Goal: Task Accomplishment & Management: Use online tool/utility

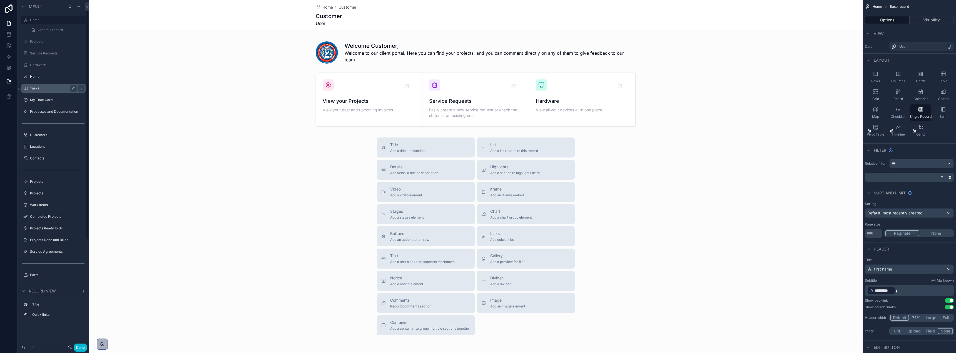
click at [32, 85] on div "Tasks" at bounding box center [53, 88] width 47 height 7
click at [35, 87] on label "Tasks" at bounding box center [52, 88] width 44 height 4
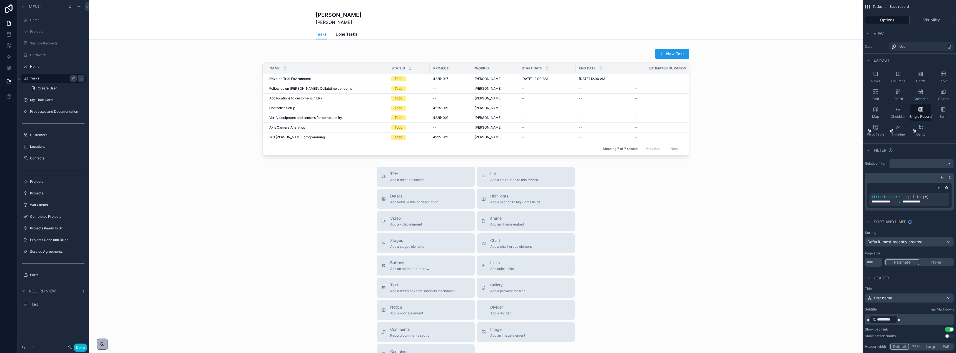
click at [678, 53] on div "scrollable content" at bounding box center [476, 204] width 774 height 409
click at [668, 54] on div "scrollable content" at bounding box center [476, 101] width 774 height 111
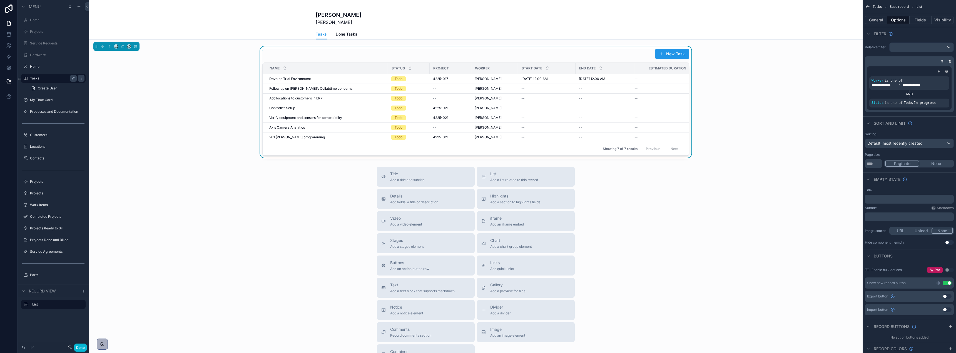
click at [668, 54] on button "New Task" at bounding box center [672, 54] width 34 height 10
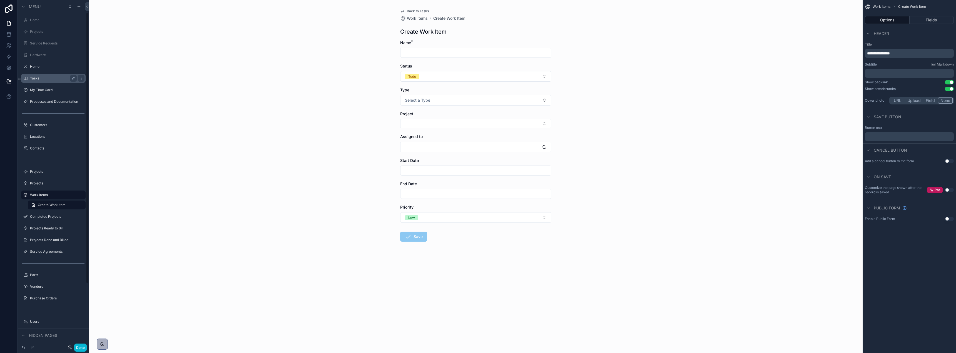
scroll to position [16, 0]
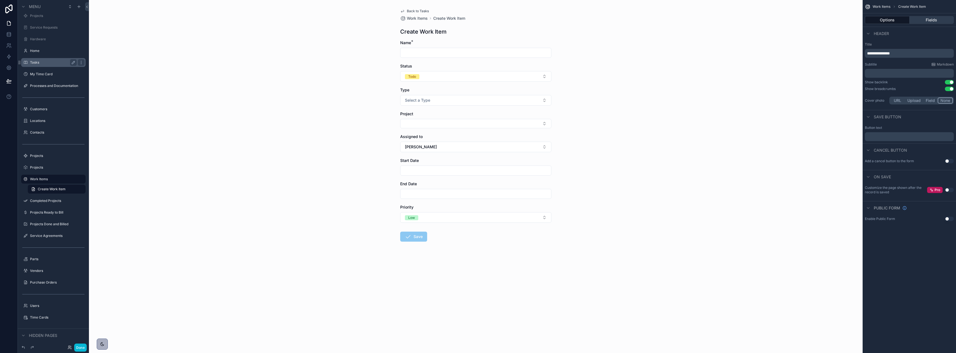
click at [928, 19] on button "Fields" at bounding box center [932, 20] width 44 height 8
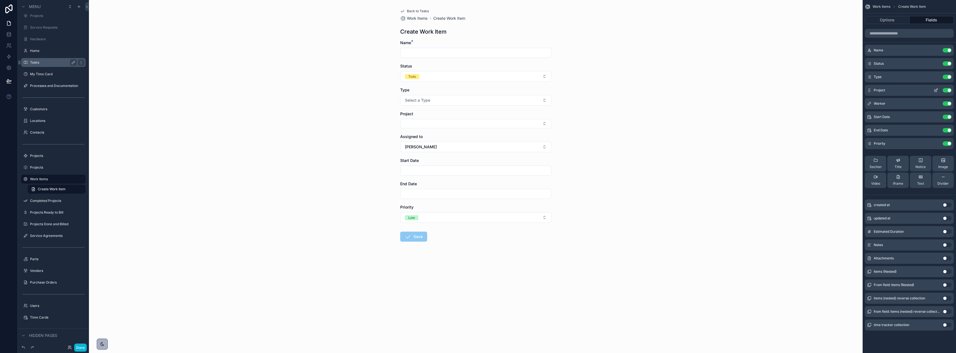
click at [938, 89] on icon "scrollable content" at bounding box center [936, 90] width 2 height 2
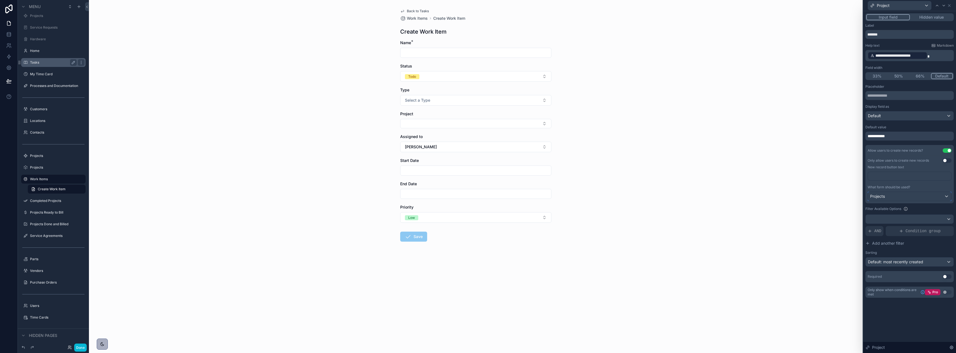
click at [944, 195] on div "Projects" at bounding box center [909, 196] width 83 height 9
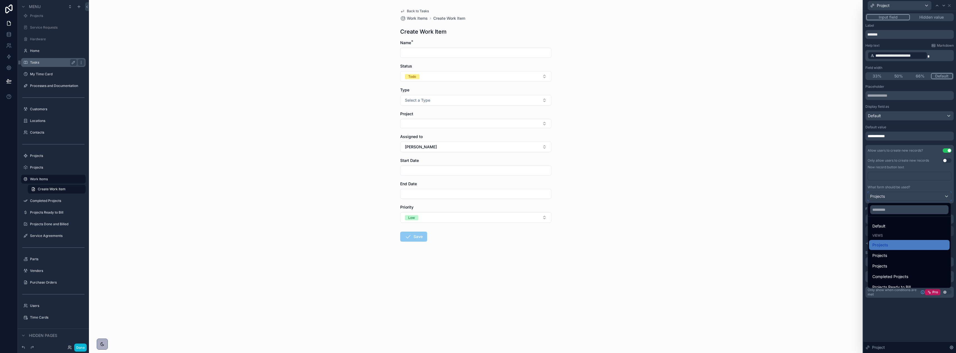
scroll to position [37, 0]
click at [922, 281] on div "For quick project creation" at bounding box center [909, 281] width 74 height 7
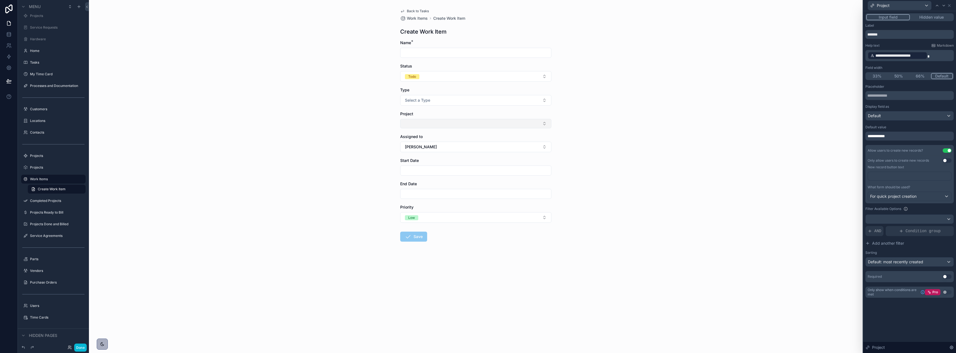
click at [444, 123] on button "Select Button" at bounding box center [475, 123] width 151 height 9
click at [411, 230] on span "New" at bounding box center [413, 229] width 8 height 6
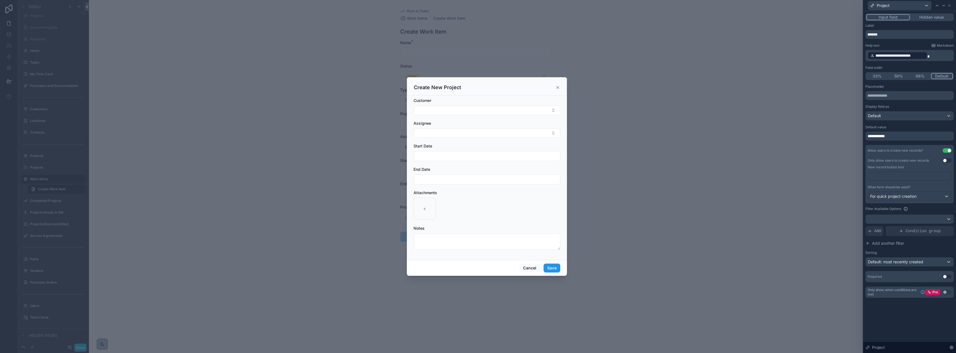
click at [556, 89] on icon "scrollable content" at bounding box center [558, 87] width 4 height 4
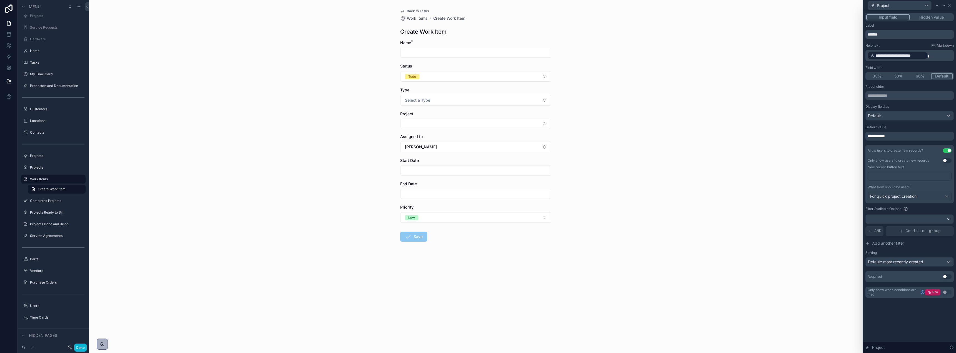
click at [933, 18] on button "Hidden value" at bounding box center [931, 17] width 43 height 6
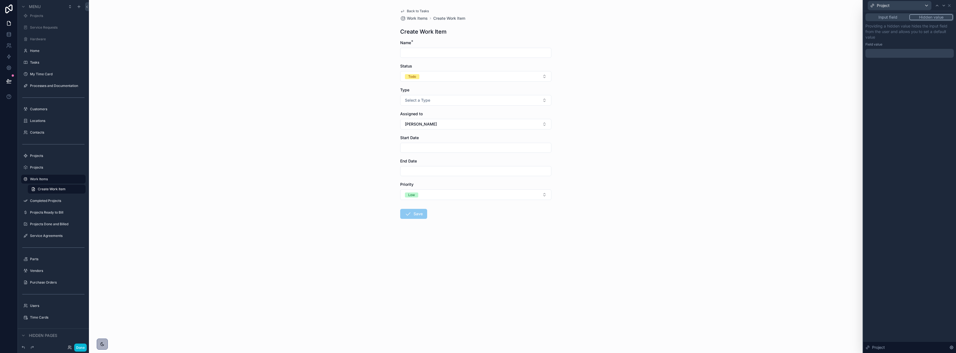
click at [900, 15] on button "Input field" at bounding box center [887, 17] width 43 height 6
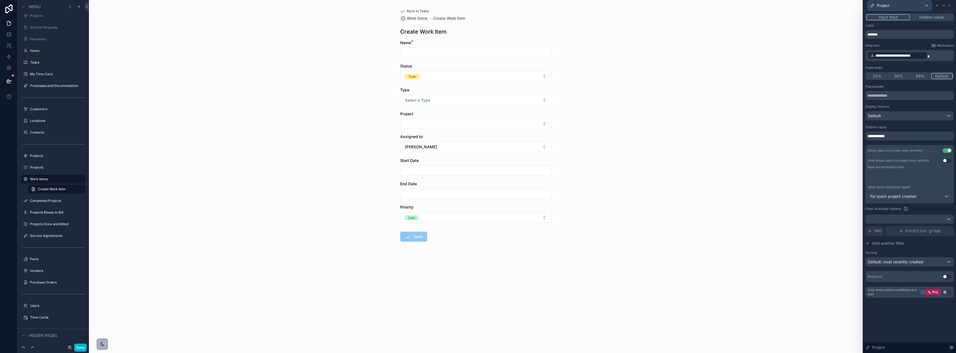
click at [922, 7] on div "Project" at bounding box center [899, 5] width 63 height 9
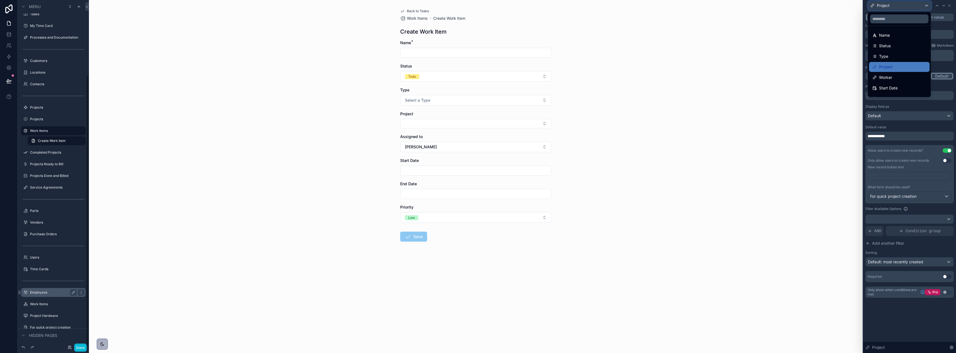
scroll to position [95, 0]
click at [507, 103] on button "Select a Type" at bounding box center [475, 100] width 151 height 11
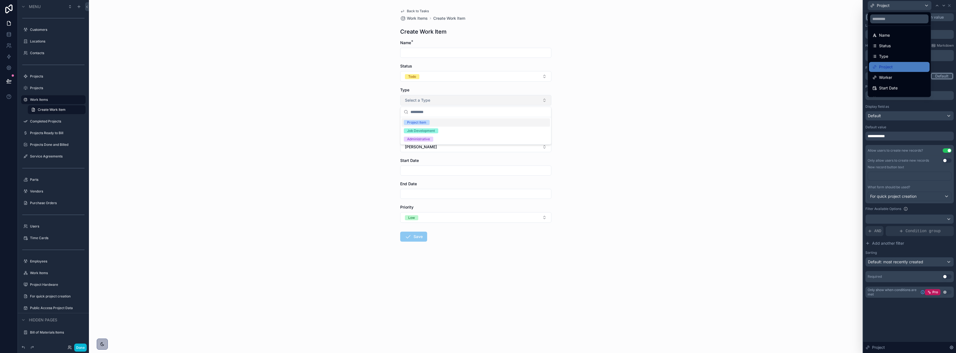
click at [507, 103] on button "Select a Type" at bounding box center [475, 100] width 151 height 11
click at [896, 56] on div "Type" at bounding box center [899, 56] width 54 height 7
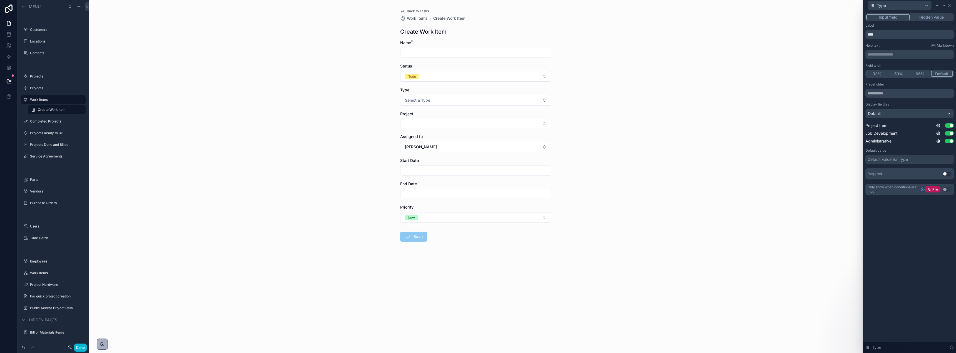
click at [917, 161] on div "Default value for Type" at bounding box center [909, 159] width 88 height 9
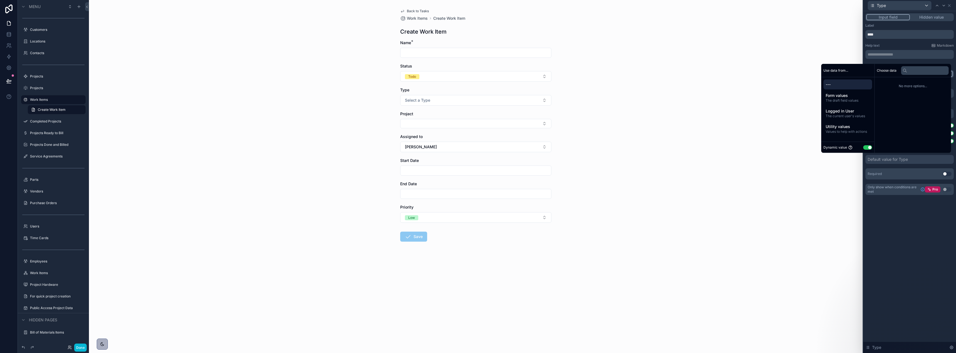
click at [866, 148] on button "Use setting" at bounding box center [867, 147] width 9 height 4
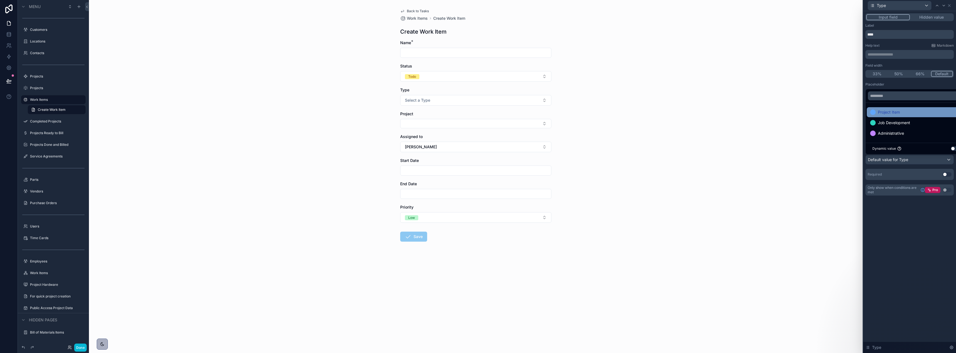
click at [903, 110] on div "Project Item" at bounding box center [916, 112] width 92 height 7
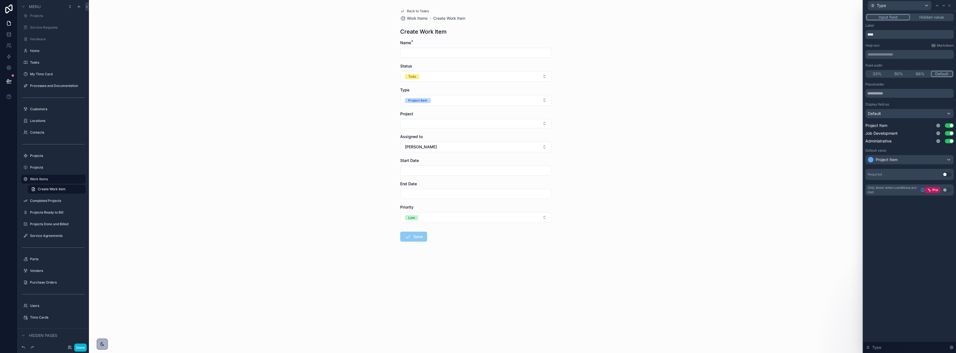
click at [657, 137] on div "Back to Tasks Work Items Create Work Item Create Work Item Name * Status Todo T…" at bounding box center [476, 176] width 774 height 353
click at [501, 126] on button "Select Button" at bounding box center [475, 123] width 151 height 9
click at [495, 173] on input "scrollable content" at bounding box center [475, 171] width 151 height 8
click at [596, 191] on div "Back to Tasks Work Items Create Work Item Create Work Item Name * Status Todo T…" at bounding box center [476, 176] width 774 height 353
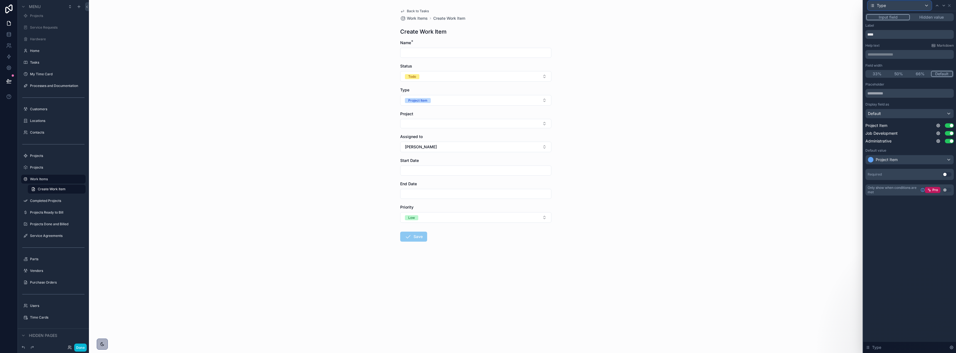
click at [913, 7] on div "Type" at bounding box center [899, 5] width 63 height 9
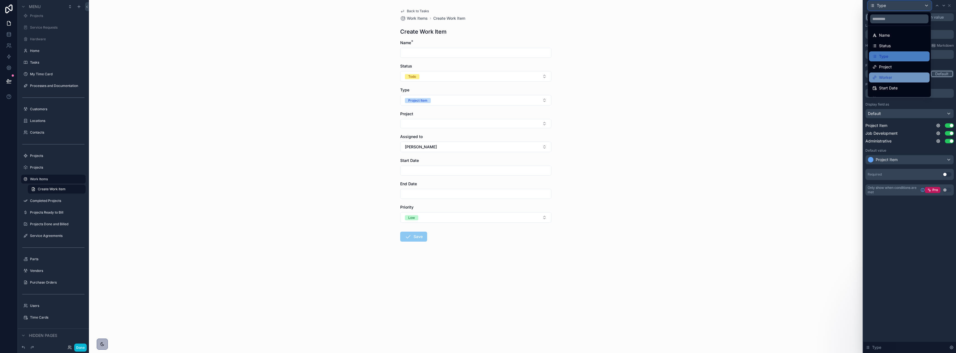
scroll to position [18, 0]
click at [902, 68] on div "Start Date" at bounding box center [899, 69] width 54 height 7
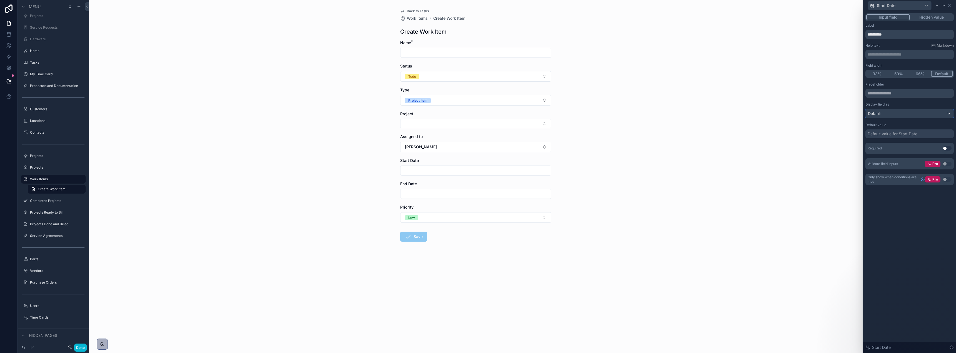
click at [907, 113] on div "Default" at bounding box center [910, 113] width 88 height 9
click at [903, 153] on div "Date and time" at bounding box center [916, 154] width 92 height 7
click at [898, 113] on div "Date and time" at bounding box center [910, 113] width 88 height 9
click at [895, 161] on div "Date" at bounding box center [916, 164] width 92 height 7
click at [515, 169] on input "scrollable content" at bounding box center [475, 171] width 151 height 8
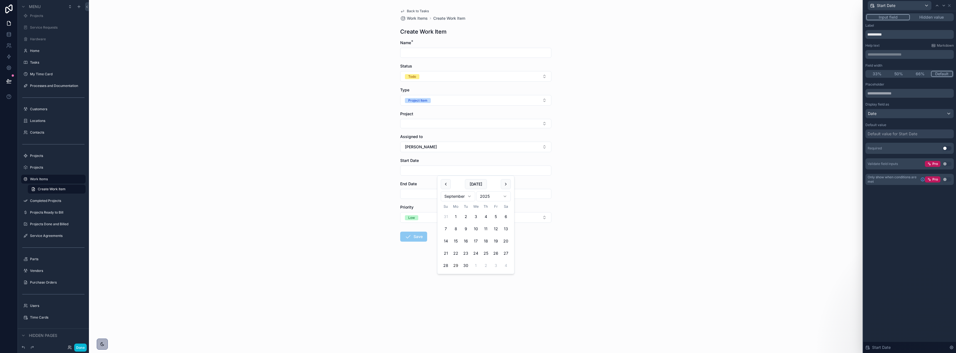
click at [650, 169] on div "Back to Tasks Work Items Create Work Item Create Work Item Name * Status Todo T…" at bounding box center [476, 176] width 774 height 353
click at [895, 136] on div "Default value for Start Date" at bounding box center [893, 134] width 50 height 6
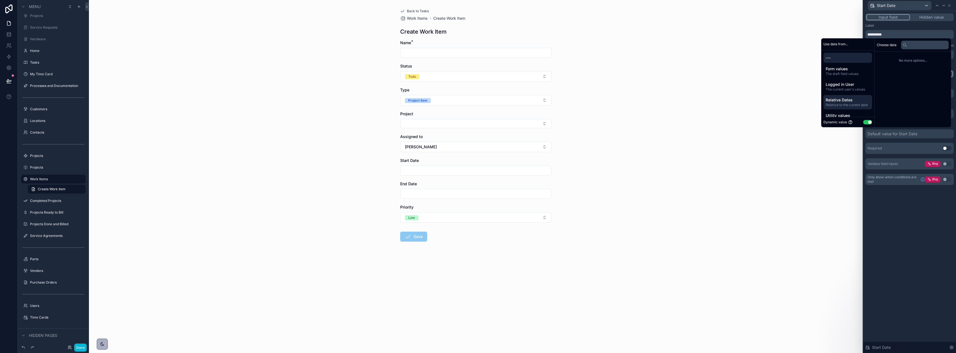
click at [852, 98] on span "Relative Dates" at bounding box center [848, 100] width 44 height 6
click at [900, 57] on li "[DATE] date" at bounding box center [913, 58] width 72 height 8
click at [889, 76] on span "Start of day" at bounding box center [889, 76] width 18 height 4
click at [909, 5] on div "Start Date" at bounding box center [899, 5] width 63 height 9
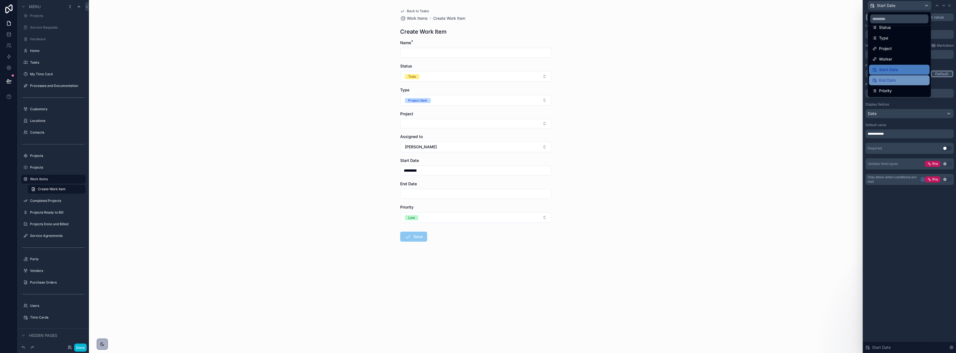
click at [897, 79] on div "End Date" at bounding box center [899, 80] width 54 height 7
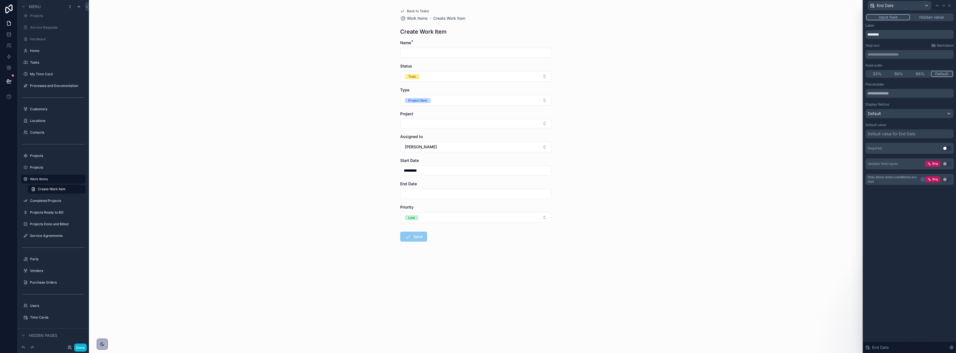
click at [901, 135] on div "Default value for End Date" at bounding box center [892, 134] width 48 height 6
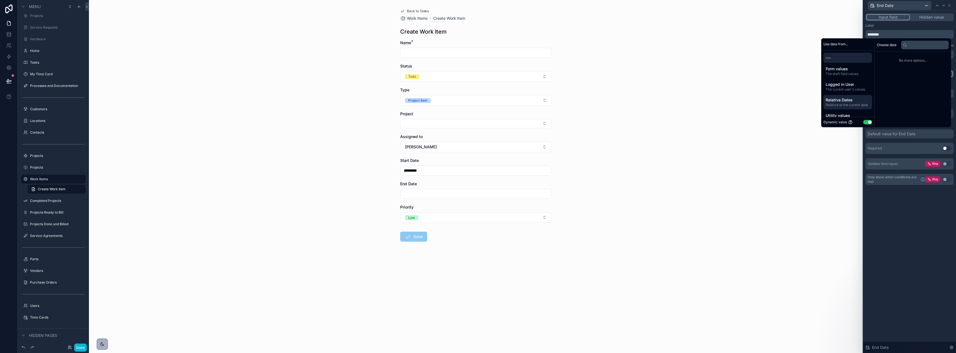
click at [847, 98] on span "Relative Dates" at bounding box center [848, 100] width 44 height 6
click at [894, 58] on span "[DATE] date" at bounding box center [889, 58] width 19 height 4
click at [894, 85] on li "End of day" at bounding box center [913, 86] width 72 height 8
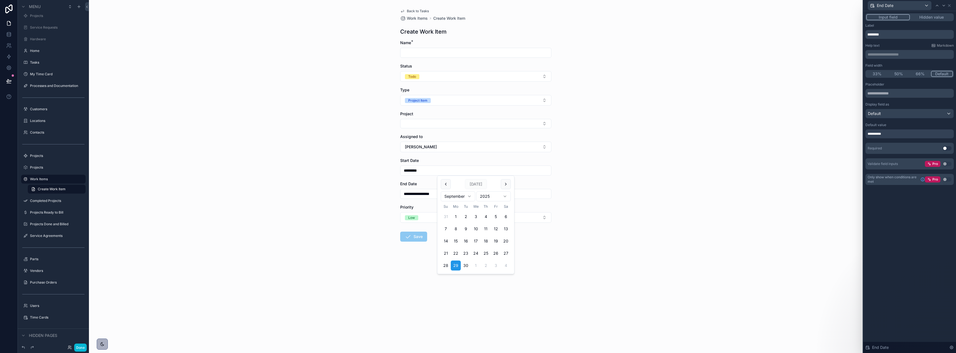
click at [484, 171] on input "*********" at bounding box center [475, 171] width 151 height 8
drag, startPoint x: 621, startPoint y: 171, endPoint x: 742, endPoint y: 99, distance: 140.7
click at [622, 171] on div "**********" at bounding box center [476, 176] width 774 height 353
click at [924, 6] on div "End Date" at bounding box center [899, 5] width 63 height 9
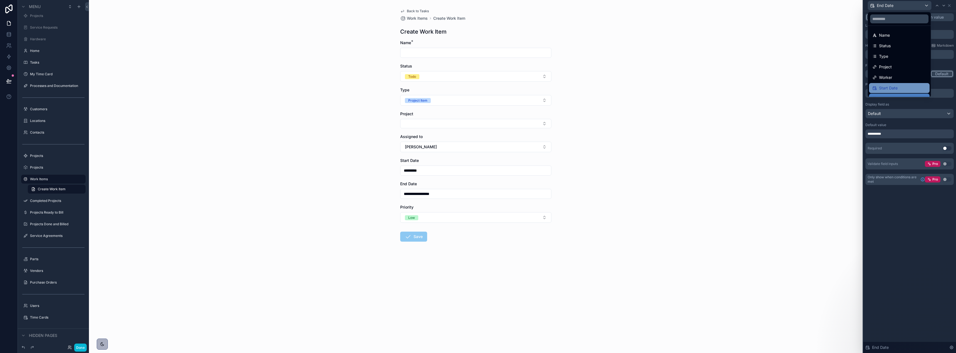
click at [902, 89] on div "Start Date" at bounding box center [899, 88] width 54 height 7
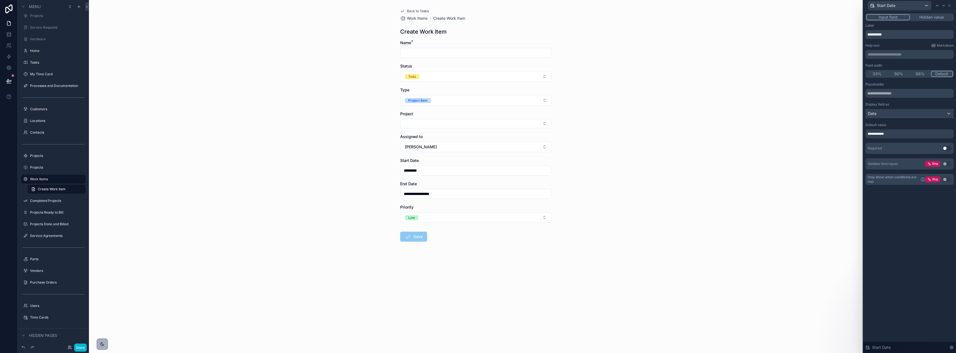
click at [900, 114] on div "Date" at bounding box center [910, 113] width 88 height 9
click at [899, 154] on div "Date and time" at bounding box center [916, 154] width 92 height 7
click at [900, 134] on div "**********" at bounding box center [909, 134] width 88 height 9
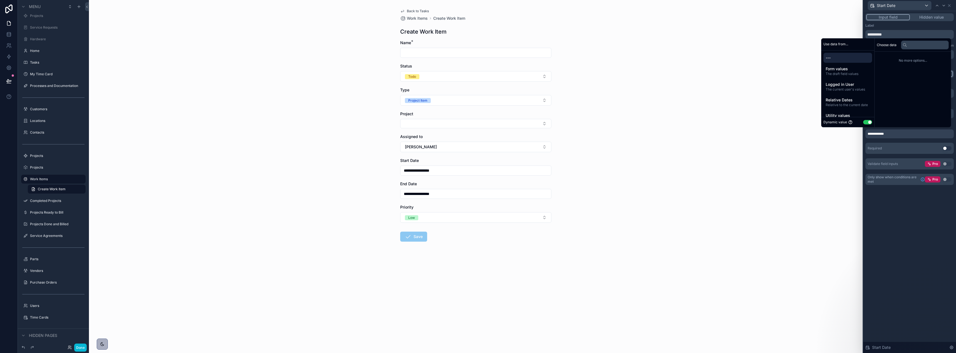
click at [752, 167] on div "**********" at bounding box center [476, 176] width 774 height 353
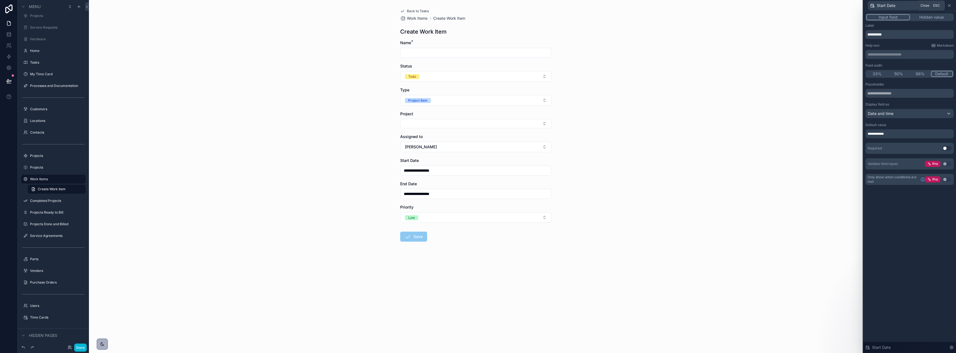
click at [951, 6] on icon at bounding box center [949, 5] width 4 height 4
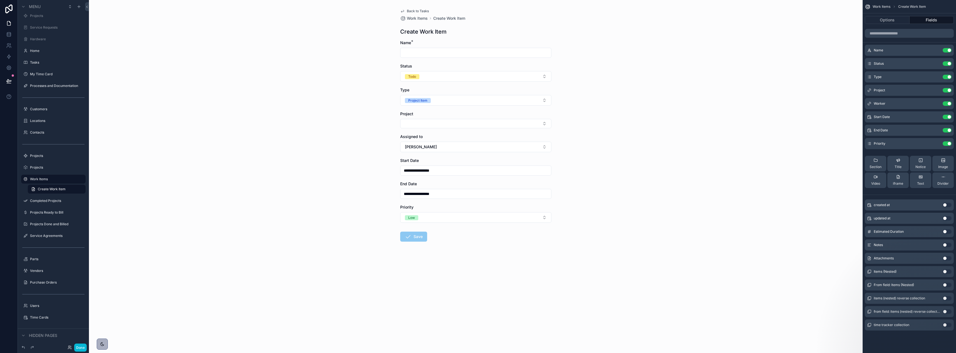
click at [947, 244] on button "Use setting" at bounding box center [947, 245] width 9 height 4
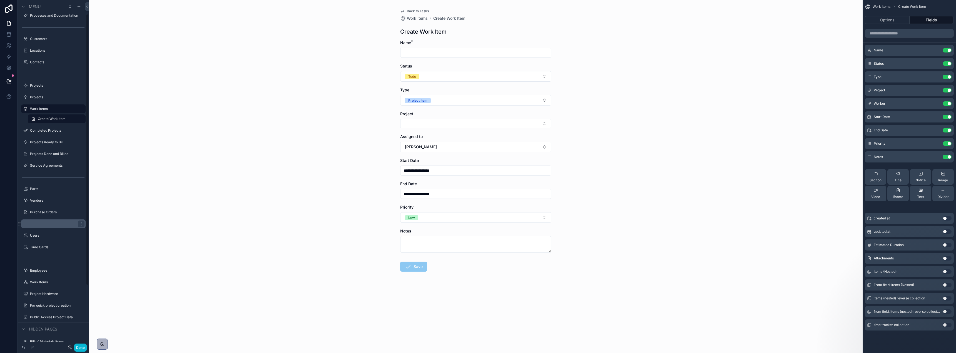
scroll to position [95, 0]
click at [58, 307] on label "Public Access Project Data" at bounding box center [52, 308] width 44 height 4
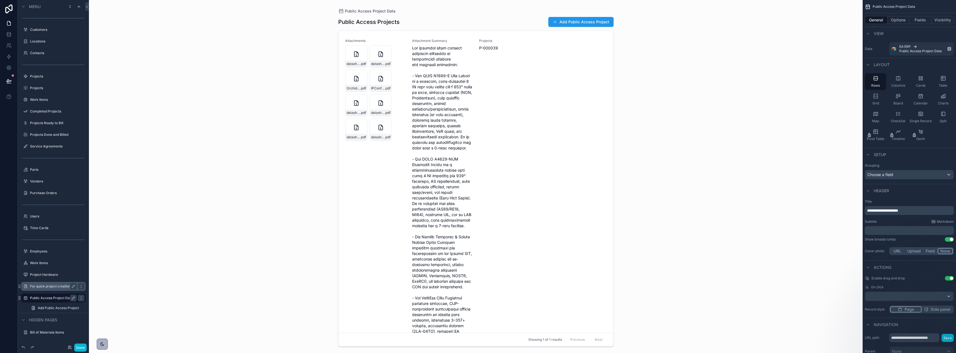
click at [59, 283] on div "For quick project creation" at bounding box center [53, 286] width 47 height 7
click at [53, 287] on label "For quick project creation" at bounding box center [52, 286] width 44 height 4
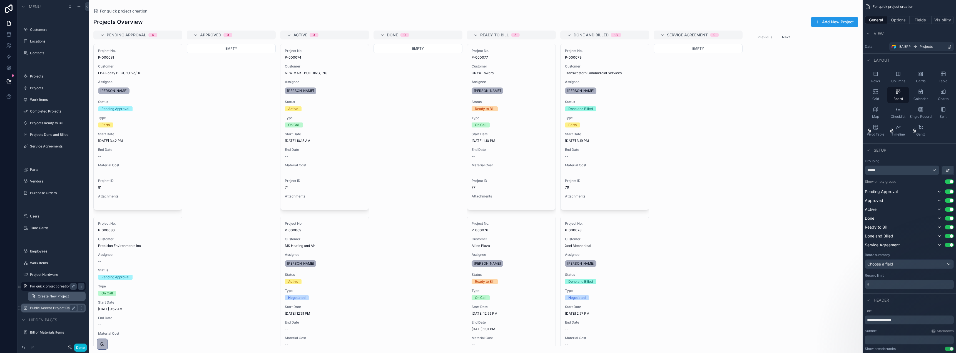
click at [51, 297] on span "Create New Project" at bounding box center [53, 296] width 31 height 4
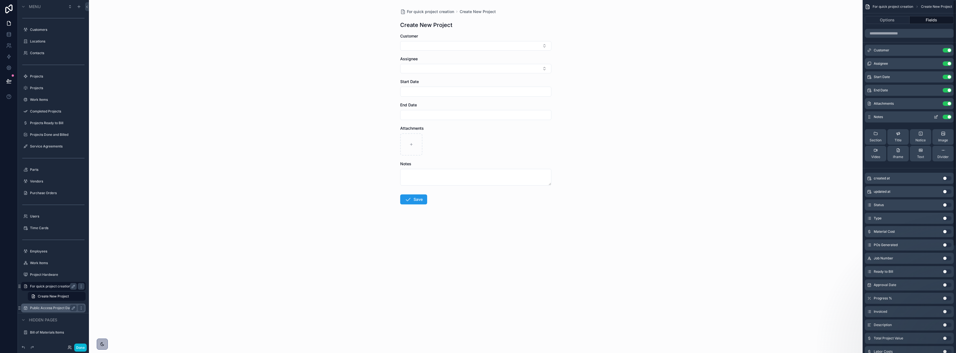
click at [948, 117] on button "Use setting" at bounding box center [947, 117] width 9 height 4
click at [946, 104] on button "Use setting" at bounding box center [947, 103] width 9 height 4
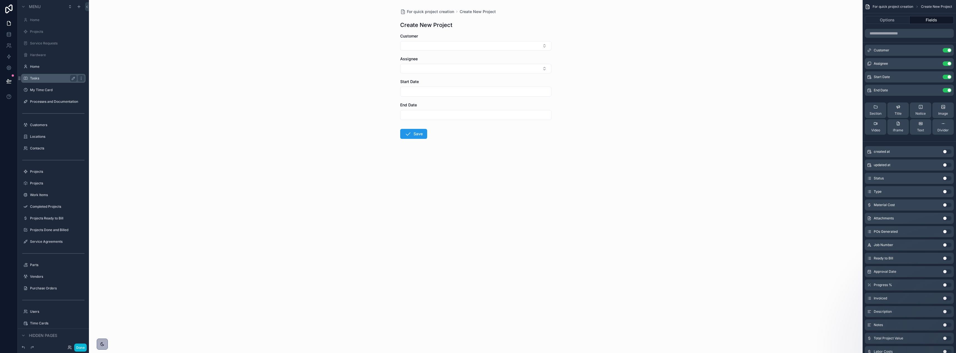
click at [37, 78] on label "Tasks" at bounding box center [52, 78] width 44 height 4
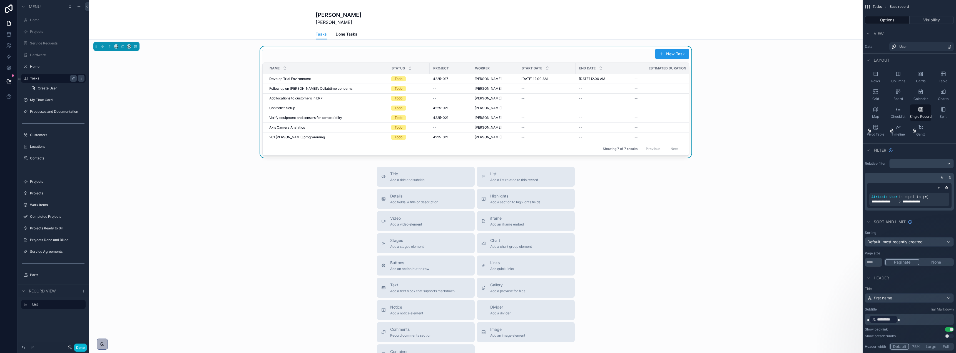
click at [326, 235] on div "scrollable content" at bounding box center [476, 204] width 774 height 409
click at [347, 34] on span "Done Tasks" at bounding box center [347, 34] width 22 height 6
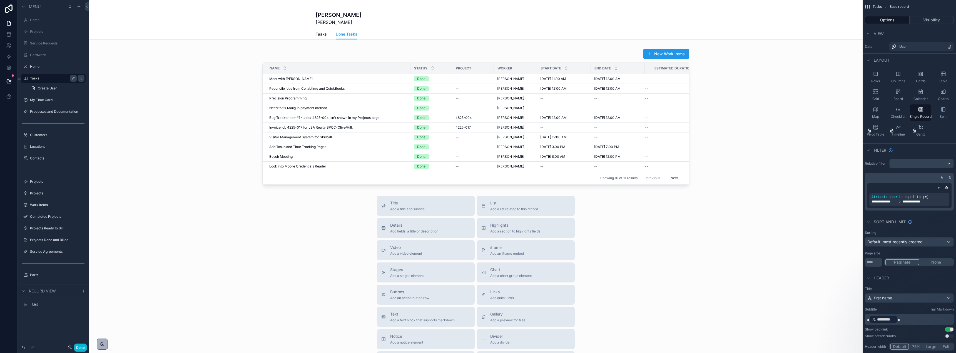
click at [319, 33] on span "Tasks" at bounding box center [321, 34] width 11 height 6
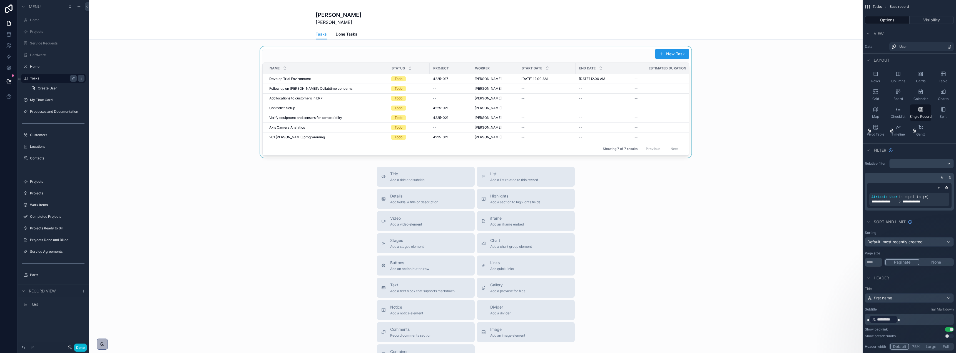
click at [671, 52] on div "scrollable content" at bounding box center [476, 101] width 774 height 111
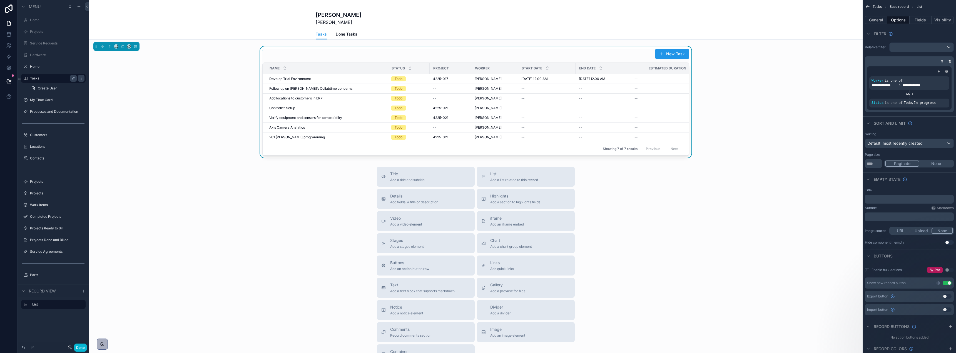
click at [671, 52] on button "New Task" at bounding box center [672, 54] width 34 height 10
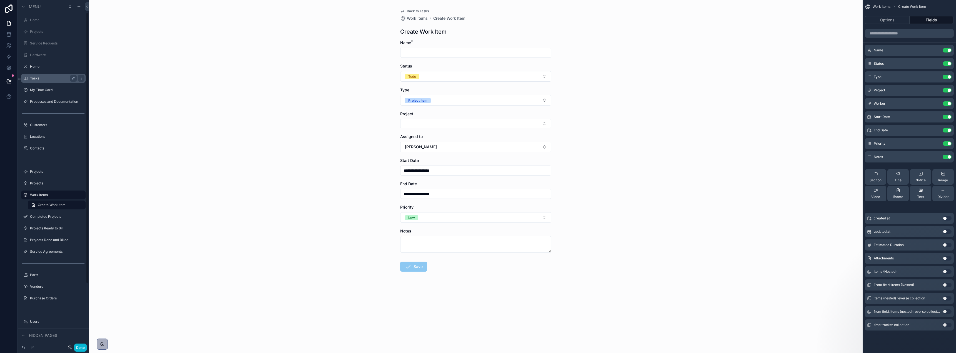
scroll to position [16, 0]
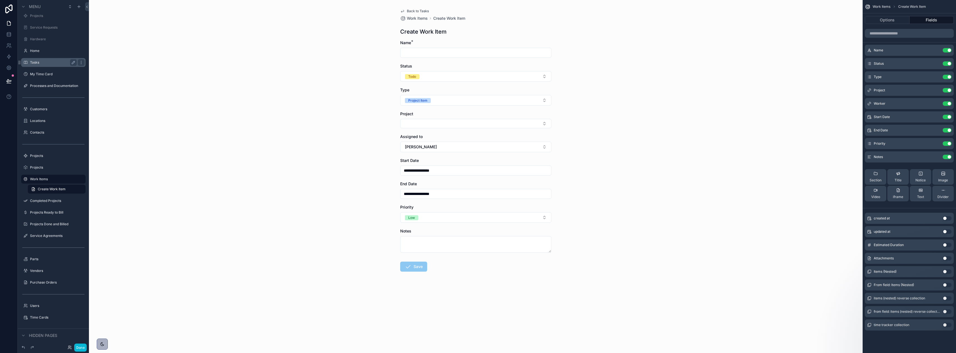
click at [468, 119] on div "Project" at bounding box center [475, 119] width 151 height 17
click at [464, 120] on button "Select Button" at bounding box center [475, 123] width 151 height 9
click at [414, 228] on span "New" at bounding box center [413, 229] width 8 height 6
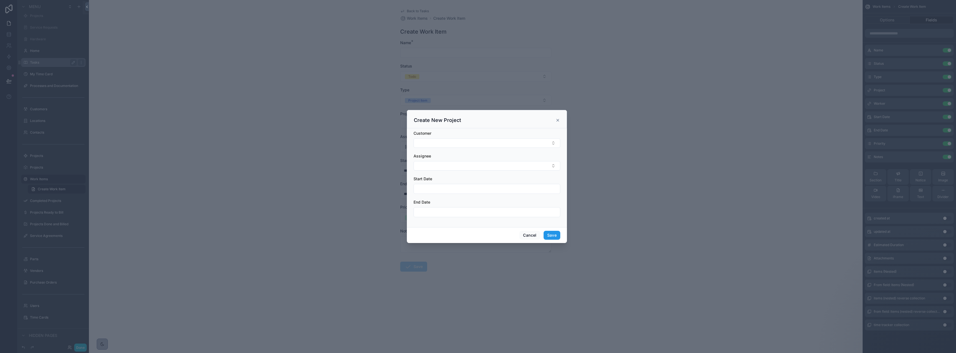
click at [557, 120] on icon "scrollable content" at bounding box center [558, 120] width 2 height 2
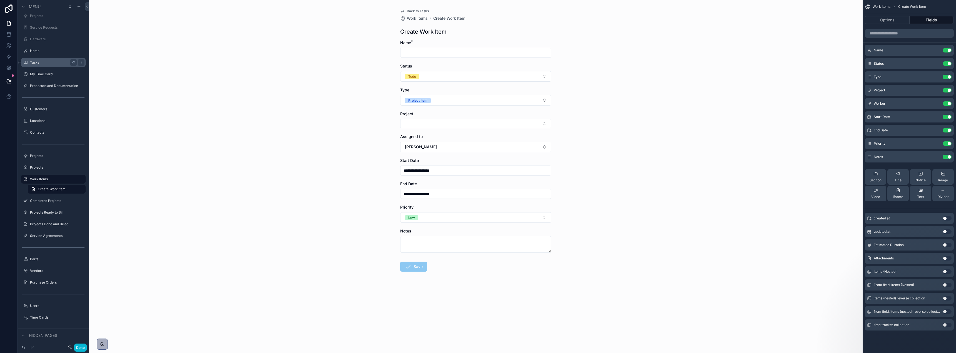
click at [415, 10] on span "Back to Tasks" at bounding box center [418, 11] width 22 height 4
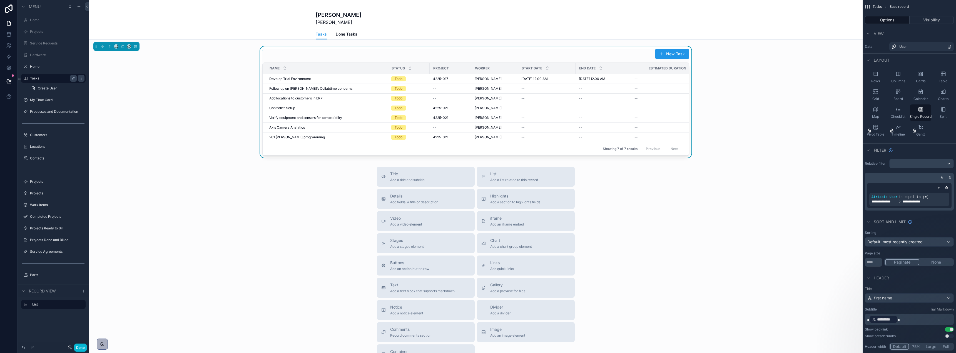
click at [673, 53] on div "scrollable content" at bounding box center [476, 204] width 774 height 409
click at [673, 53] on button "New Task" at bounding box center [672, 54] width 34 height 10
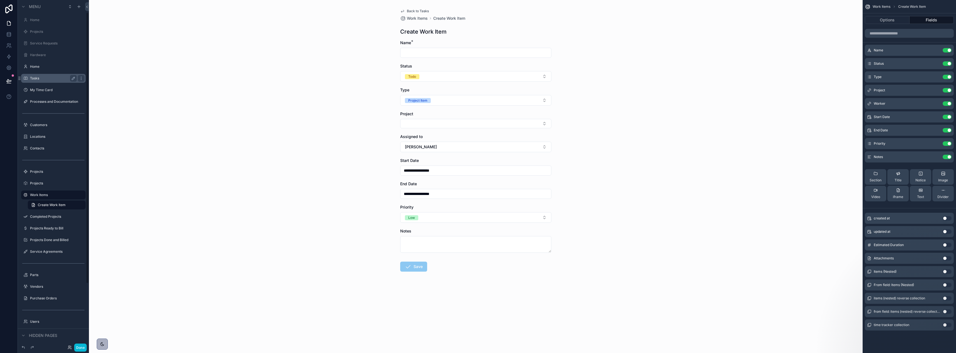
scroll to position [16, 0]
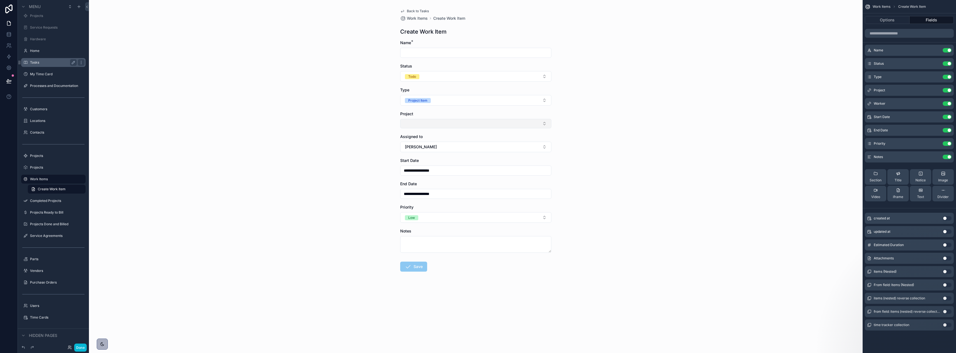
click at [494, 123] on button "Select Button" at bounding box center [475, 123] width 151 height 9
click at [421, 229] on button "New" at bounding box center [476, 229] width 146 height 6
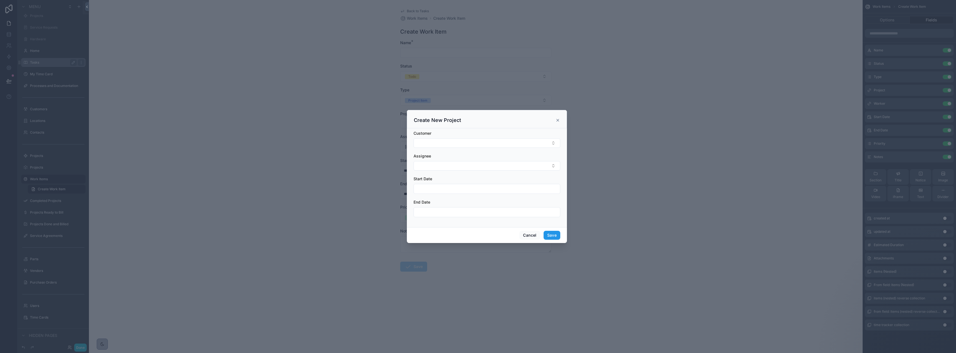
click at [557, 120] on icon "scrollable content" at bounding box center [558, 120] width 2 height 2
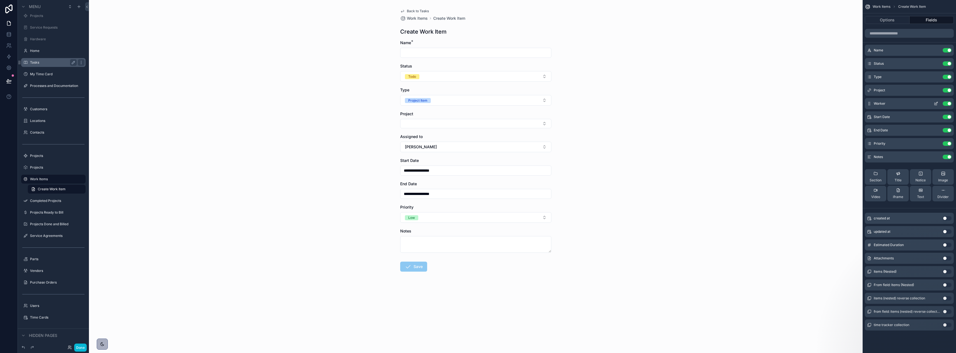
click at [935, 104] on icon "scrollable content" at bounding box center [936, 104] width 3 height 3
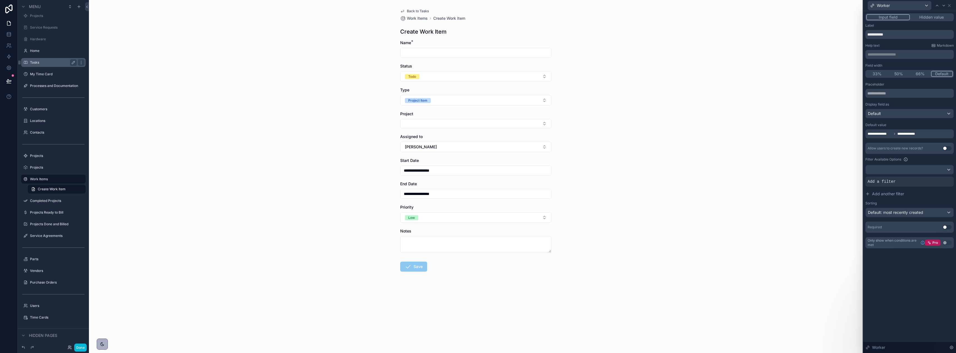
click at [746, 86] on div "**********" at bounding box center [476, 176] width 774 height 353
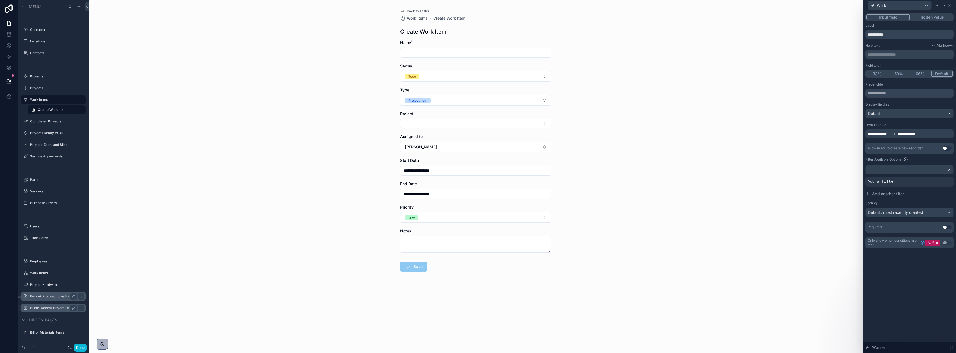
click at [52, 298] on div "For quick project creation" at bounding box center [53, 296] width 47 height 7
click at [54, 297] on label "For quick project creation" at bounding box center [52, 296] width 44 height 4
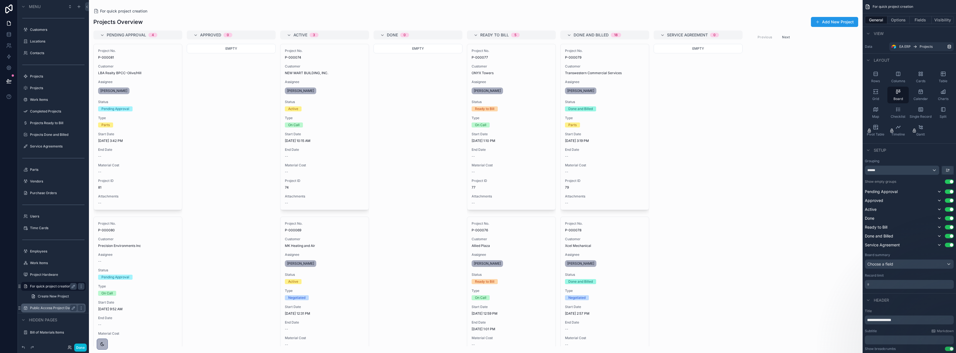
click at [835, 26] on div "scrollable content" at bounding box center [476, 176] width 774 height 353
click at [835, 21] on button "Add New Project" at bounding box center [834, 22] width 47 height 10
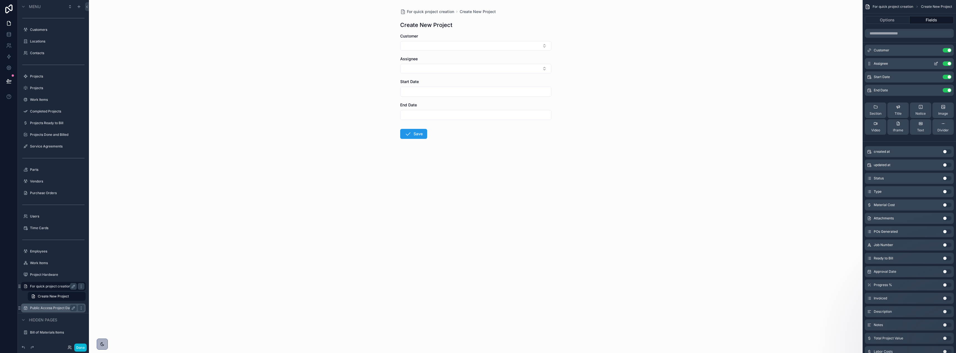
click at [949, 64] on button "Use setting" at bounding box center [947, 63] width 9 height 4
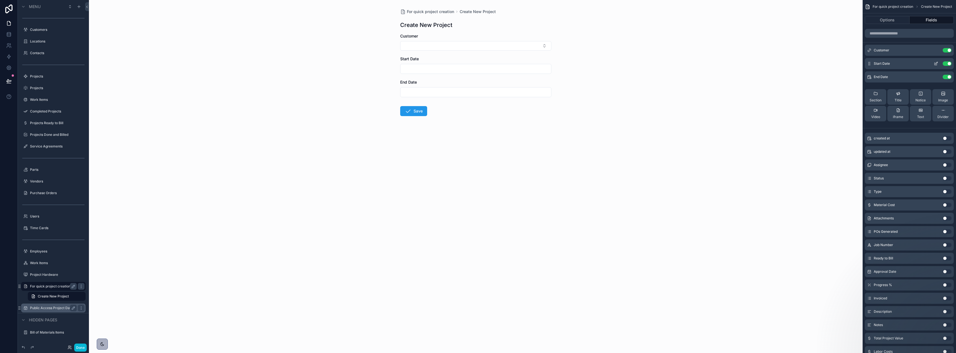
click at [946, 62] on button "Use setting" at bounding box center [947, 63] width 9 height 4
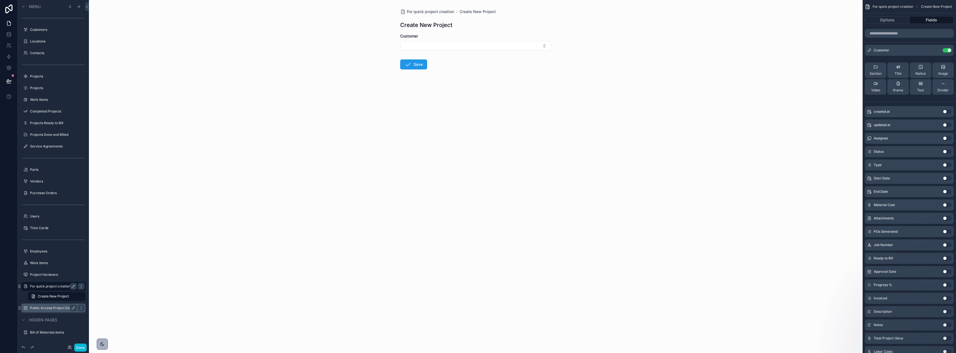
click at [946, 165] on button "Use setting" at bounding box center [947, 165] width 9 height 4
click at [526, 69] on button "Select a Type" at bounding box center [475, 69] width 151 height 11
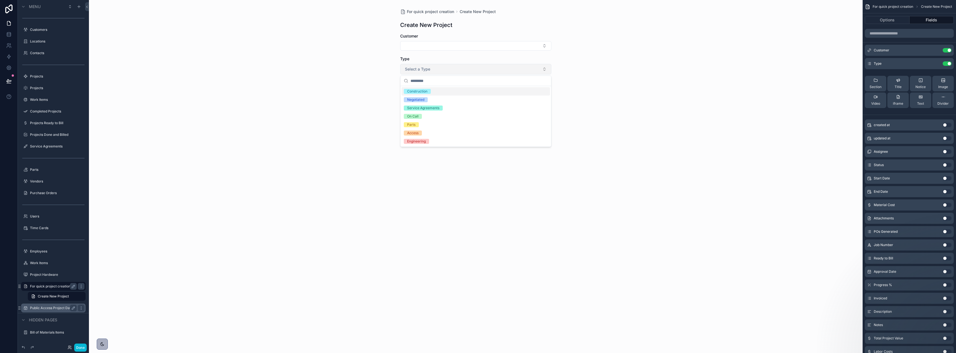
click at [525, 68] on button "Select a Type" at bounding box center [475, 69] width 151 height 11
click at [946, 63] on button "Use setting" at bounding box center [947, 63] width 9 height 4
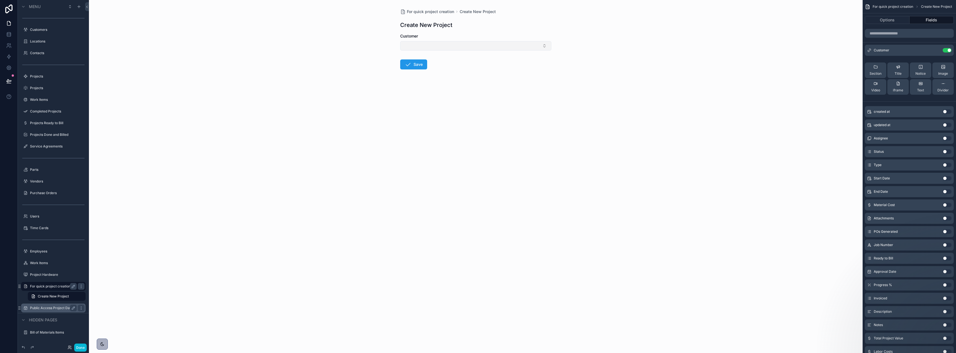
click at [483, 41] on button "Select Button" at bounding box center [475, 45] width 151 height 9
click at [601, 58] on div "For quick project creation Create New Project Create New Project Customer Save" at bounding box center [476, 176] width 774 height 353
click at [34, 78] on label "Tasks" at bounding box center [52, 78] width 44 height 4
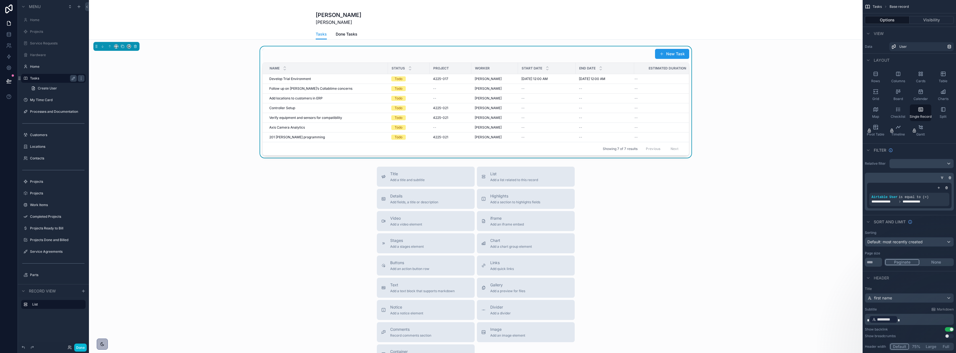
click at [674, 55] on div "scrollable content" at bounding box center [476, 204] width 774 height 409
click at [671, 54] on button "New Task" at bounding box center [672, 54] width 34 height 10
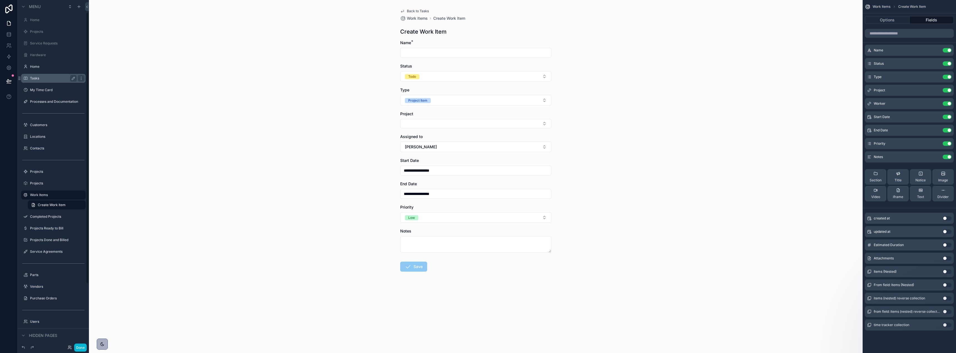
scroll to position [16, 0]
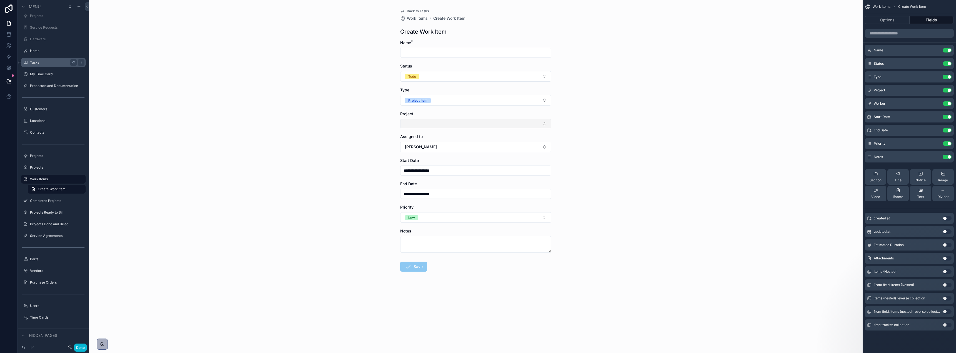
click at [498, 123] on button "Select Button" at bounding box center [475, 123] width 151 height 9
click at [674, 143] on div "**********" at bounding box center [476, 176] width 774 height 353
click at [497, 126] on button "Select Button" at bounding box center [475, 123] width 151 height 9
click at [418, 229] on button "New" at bounding box center [476, 229] width 146 height 6
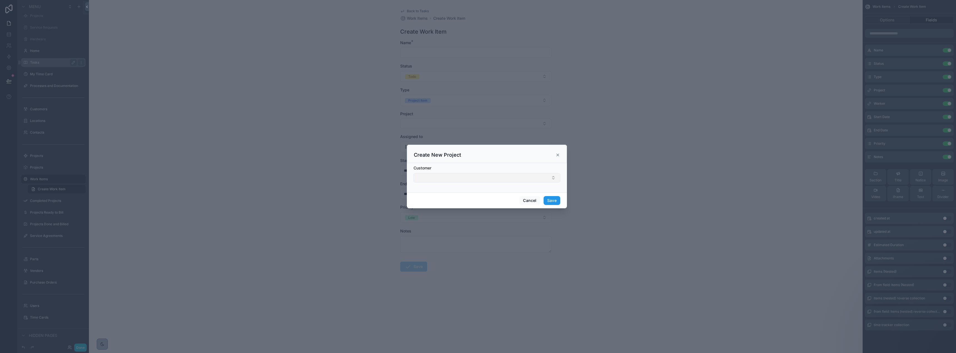
click at [545, 179] on button "Select Button" at bounding box center [487, 177] width 147 height 9
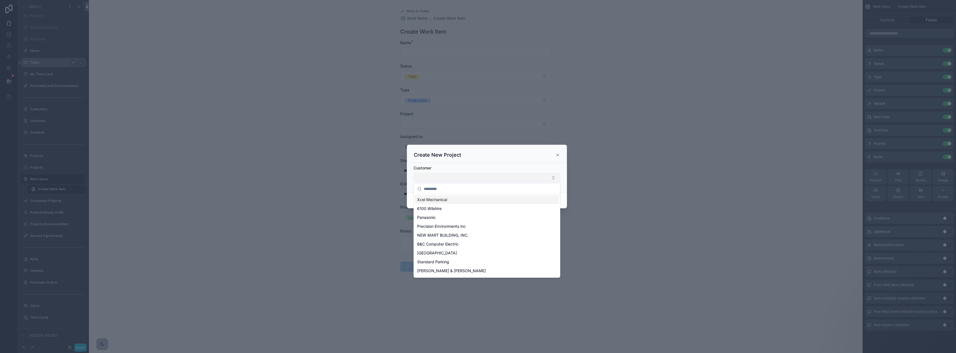
click at [545, 179] on button "Select Button" at bounding box center [487, 177] width 147 height 9
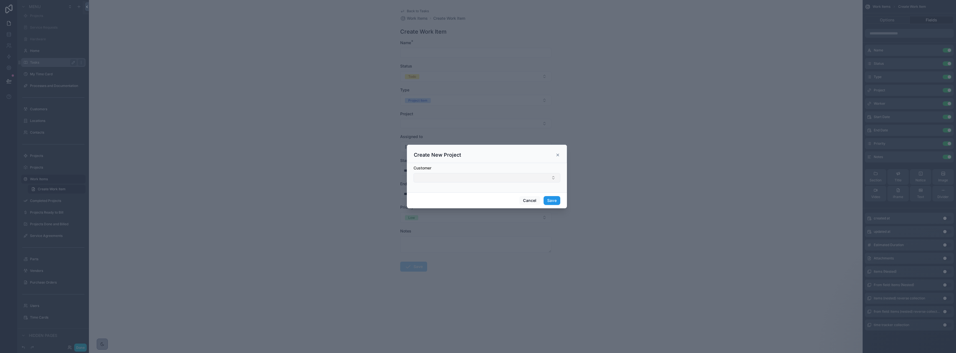
click at [545, 179] on button "Select Button" at bounding box center [487, 177] width 147 height 9
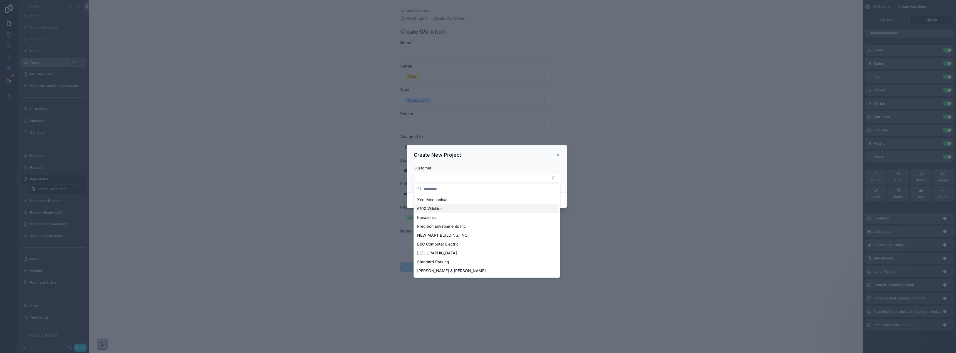
click at [534, 159] on div "Create New Project" at bounding box center [487, 154] width 160 height 18
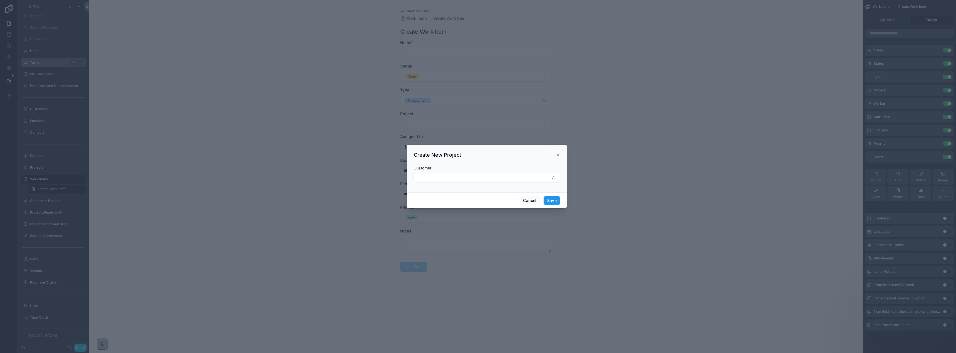
click at [559, 155] on icon "scrollable content" at bounding box center [558, 155] width 4 height 4
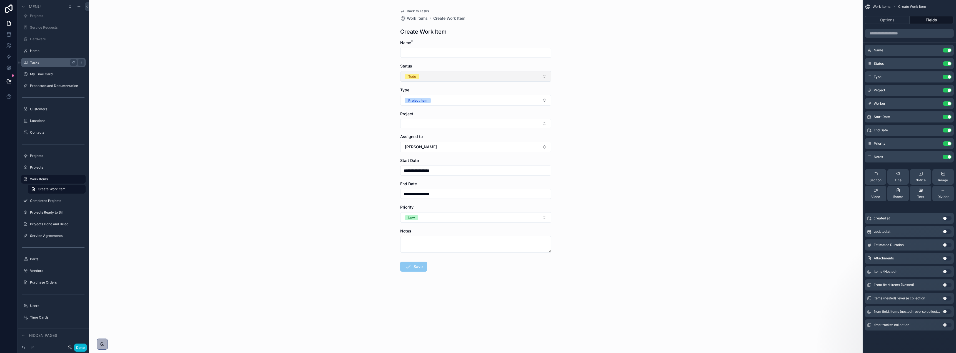
click at [533, 76] on button "Todo" at bounding box center [475, 76] width 151 height 11
click at [945, 257] on button "Use setting" at bounding box center [947, 258] width 9 height 4
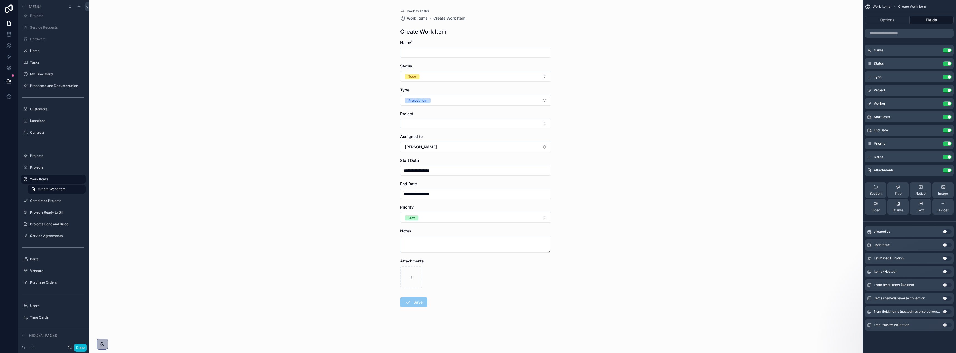
click at [410, 9] on span "Back to Tasks" at bounding box center [418, 11] width 22 height 4
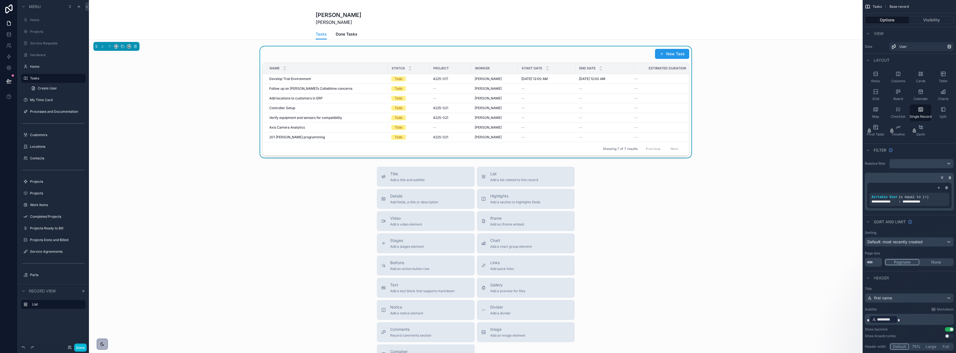
click at [734, 53] on div "scrollable content" at bounding box center [476, 204] width 774 height 409
click at [759, 100] on div "New Task Name Status Project Worker Start Date End Date Estimated Duration Deve…" at bounding box center [476, 101] width 774 height 111
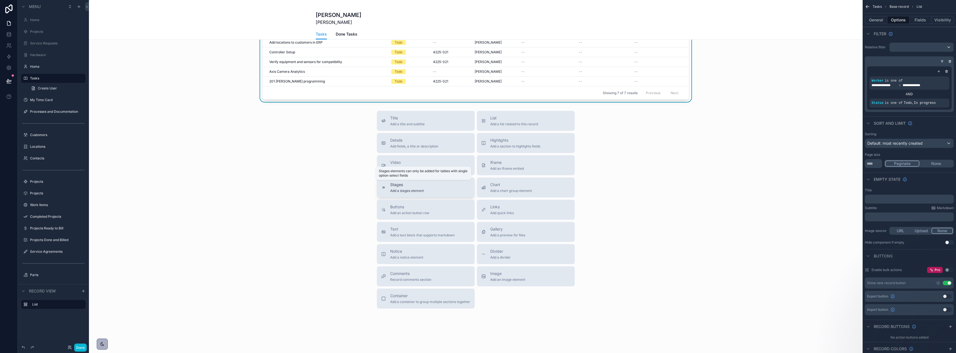
scroll to position [60, 0]
click at [633, 220] on div "Title Add a title and subtitle List Add a list related to this record Details A…" at bounding box center [476, 210] width 774 height 198
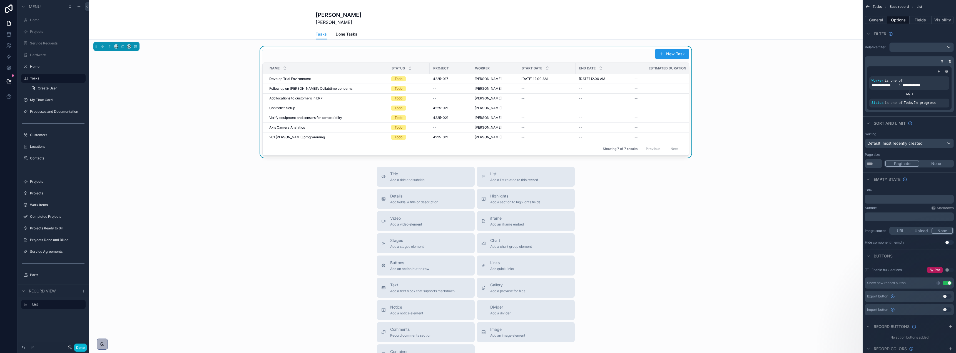
click at [348, 34] on span "Done Tasks" at bounding box center [347, 34] width 22 height 6
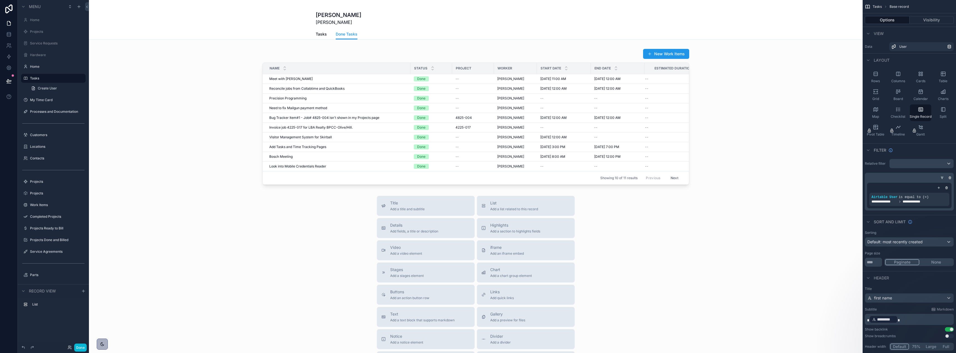
click at [320, 34] on span "Tasks" at bounding box center [321, 34] width 11 height 6
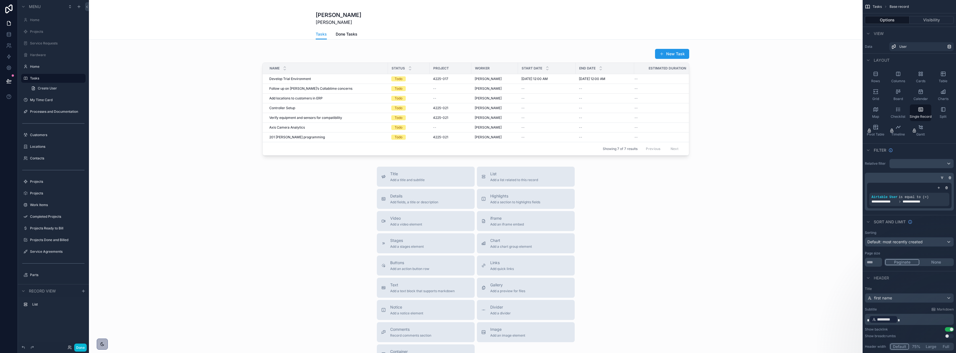
click at [660, 201] on div "Title Add a title and subtitle List Add a list related to this record Details A…" at bounding box center [476, 266] width 774 height 198
click at [920, 96] on div "Calendar" at bounding box center [920, 95] width 21 height 17
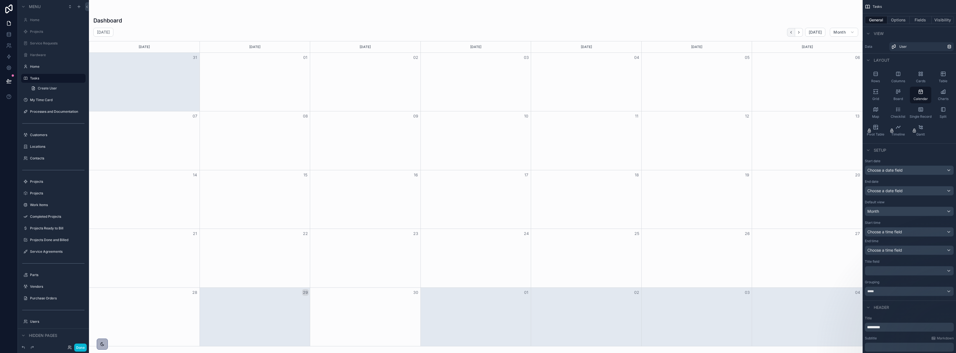
click at [793, 33] on icon "Back" at bounding box center [791, 32] width 4 height 4
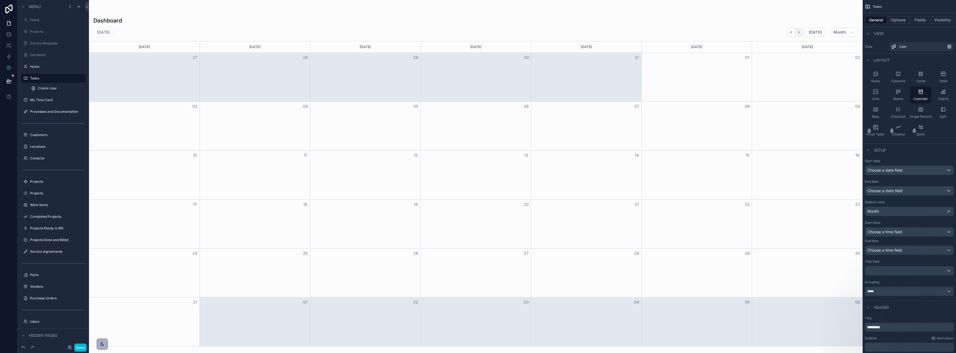
click at [796, 33] on button "Next" at bounding box center [799, 32] width 8 height 9
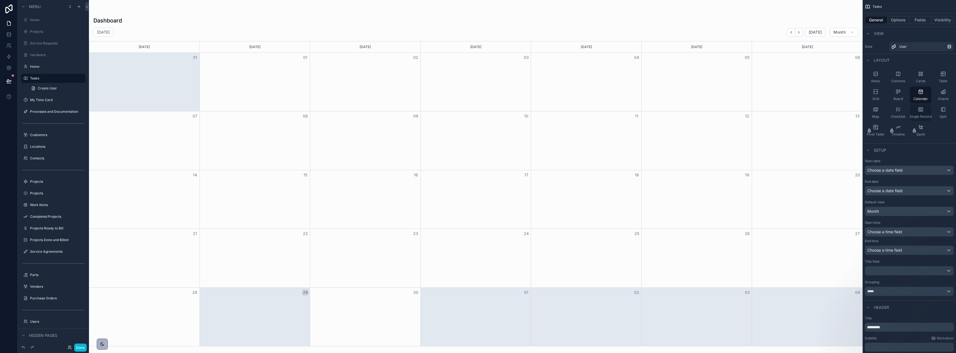
click at [915, 111] on div "Single Record" at bounding box center [920, 112] width 21 height 17
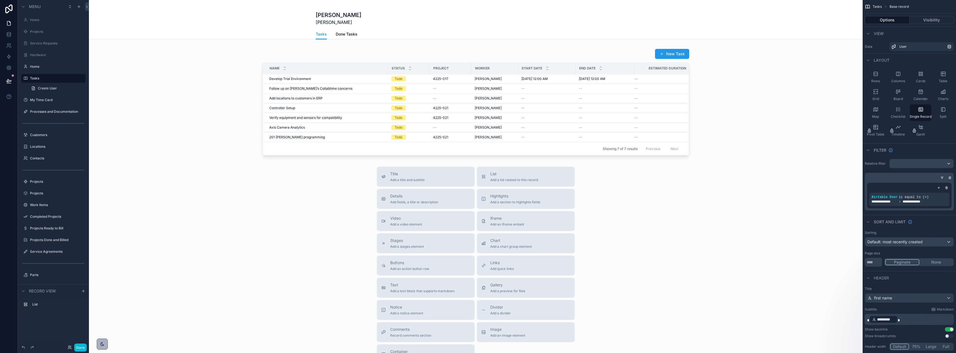
click at [338, 34] on span "Done Tasks" at bounding box center [347, 34] width 22 height 6
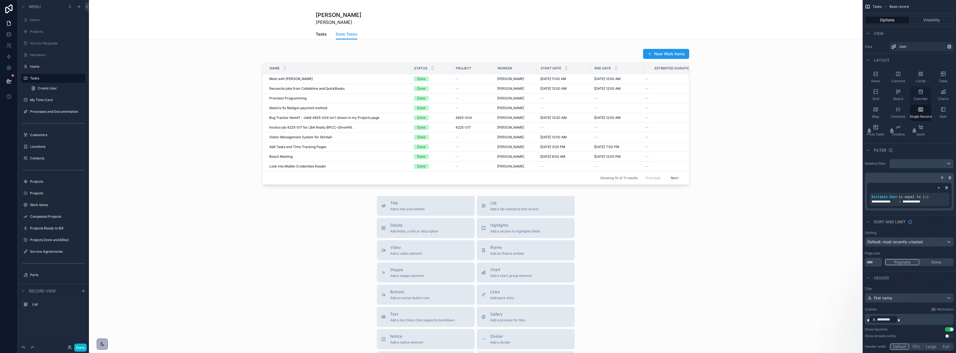
click at [922, 93] on icon "scrollable content" at bounding box center [921, 92] width 6 height 6
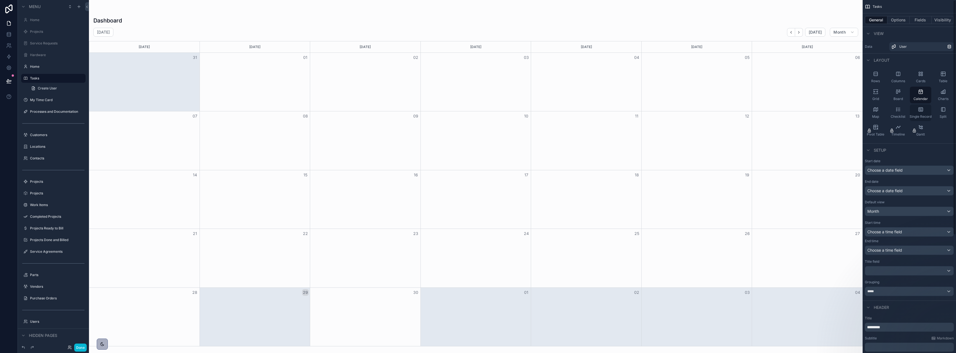
click at [922, 111] on icon "scrollable content" at bounding box center [921, 110] width 6 height 6
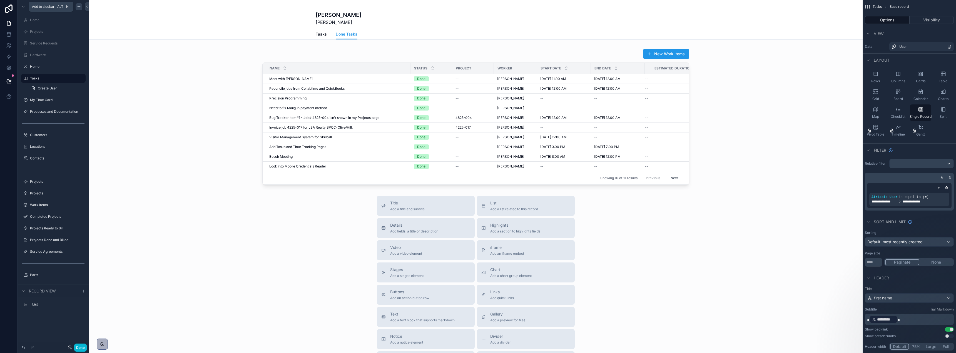
click at [77, 6] on icon "scrollable content" at bounding box center [79, 6] width 4 height 4
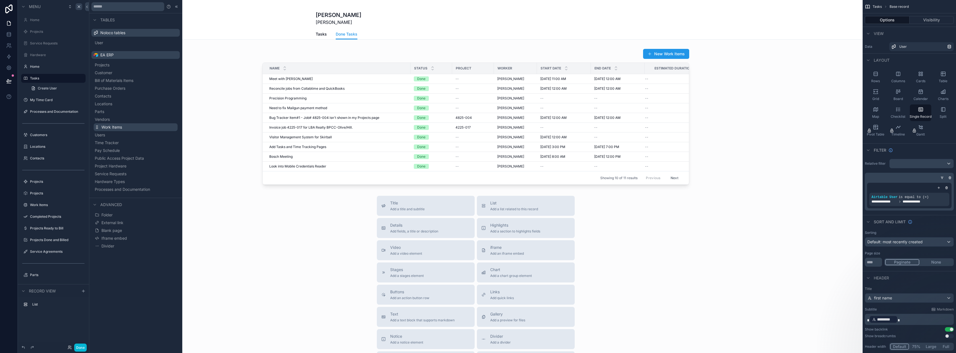
click at [120, 127] on span "Work Items" at bounding box center [111, 128] width 21 height 6
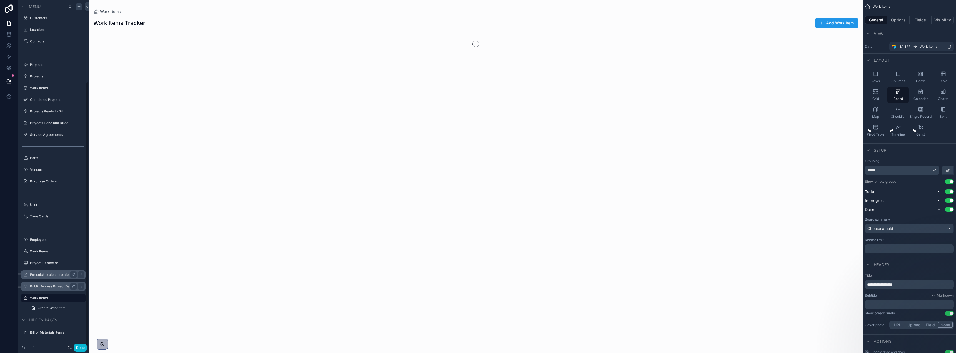
scroll to position [107, 0]
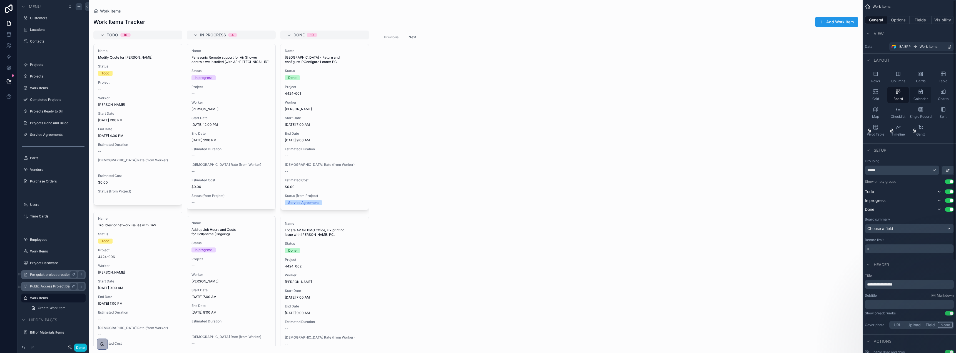
click at [921, 95] on div "Calendar" at bounding box center [920, 95] width 21 height 17
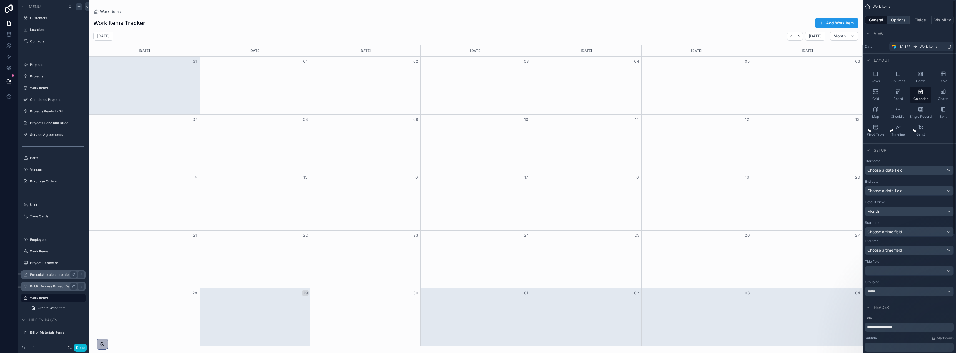
click at [903, 18] on button "Options" at bounding box center [898, 20] width 22 height 8
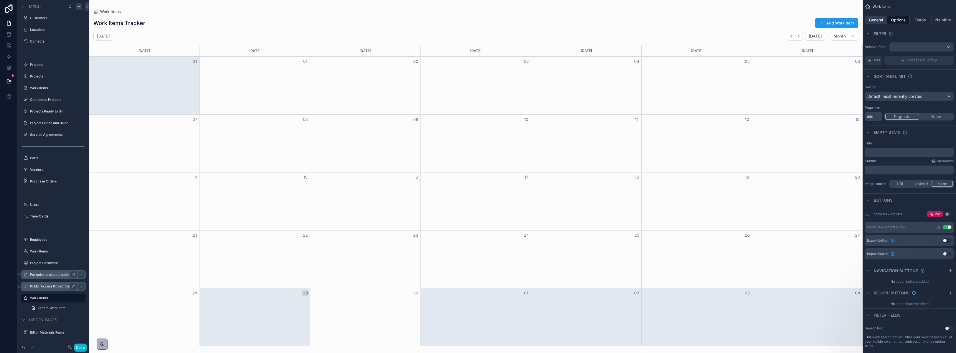
click at [873, 19] on button "General" at bounding box center [876, 20] width 23 height 8
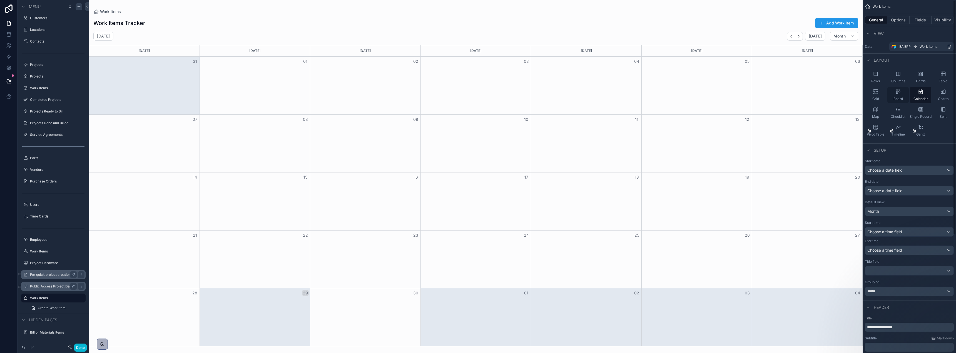
click at [897, 97] on span "Board" at bounding box center [897, 99] width 9 height 4
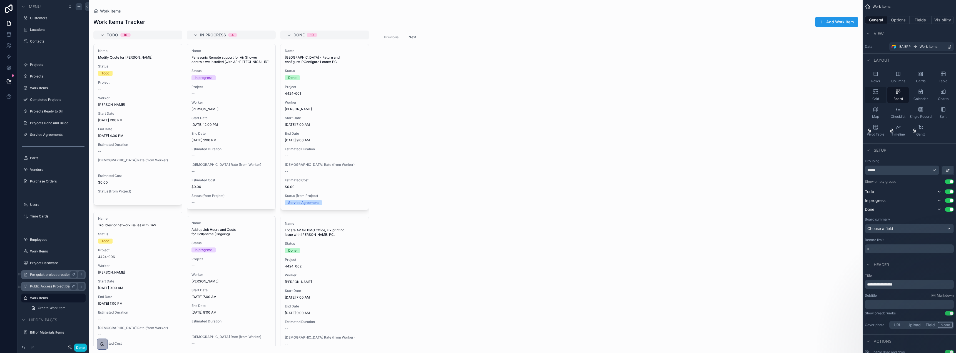
click at [876, 95] on div "Grid" at bounding box center [875, 95] width 21 height 17
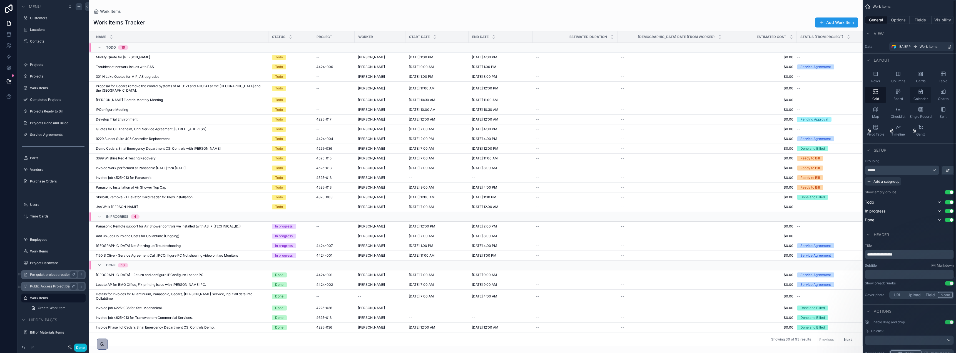
click at [923, 95] on div "Calendar" at bounding box center [920, 95] width 21 height 17
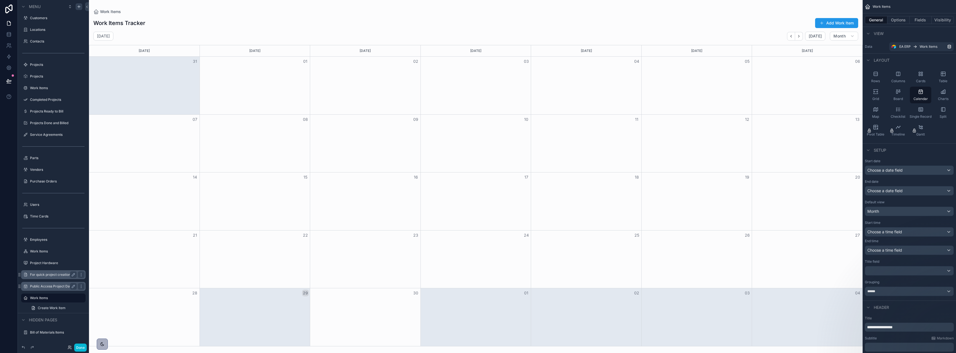
click at [795, 37] on div "scrollable content" at bounding box center [476, 176] width 774 height 353
click at [795, 37] on button "Back" at bounding box center [791, 36] width 8 height 9
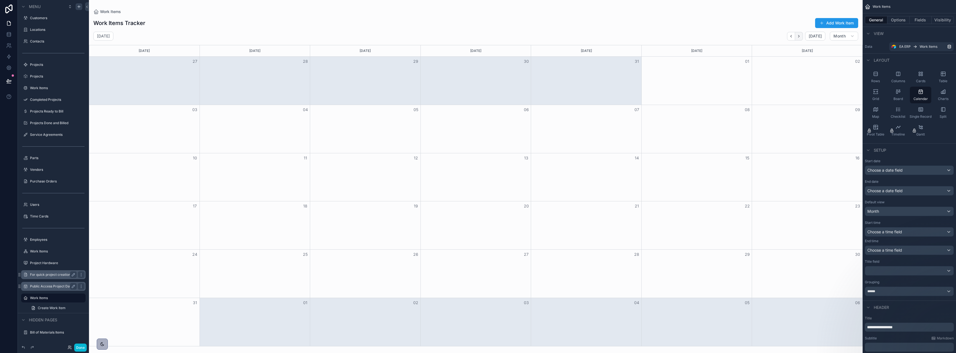
click at [801, 37] on icon "Next" at bounding box center [799, 36] width 4 height 4
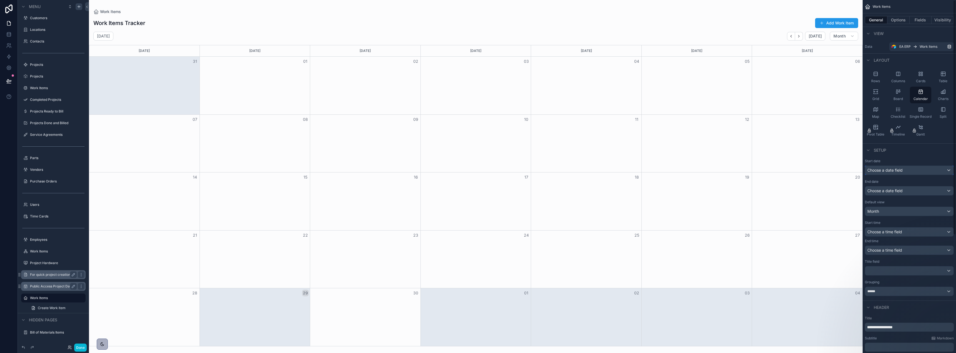
click at [905, 169] on div "Choose a date field" at bounding box center [909, 170] width 88 height 9
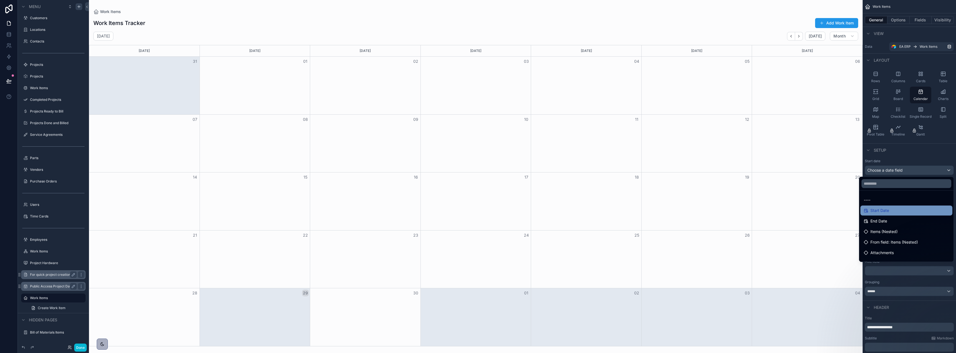
click at [886, 209] on div "Start Date" at bounding box center [906, 210] width 85 height 7
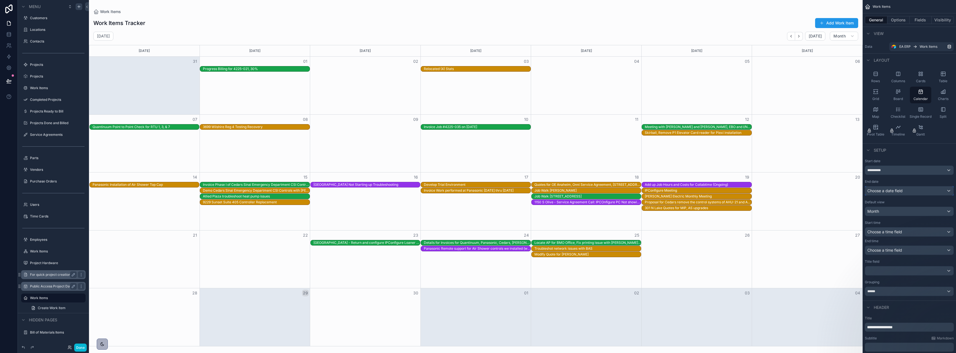
click at [891, 192] on span "Choose a date field" at bounding box center [884, 190] width 35 height 5
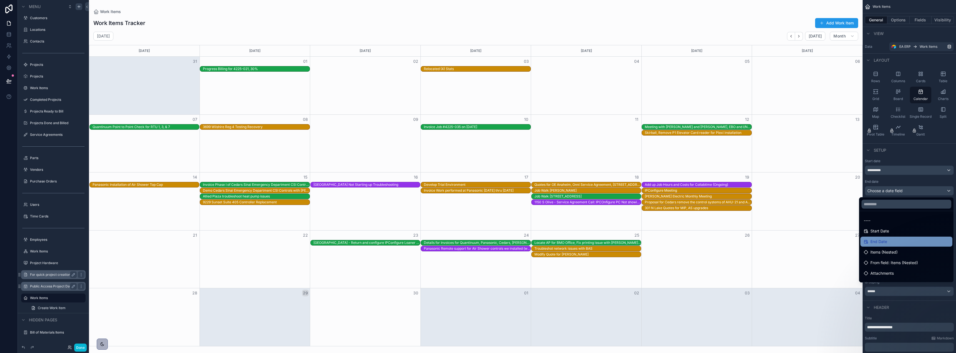
click at [877, 239] on span "End Date" at bounding box center [878, 241] width 17 height 7
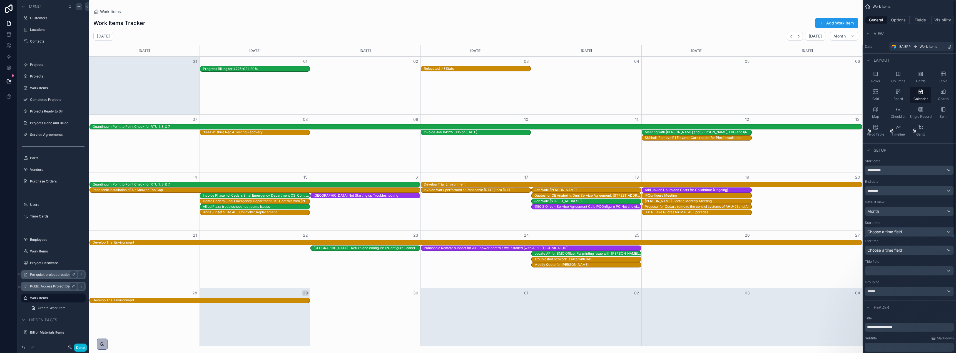
click at [882, 230] on span "Choose a time field" at bounding box center [884, 232] width 35 height 5
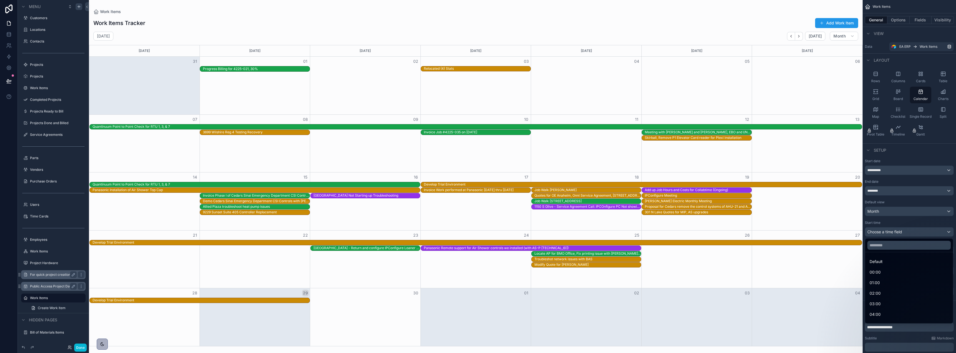
click at [882, 231] on div "scrollable content" at bounding box center [478, 176] width 956 height 353
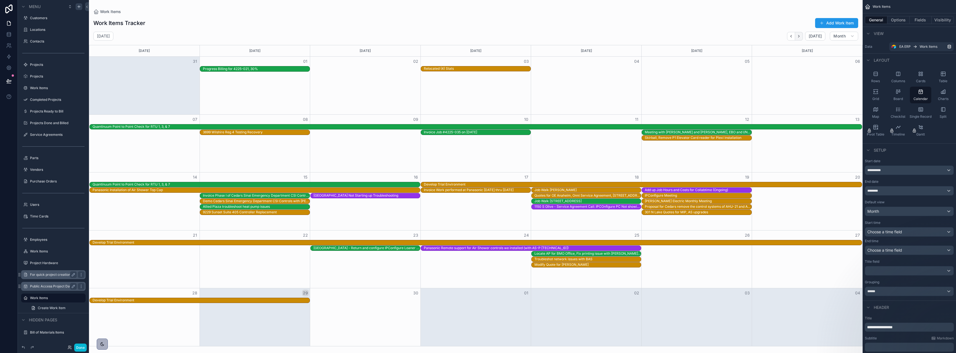
click at [801, 37] on icon "Next" at bounding box center [799, 36] width 4 height 4
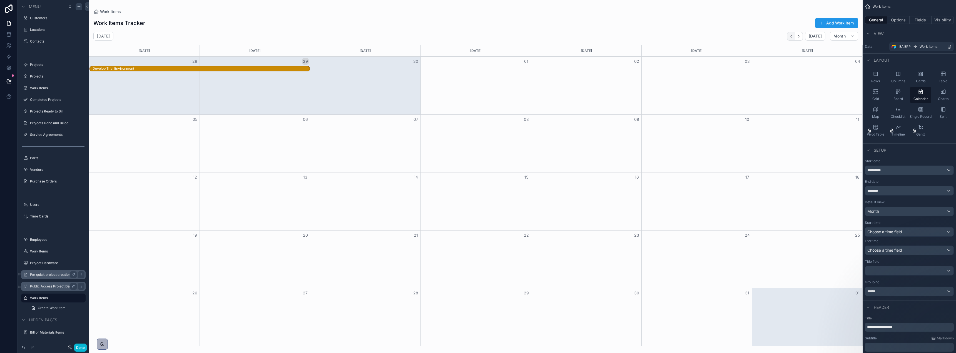
click at [793, 37] on icon "Back" at bounding box center [791, 36] width 4 height 4
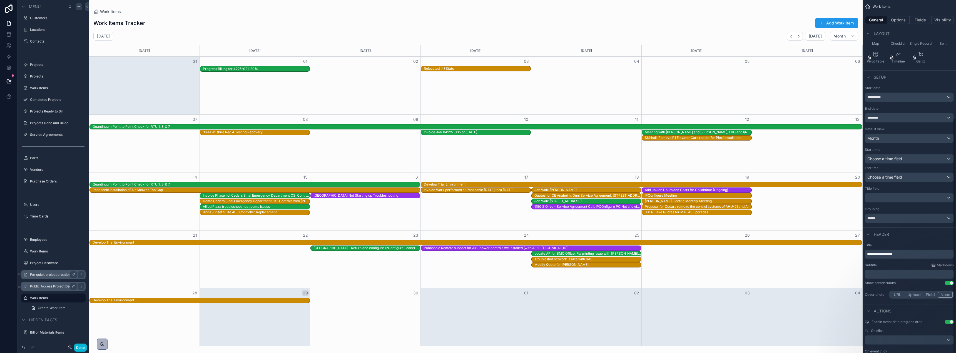
scroll to position [177, 0]
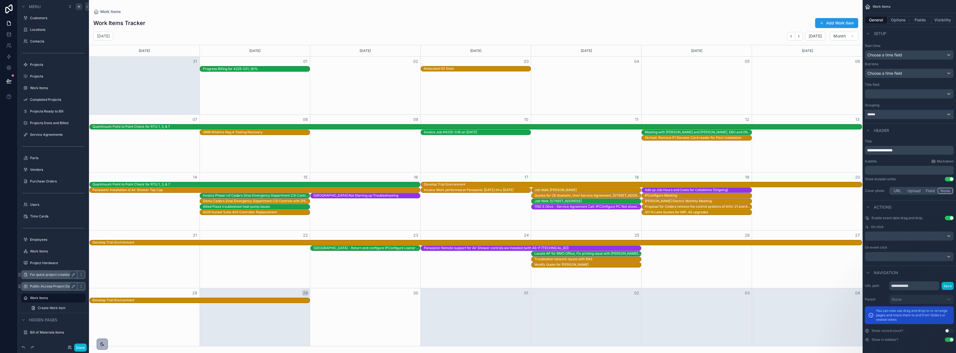
click at [909, 114] on div "******" at bounding box center [909, 114] width 88 height 9
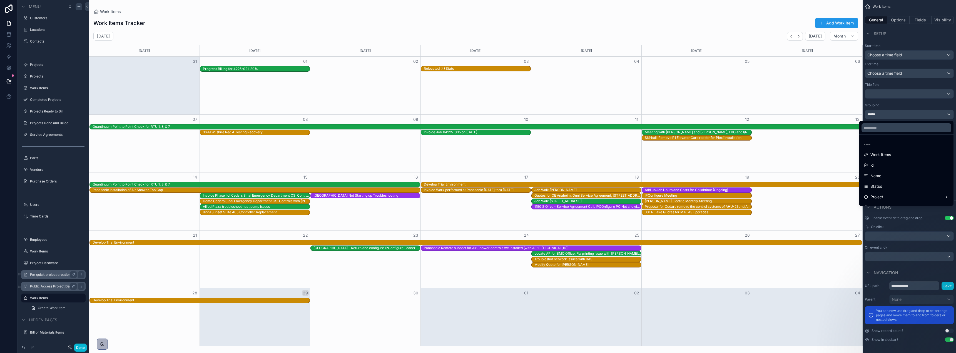
click at [909, 114] on div "scrollable content" at bounding box center [478, 176] width 956 height 353
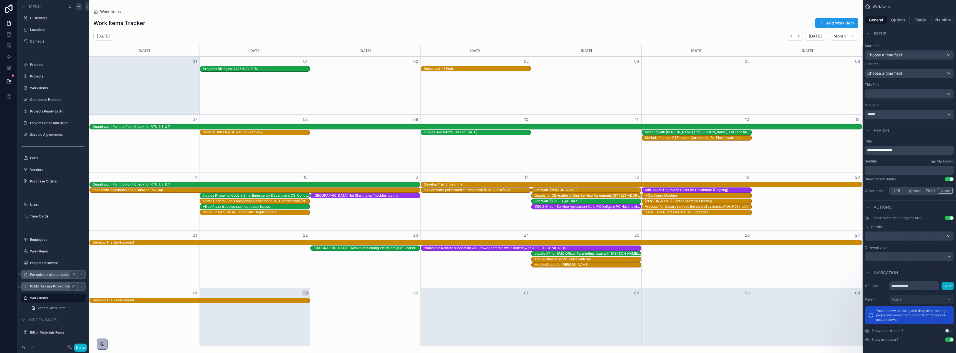
click at [909, 113] on div "******" at bounding box center [909, 114] width 88 height 9
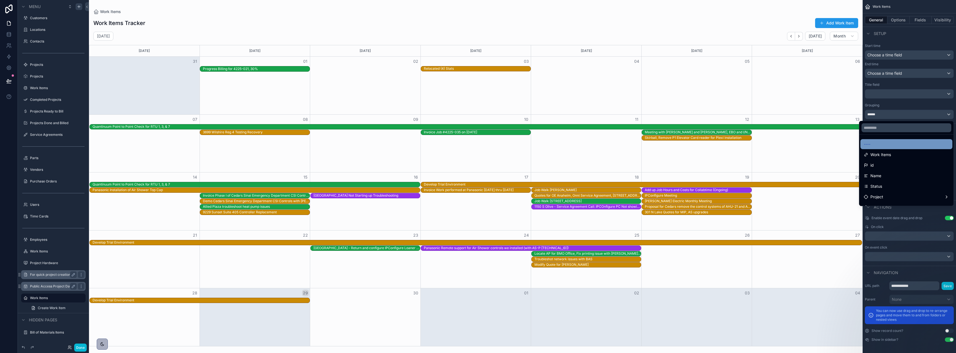
click at [913, 142] on div "----" at bounding box center [906, 144] width 85 height 7
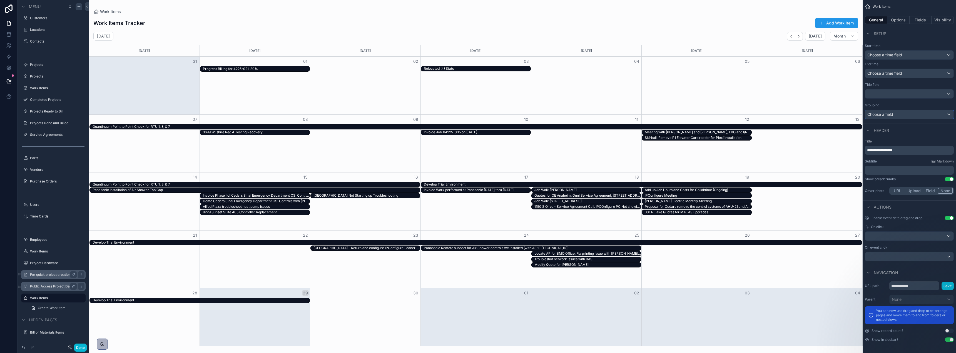
click at [908, 113] on div "Choose a field" at bounding box center [909, 114] width 88 height 9
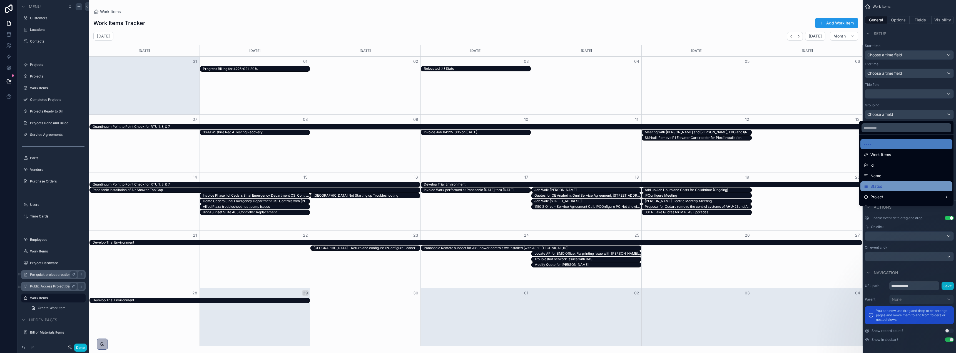
click at [905, 190] on div "Status" at bounding box center [906, 186] width 92 height 10
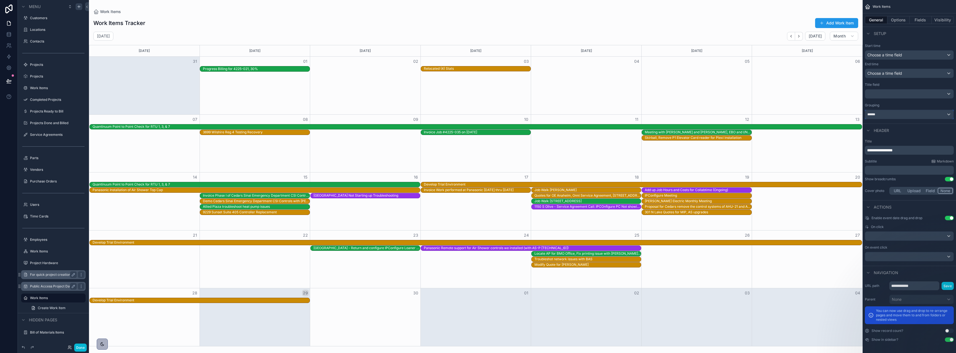
click at [904, 115] on div "******" at bounding box center [909, 114] width 88 height 9
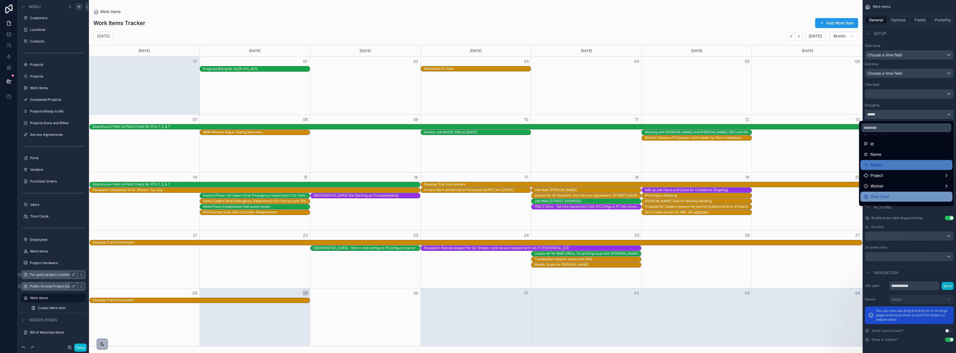
scroll to position [31, 0]
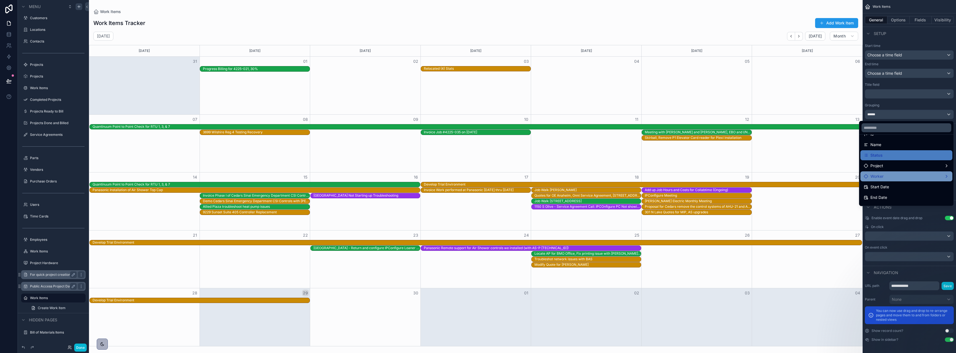
click at [906, 175] on div "Worker" at bounding box center [906, 176] width 85 height 7
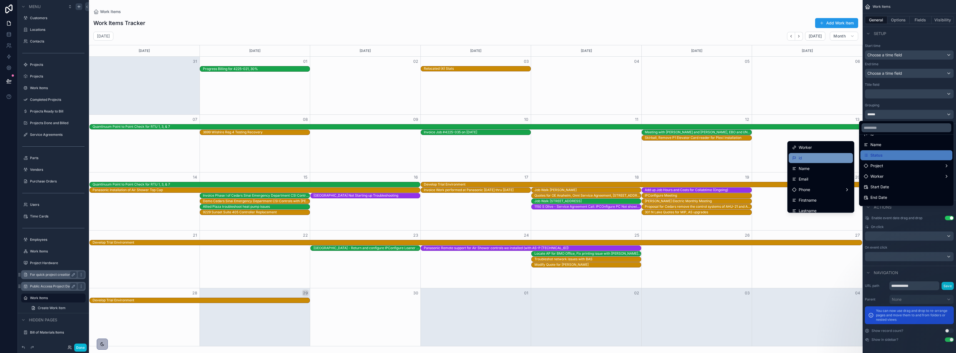
click at [801, 161] on div "id" at bounding box center [821, 158] width 64 height 10
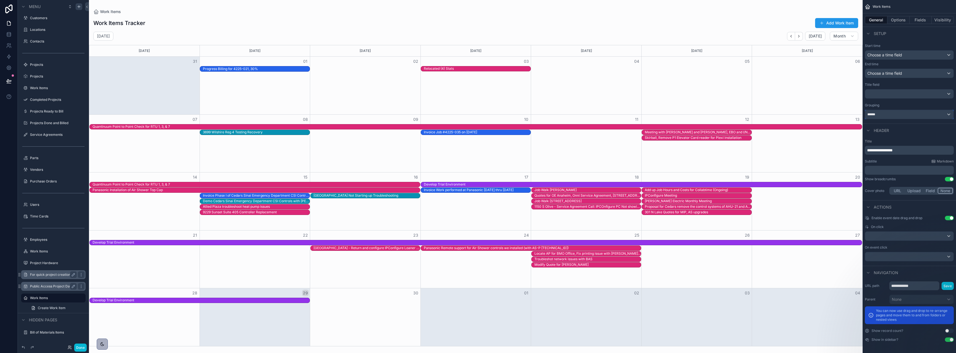
click at [899, 114] on div "******" at bounding box center [909, 114] width 88 height 9
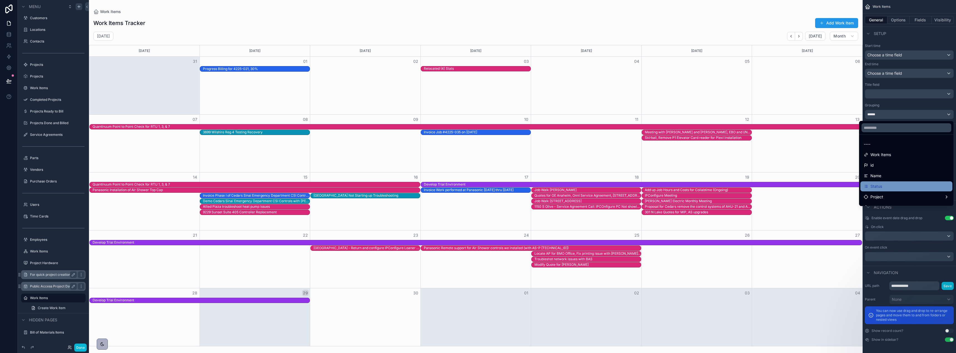
click at [884, 183] on div "Status" at bounding box center [906, 186] width 85 height 7
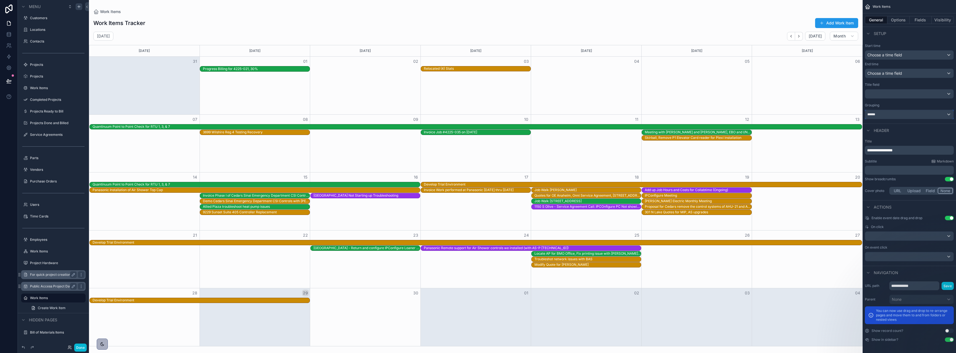
click at [885, 114] on div "******" at bounding box center [909, 114] width 88 height 9
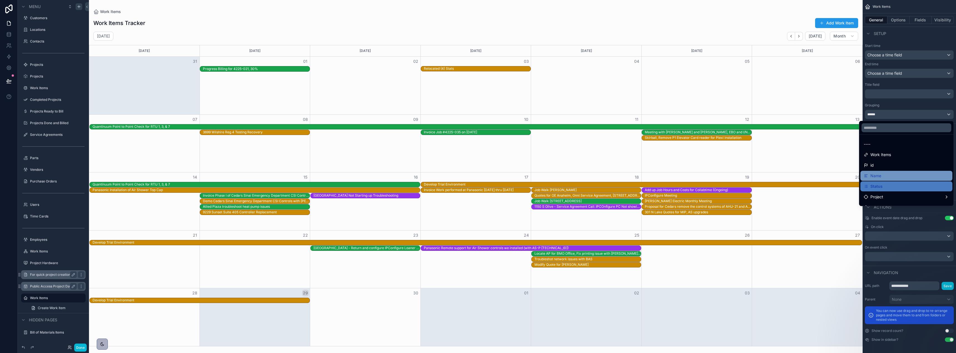
click at [887, 175] on div "Name" at bounding box center [906, 176] width 85 height 7
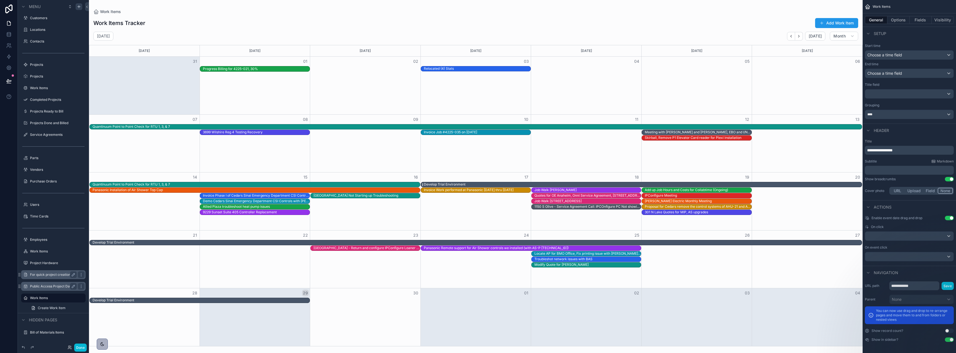
click at [516, 184] on div "Develop Trial Environment" at bounding box center [643, 184] width 438 height 5
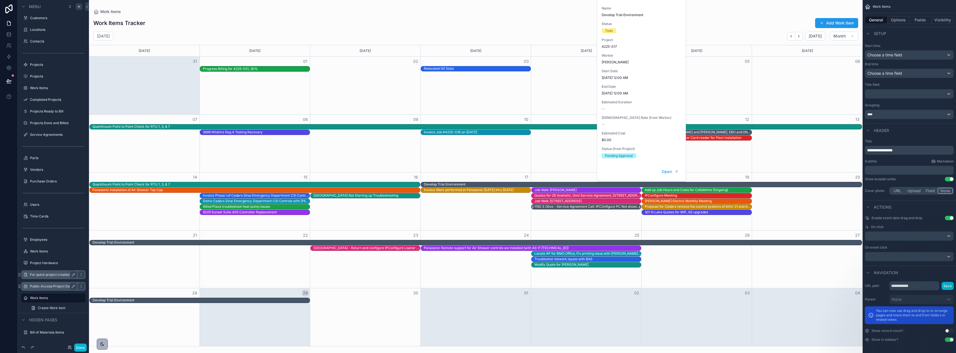
click at [540, 206] on div "1150 S Olive - Service Agreement Call: IPCOnfigure PC Not showing video on two …" at bounding box center [587, 207] width 106 height 4
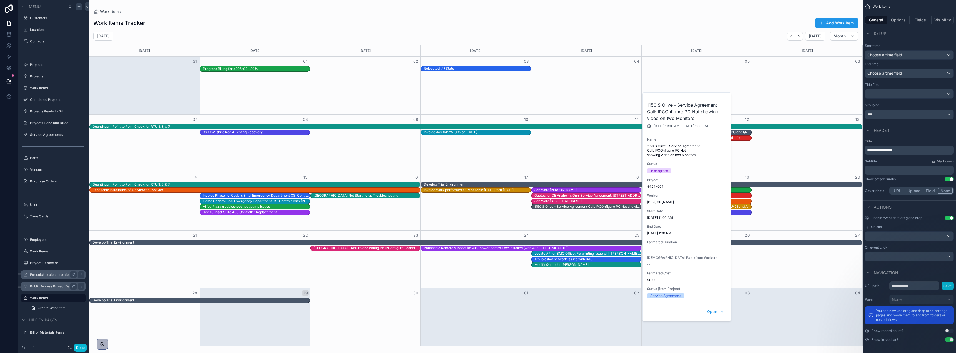
click at [536, 241] on div "Develop Trial Environment" at bounding box center [477, 242] width 769 height 5
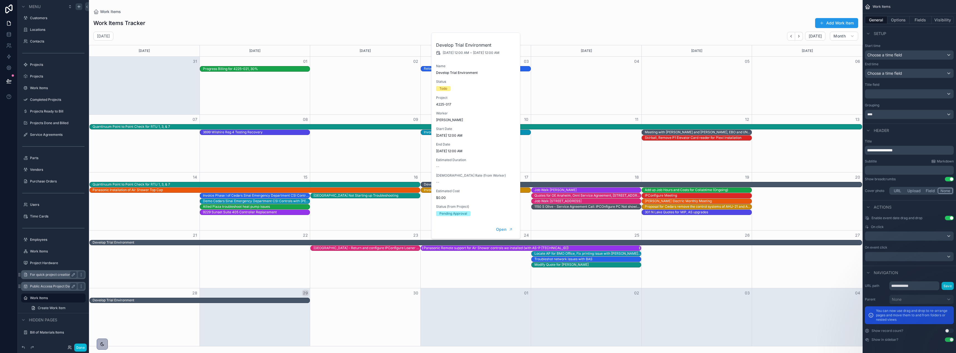
click at [541, 247] on div "Panasonic Remote support for Air Shower controls we installed (with AS-P [TECHN…" at bounding box center [496, 248] width 145 height 4
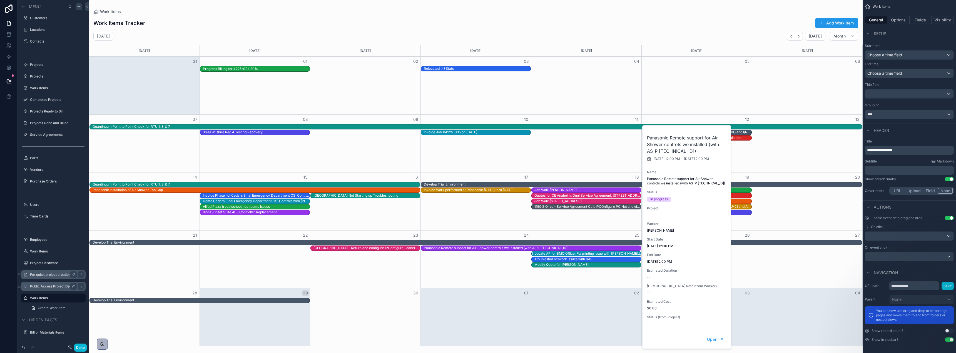
click at [540, 254] on div "Locate AP for BMO Office, Fix printing issue with [PERSON_NAME] PC." at bounding box center [587, 254] width 106 height 4
click at [360, 196] on div "[GEOGRAPHIC_DATA] Not Starting up Troubleshooting" at bounding box center [355, 195] width 85 height 4
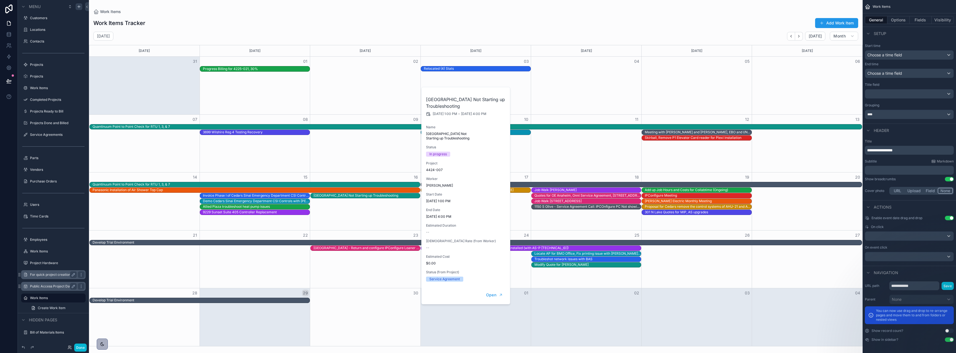
click at [578, 163] on div "Month View" at bounding box center [586, 144] width 111 height 58
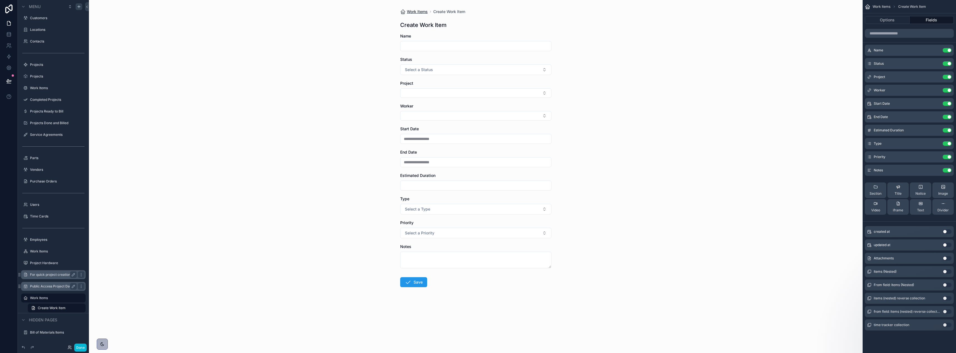
click at [418, 9] on span "Work Items" at bounding box center [417, 12] width 21 height 6
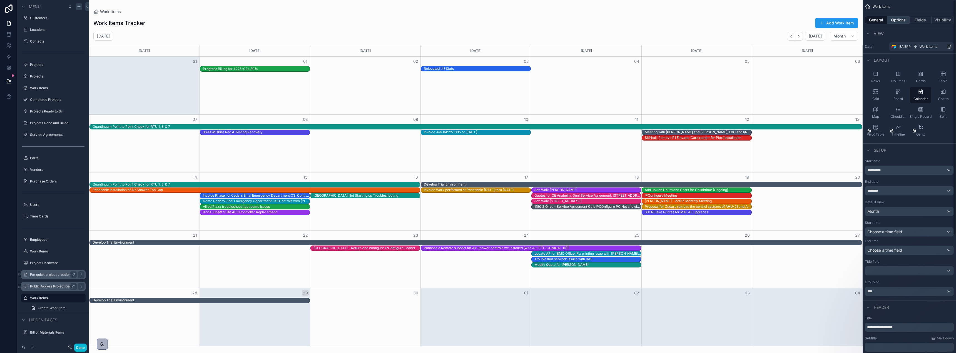
click at [901, 20] on button "Options" at bounding box center [898, 20] width 22 height 8
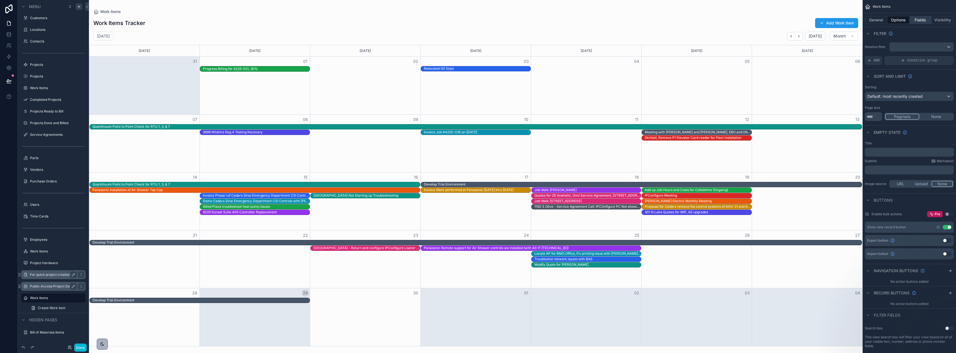
click at [919, 19] on button "Fields" at bounding box center [921, 20] width 22 height 8
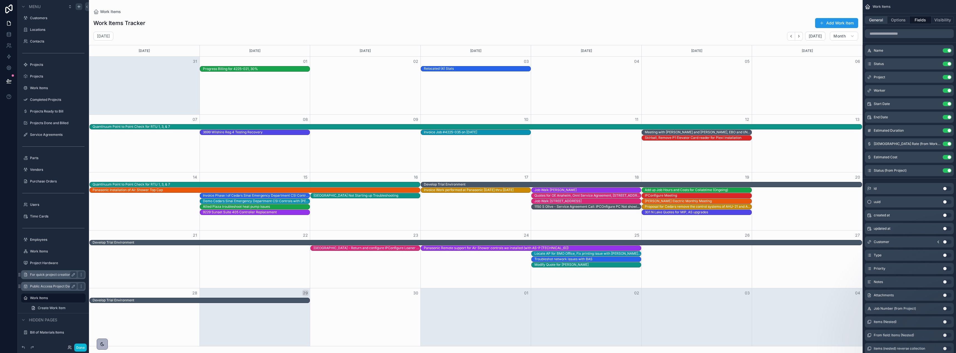
click at [874, 19] on button "General" at bounding box center [876, 20] width 23 height 8
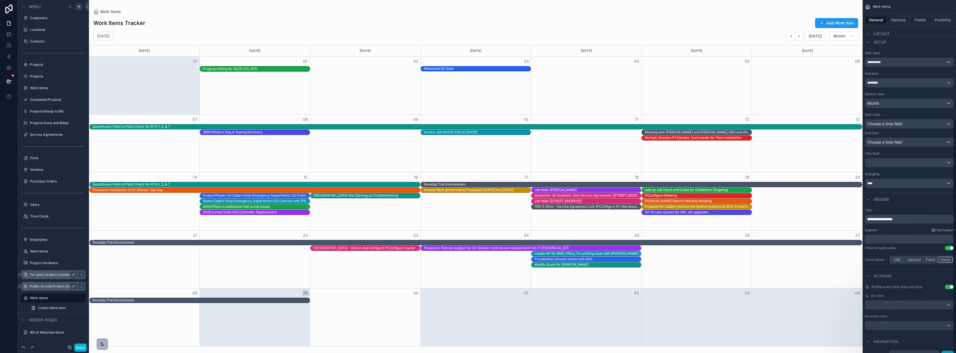
scroll to position [177, 0]
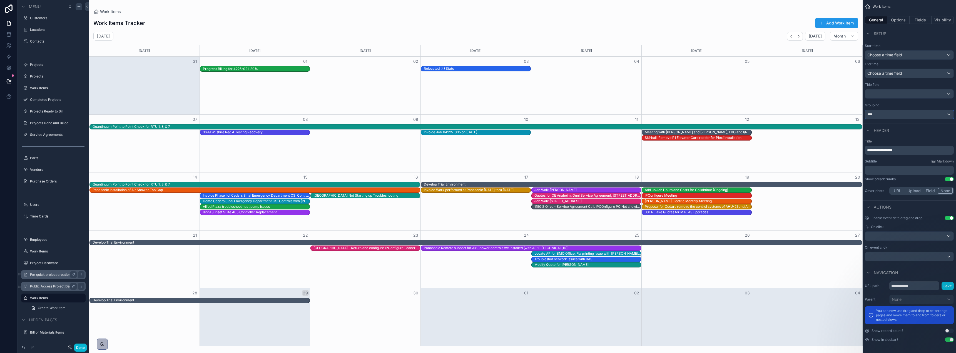
click at [895, 114] on div "****" at bounding box center [909, 114] width 88 height 9
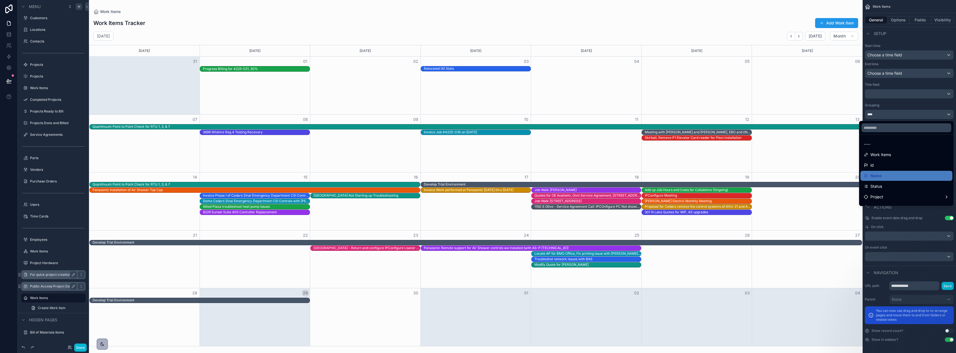
click at [895, 94] on div "scrollable content" at bounding box center [478, 176] width 956 height 353
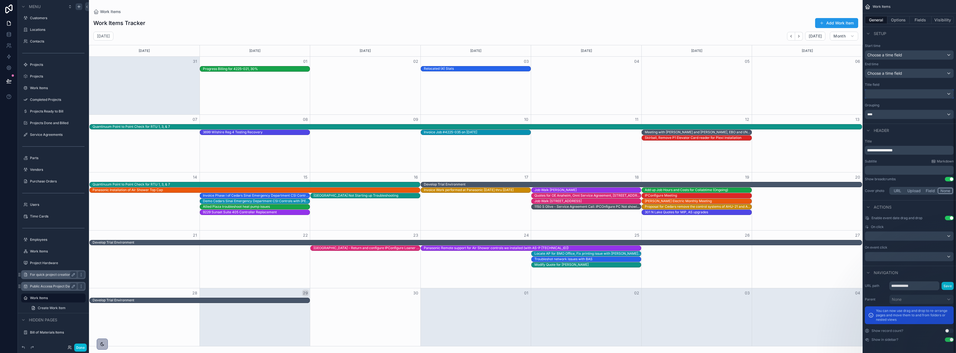
click at [895, 94] on div "scrollable content" at bounding box center [909, 93] width 88 height 9
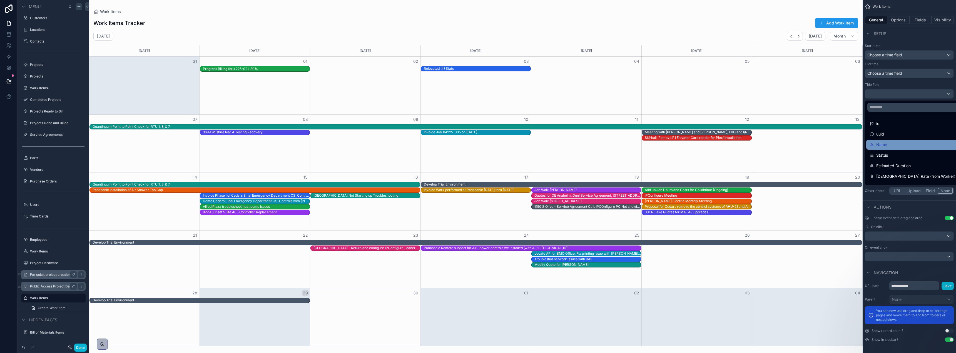
click at [888, 146] on div "Name" at bounding box center [913, 144] width 86 height 7
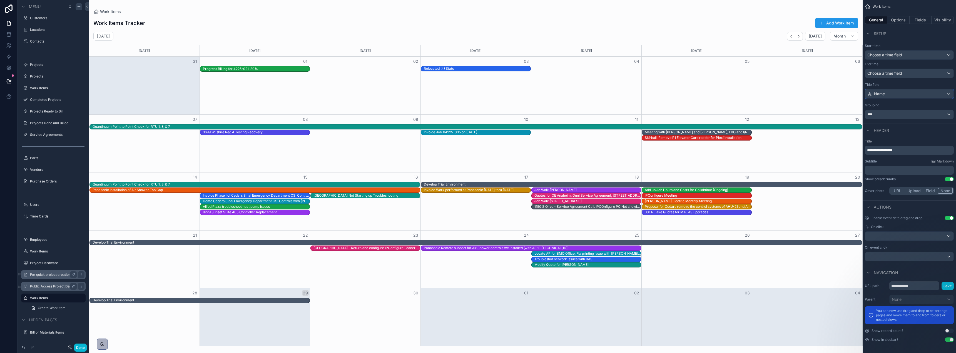
click at [890, 95] on div "Name" at bounding box center [909, 93] width 88 height 9
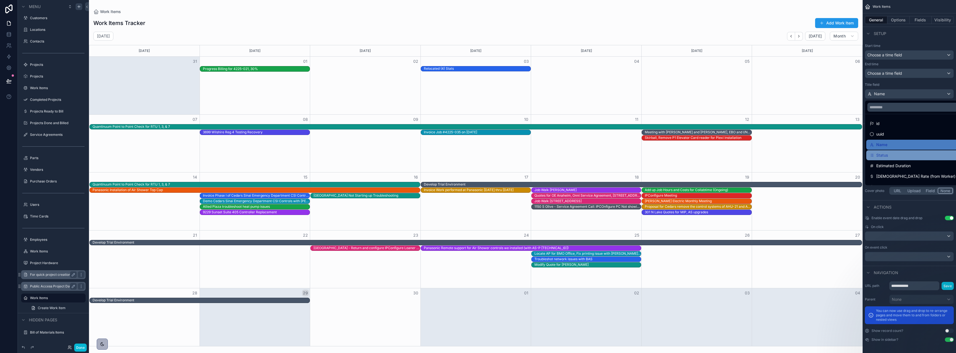
click at [890, 156] on div "Status" at bounding box center [913, 155] width 86 height 7
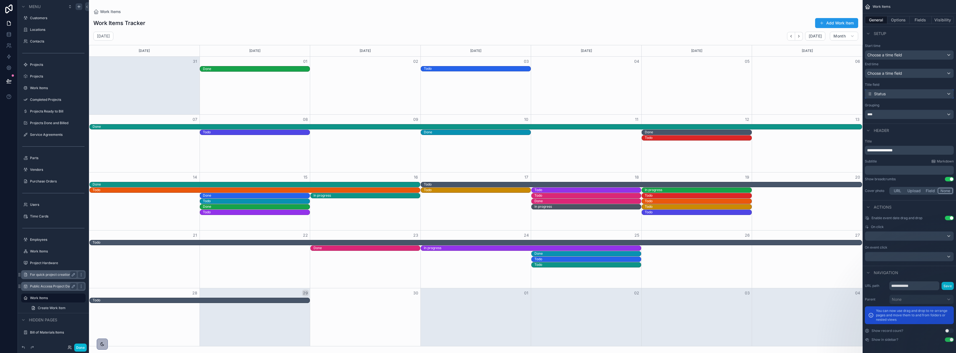
click at [900, 95] on div "Status" at bounding box center [909, 93] width 88 height 9
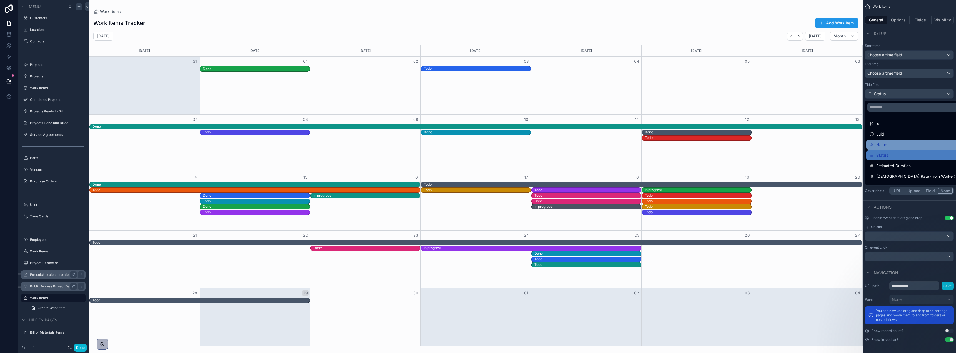
click at [895, 146] on div "Name" at bounding box center [913, 144] width 86 height 7
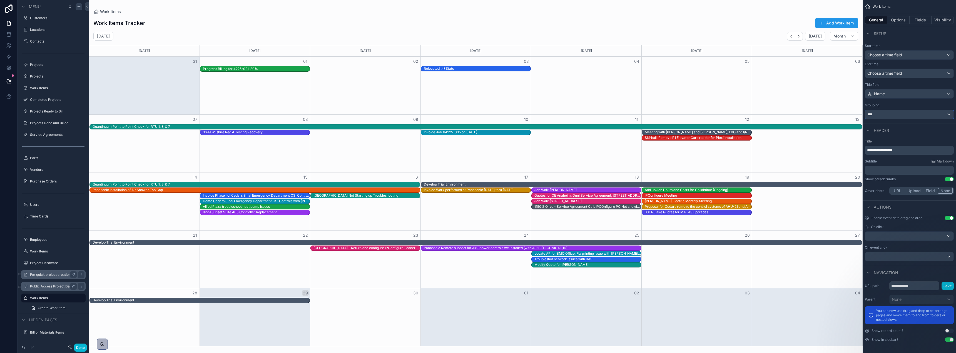
click at [892, 116] on div "****" at bounding box center [909, 114] width 88 height 9
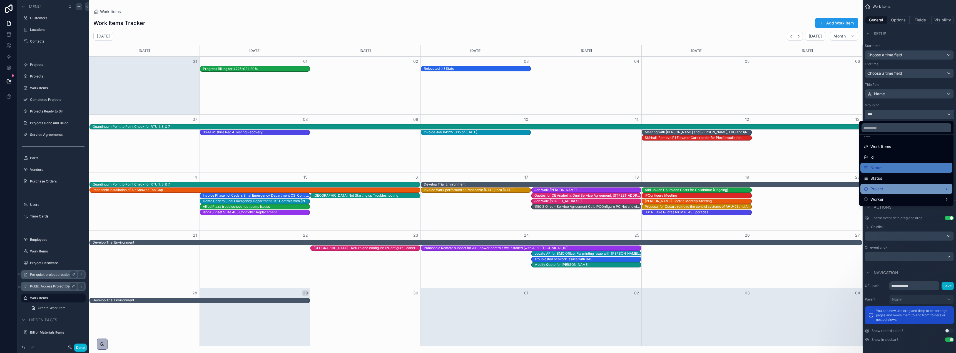
scroll to position [0, 0]
click at [886, 184] on div "Status" at bounding box center [906, 186] width 85 height 7
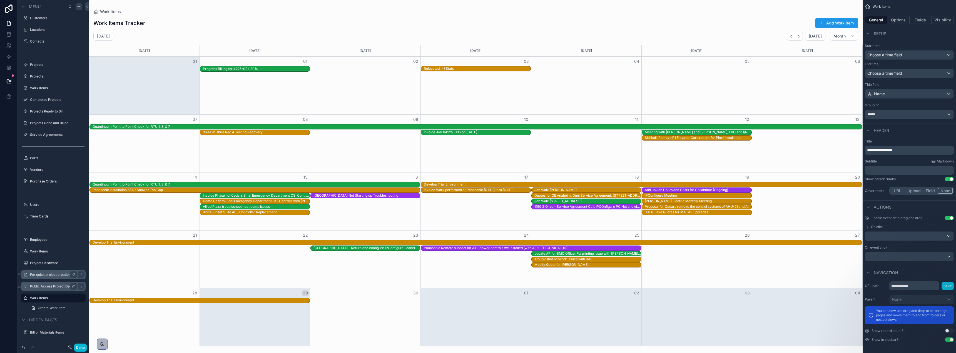
click at [889, 145] on div "**********" at bounding box center [909, 147] width 89 height 16
click at [888, 115] on div "******" at bounding box center [909, 114] width 88 height 9
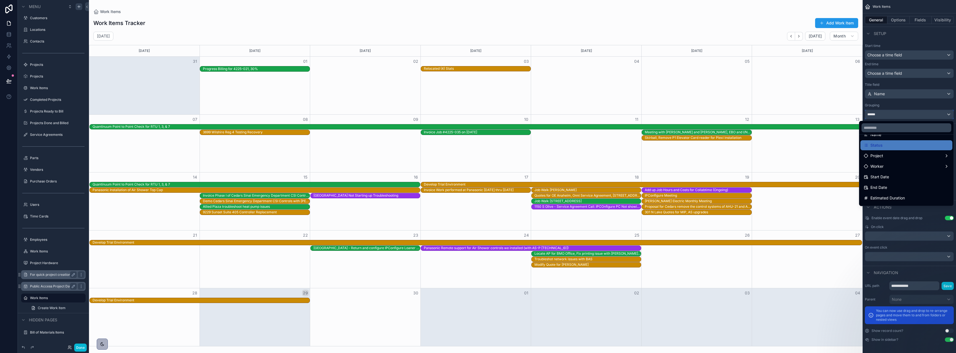
scroll to position [56, 0]
click at [888, 150] on div "Worker" at bounding box center [906, 152] width 85 height 7
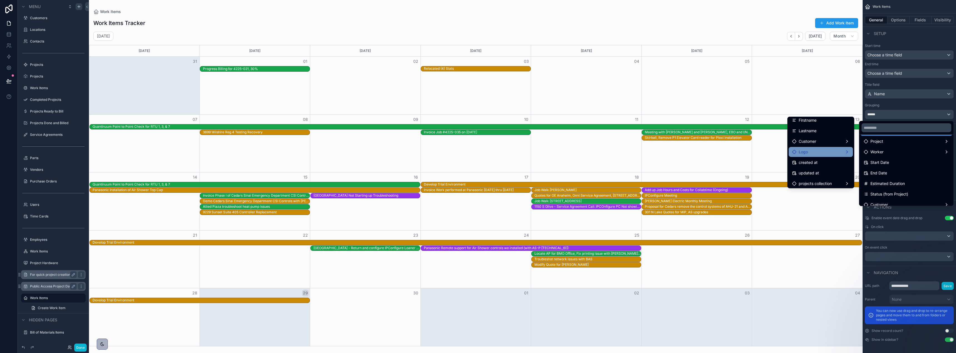
scroll to position [28, 0]
click at [819, 150] on div "Firstname" at bounding box center [821, 148] width 58 height 7
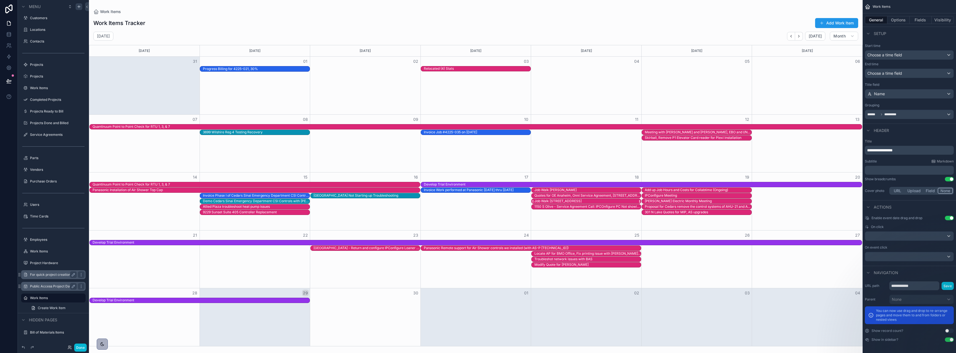
click at [628, 201] on div "Job Walk [STREET_ADDRESS]" at bounding box center [587, 201] width 106 height 5
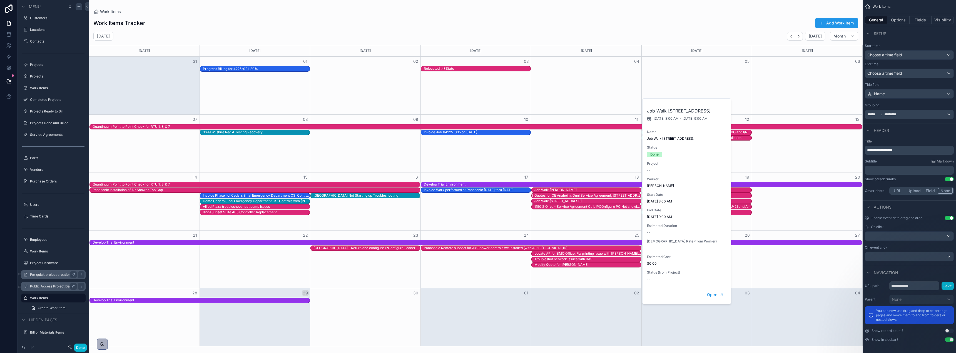
click at [621, 195] on div "Quotes for OE Anaheim, Onni Service Agreement, [STREET_ADDRESS]" at bounding box center [587, 195] width 106 height 4
click at [505, 190] on div "Invoice Work performed at Panasonic [DATE] thru [DATE]" at bounding box center [469, 190] width 90 height 4
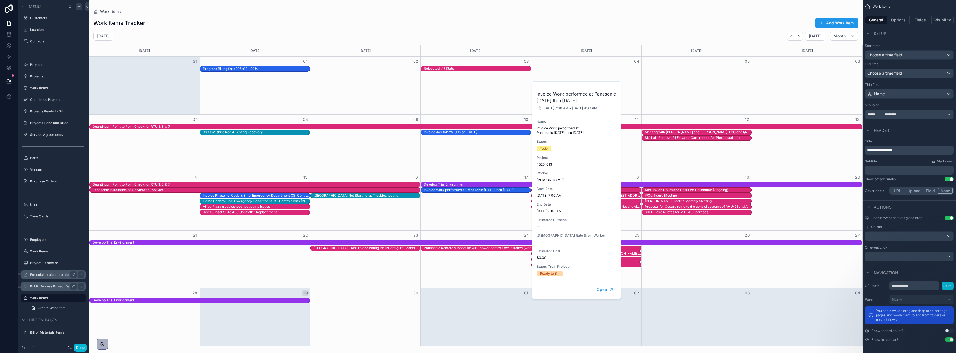
click at [487, 133] on div "Invoice Job #4225-035 on [DATE]" at bounding box center [477, 132] width 106 height 5
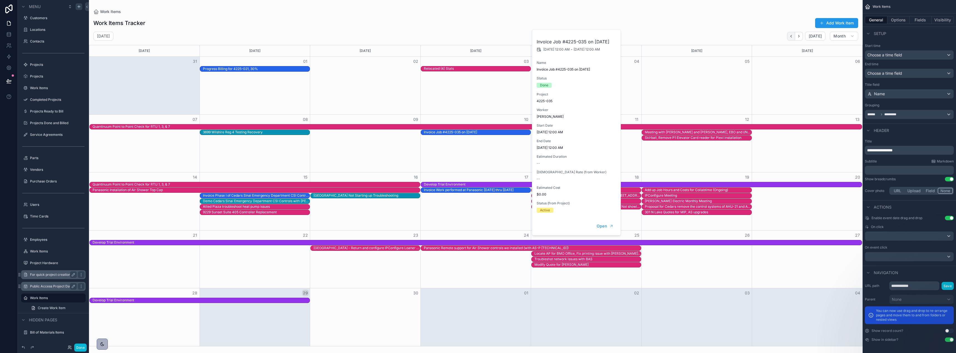
click at [793, 35] on icon "Back" at bounding box center [791, 36] width 4 height 4
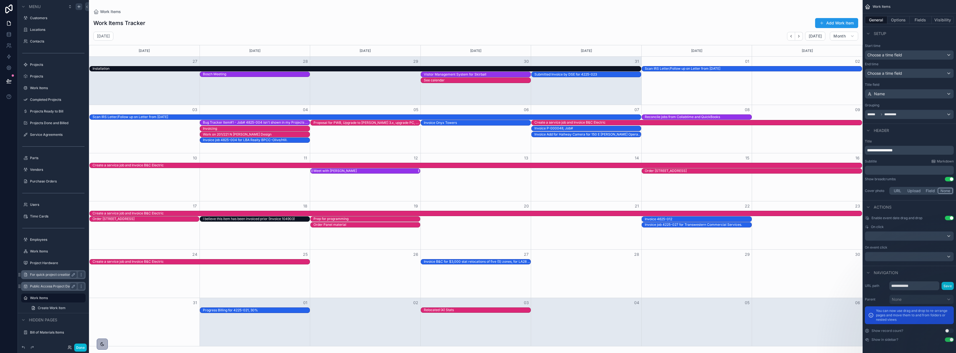
click at [335, 170] on div "Meet with [PERSON_NAME]" at bounding box center [334, 171] width 43 height 4
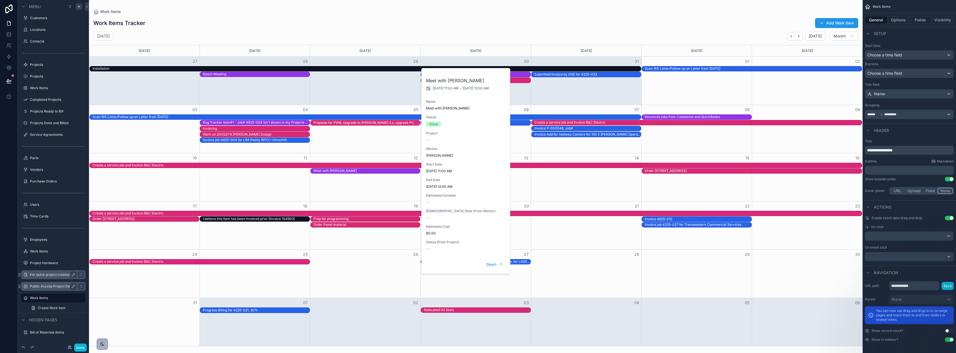
click at [635, 19] on div "Work Items Tracker Add Work Item" at bounding box center [475, 23] width 765 height 11
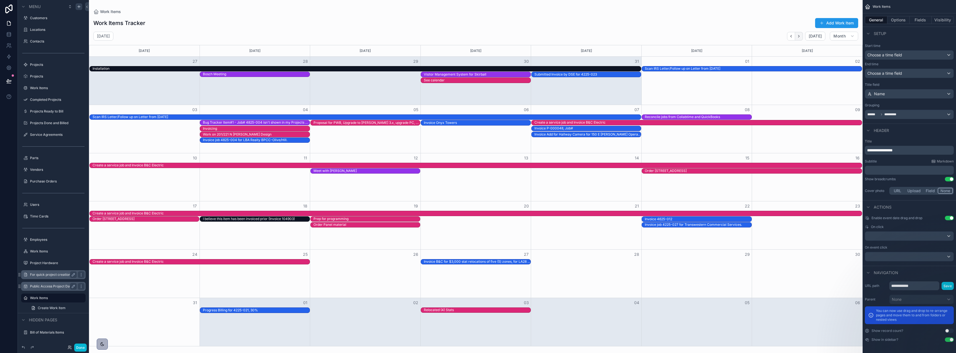
click at [800, 35] on icon "Next" at bounding box center [799, 36] width 4 height 4
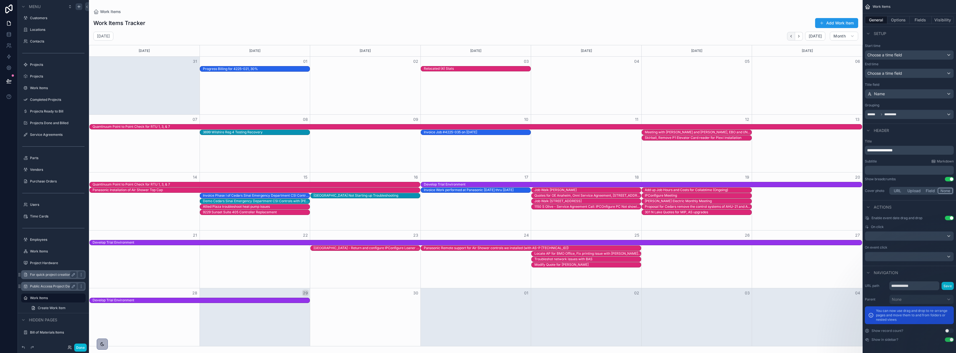
click at [791, 34] on icon "Back" at bounding box center [791, 36] width 4 height 4
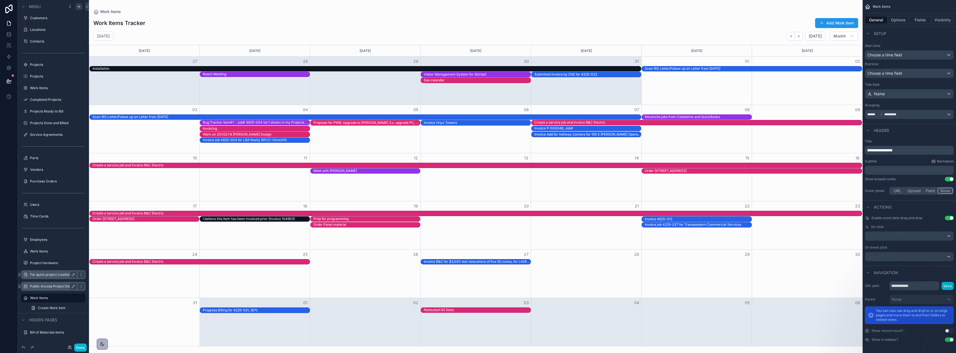
click at [791, 34] on icon "Back" at bounding box center [791, 36] width 4 height 4
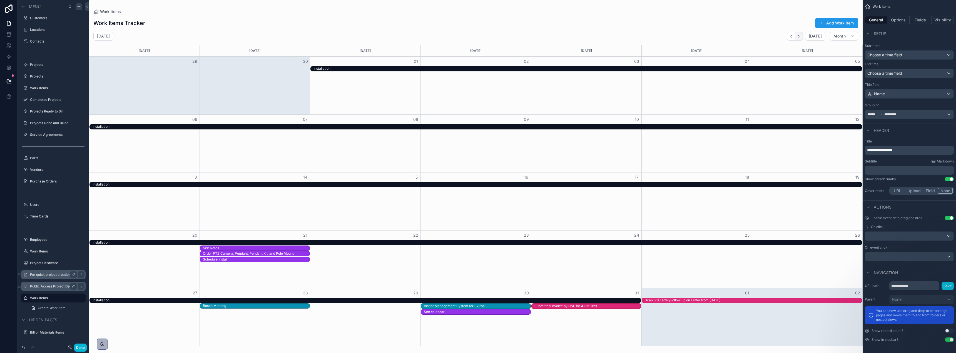
click at [799, 35] on icon "Next" at bounding box center [799, 36] width 4 height 4
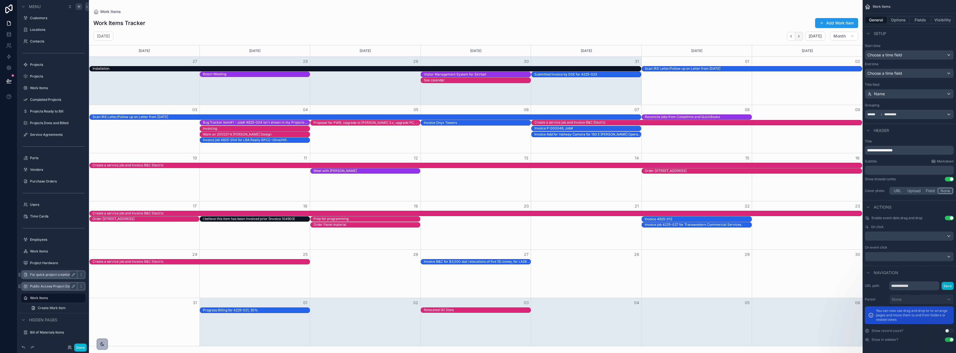
click at [799, 35] on icon "Next" at bounding box center [799, 36] width 4 height 4
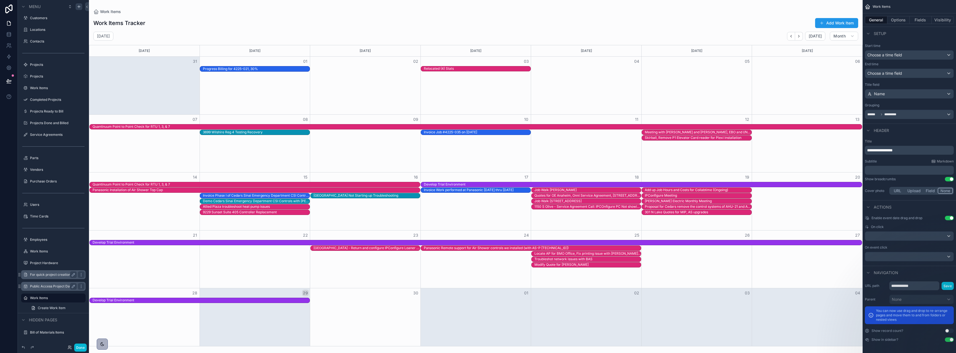
click at [799, 35] on icon "Next" at bounding box center [799, 36] width 4 height 4
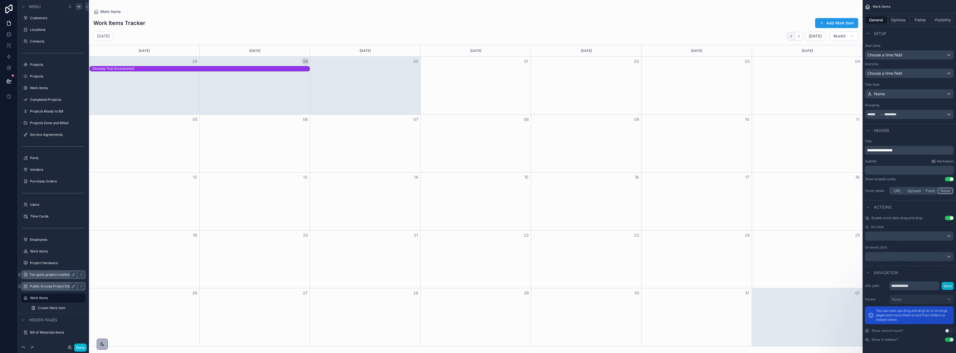
click at [795, 35] on button "Back" at bounding box center [791, 36] width 8 height 9
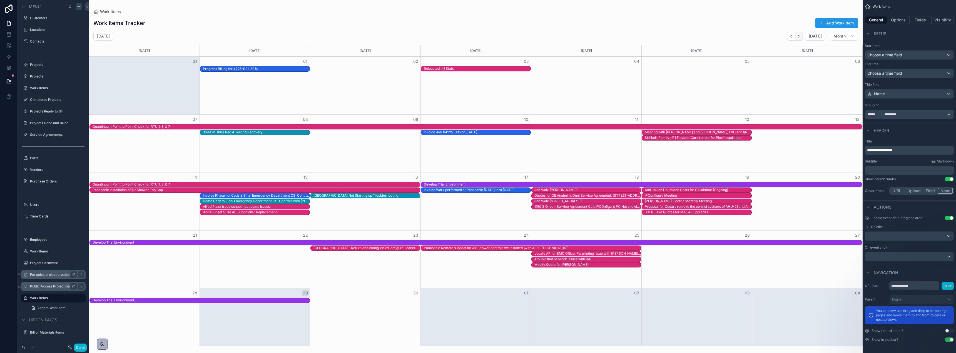
click at [801, 34] on icon "Next" at bounding box center [799, 36] width 4 height 4
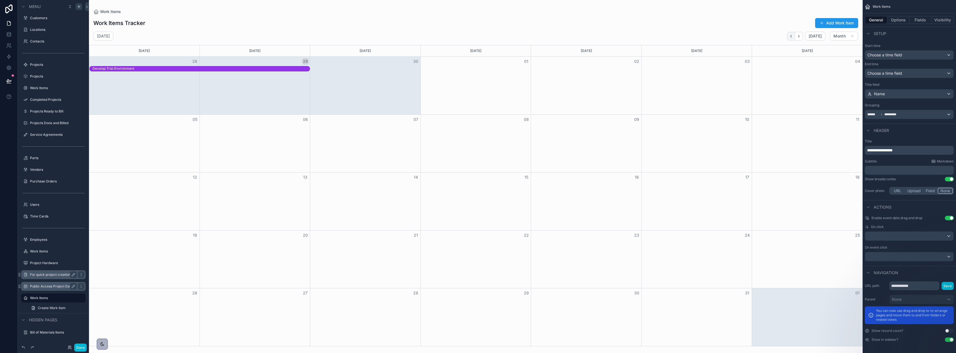
click at [791, 37] on icon "Back" at bounding box center [791, 36] width 4 height 4
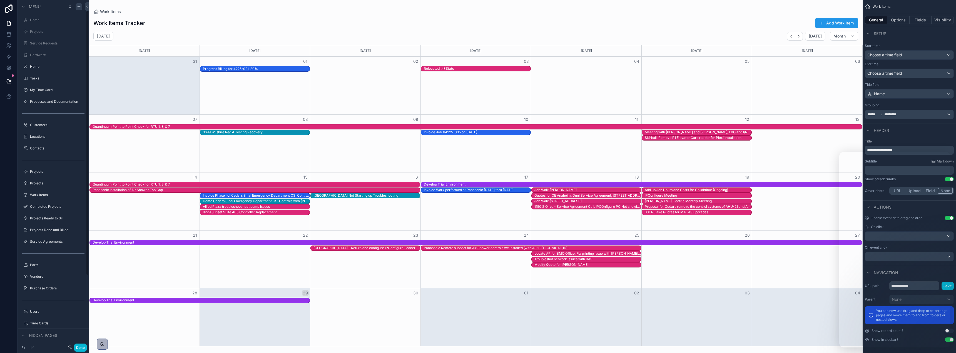
scroll to position [107, 0]
click at [72, 298] on icon "scrollable content" at bounding box center [73, 298] width 4 height 4
click at [60, 299] on input "**********" at bounding box center [49, 298] width 38 height 7
type input "**********"
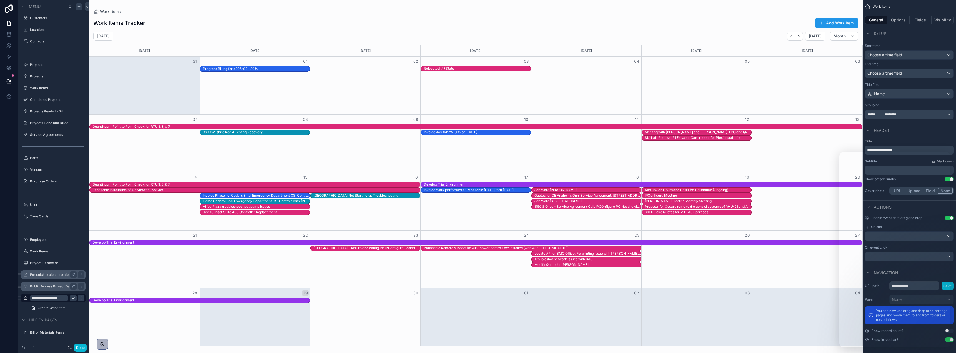
scroll to position [0, 0]
click at [75, 298] on icon "scrollable content" at bounding box center [73, 298] width 4 height 4
click at [25, 100] on icon "scrollable content" at bounding box center [25, 101] width 4 height 4
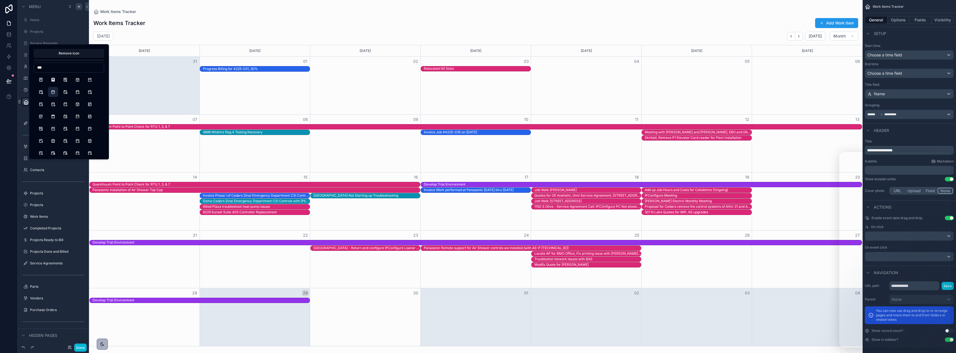
type input "***"
click at [51, 92] on button "CalendarCheck" at bounding box center [53, 92] width 10 height 10
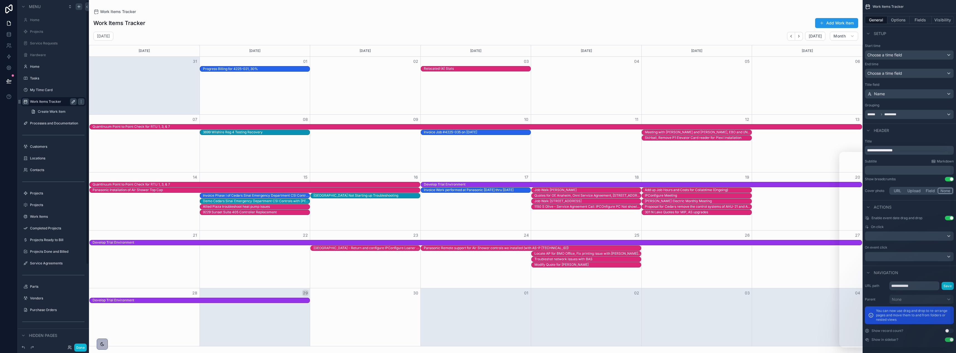
click at [9, 149] on div at bounding box center [9, 176] width 18 height 353
click at [931, 236] on div "scrollable content" at bounding box center [909, 236] width 88 height 9
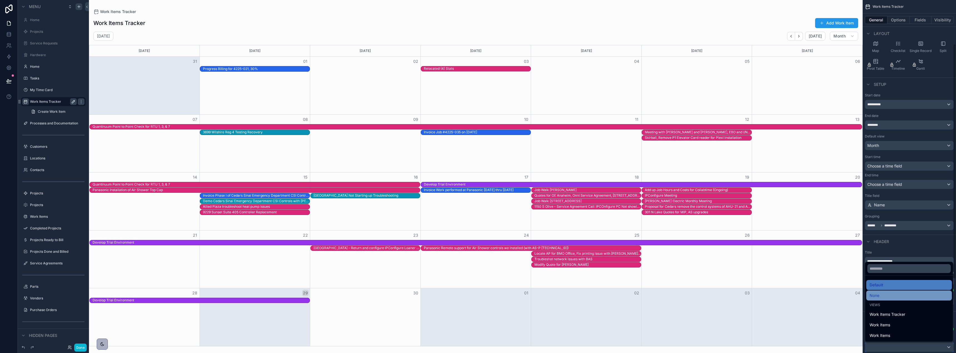
scroll to position [177, 0]
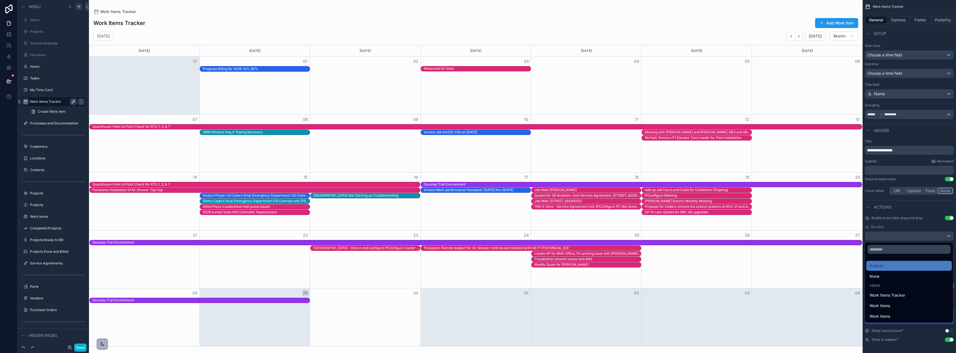
click at [916, 207] on div "scrollable content" at bounding box center [478, 176] width 956 height 353
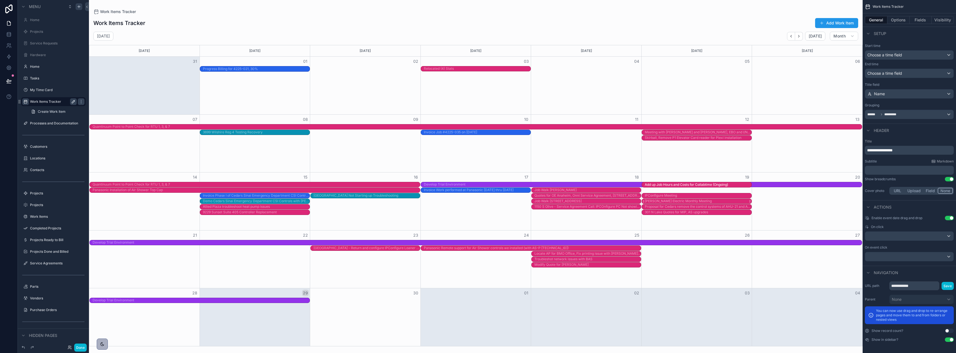
drag, startPoint x: 739, startPoint y: 190, endPoint x: 735, endPoint y: 201, distance: 12.0
click at [735, 201] on div "Quantinuum Point to Point Check for RTU 1, 3, & 7 Develop Trial Environment Pan…" at bounding box center [475, 198] width 773 height 33
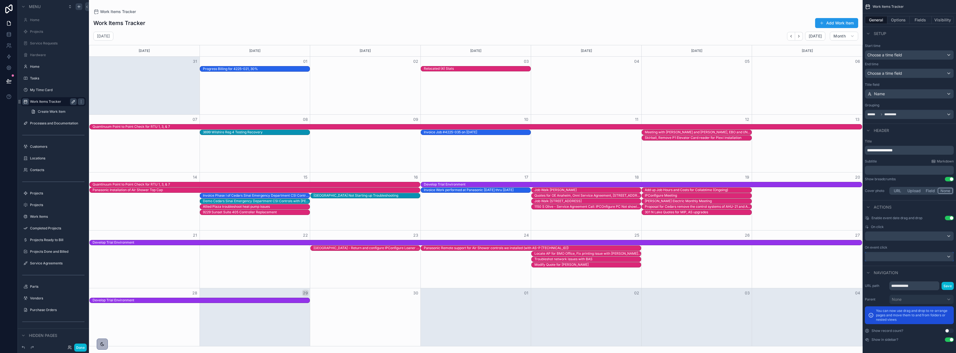
click at [900, 258] on div "scrollable content" at bounding box center [909, 256] width 88 height 9
click at [900, 258] on div "scrollable content" at bounding box center [478, 176] width 956 height 353
click at [794, 207] on div "Allied Plaza troubleshoot heat pump issues 1150 S Olive - Service Agreement Cal…" at bounding box center [475, 207] width 773 height 6
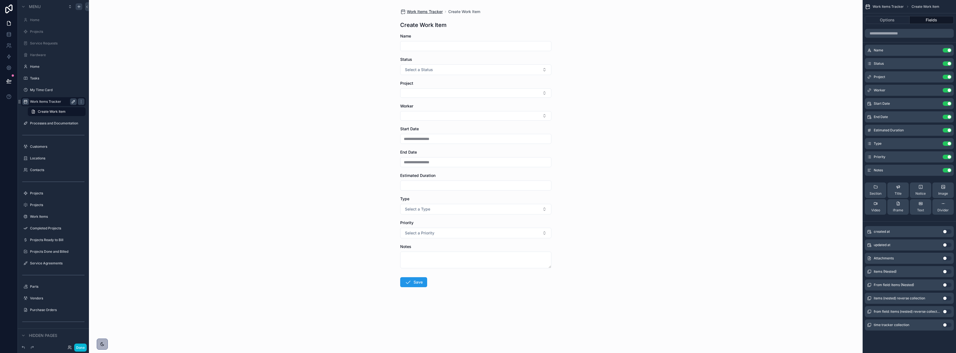
click at [434, 12] on span "Work Items Tracker" at bounding box center [425, 12] width 36 height 6
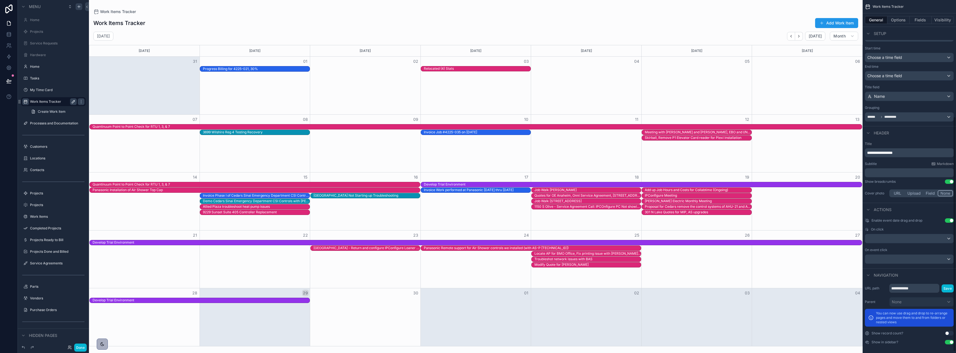
scroll to position [177, 0]
click at [890, 19] on button "Options" at bounding box center [898, 20] width 22 height 8
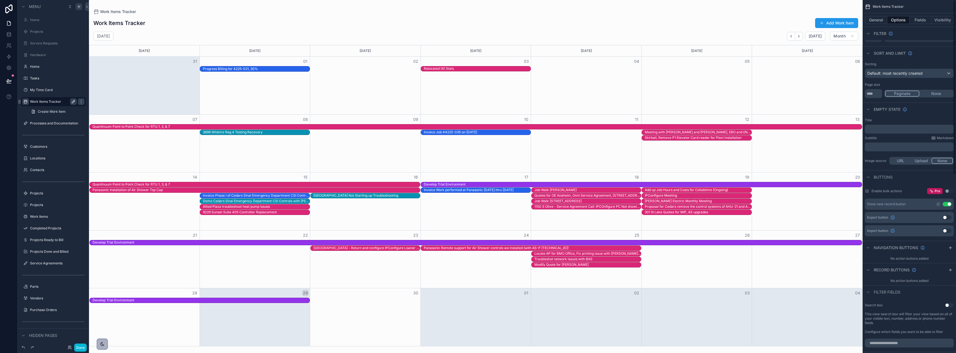
scroll to position [0, 0]
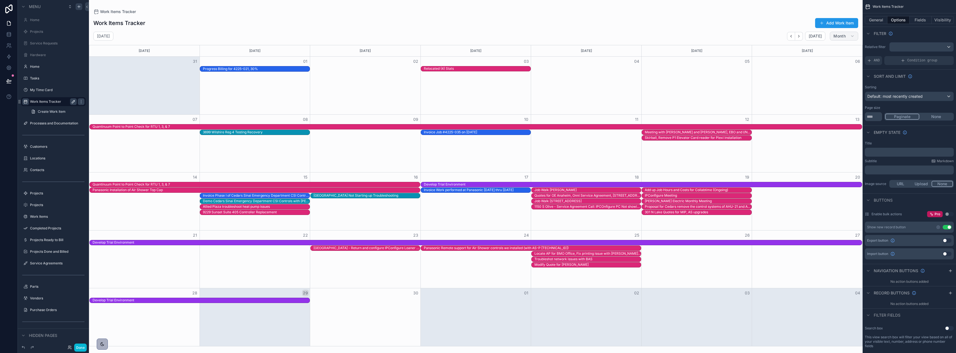
click at [837, 37] on span "Month" at bounding box center [839, 36] width 12 height 5
click at [816, 58] on span "Week" at bounding box center [820, 60] width 10 height 6
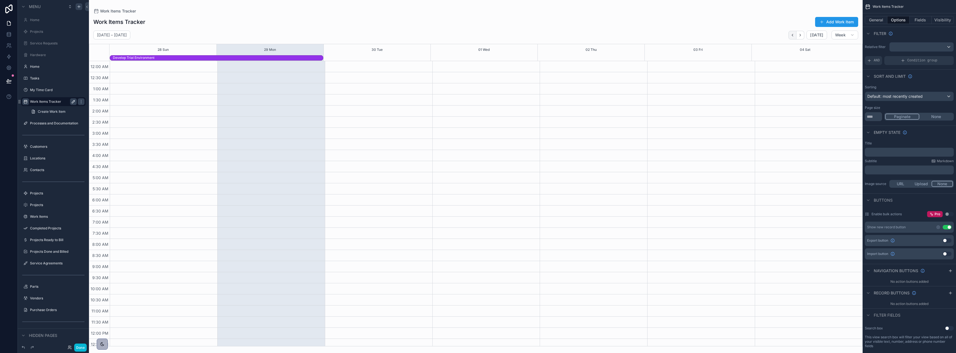
click at [794, 35] on icon "Back" at bounding box center [792, 35] width 4 height 4
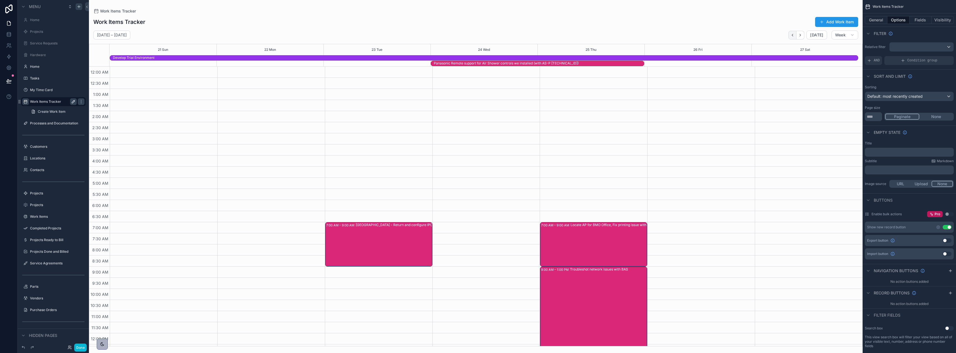
click at [793, 35] on icon "Back" at bounding box center [792, 35] width 1 height 2
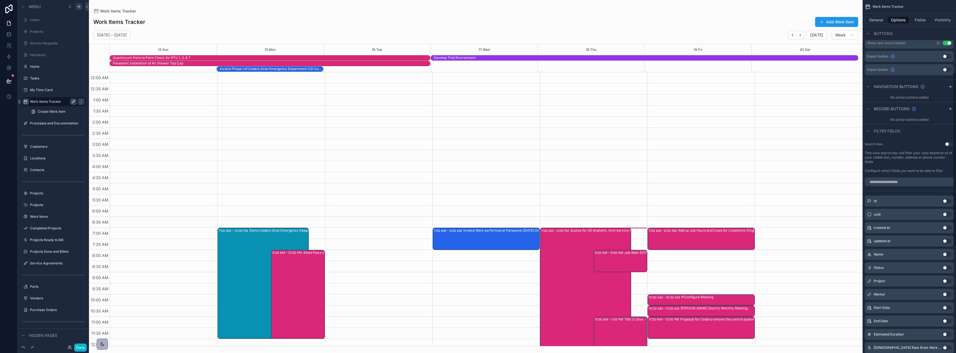
scroll to position [195, 0]
click at [943, 285] on button "Use setting" at bounding box center [947, 284] width 9 height 4
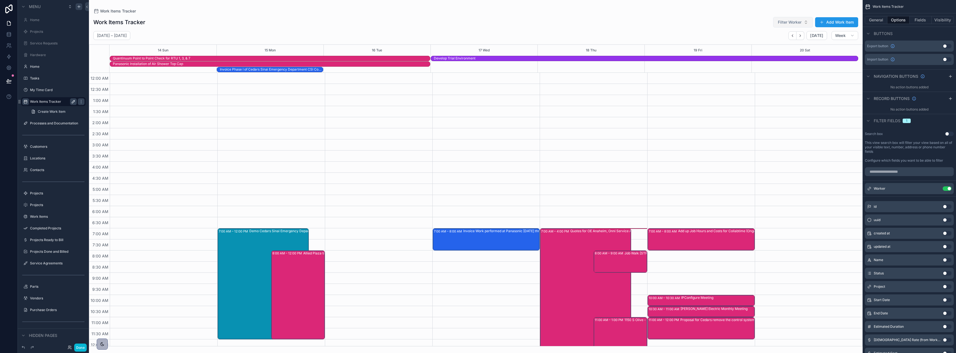
click at [791, 22] on span "Filter Worker" at bounding box center [790, 22] width 24 height 6
click at [781, 72] on span "[PERSON_NAME]" at bounding box center [778, 72] width 32 height 6
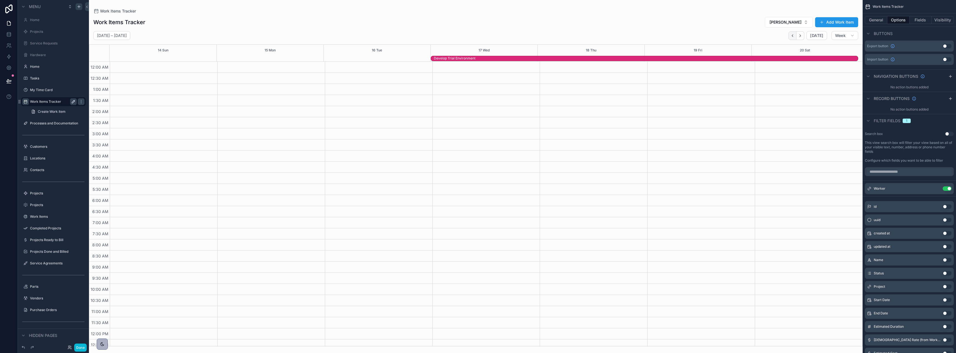
click at [795, 34] on icon "Back" at bounding box center [792, 36] width 4 height 4
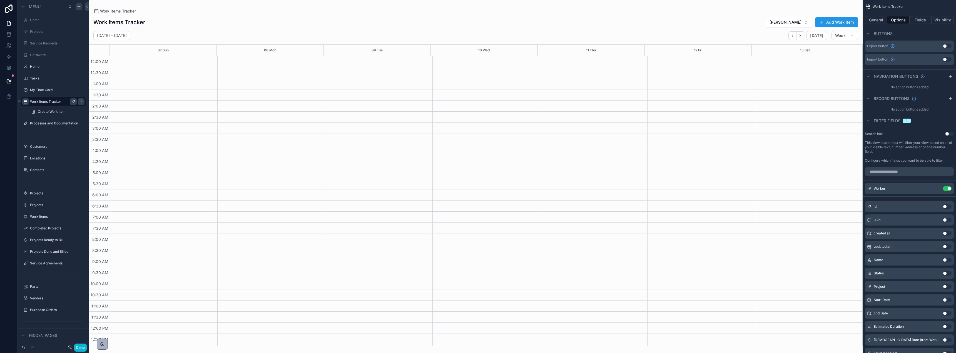
click at [795, 34] on icon "Back" at bounding box center [792, 36] width 4 height 4
click at [795, 35] on icon "Back" at bounding box center [792, 36] width 4 height 4
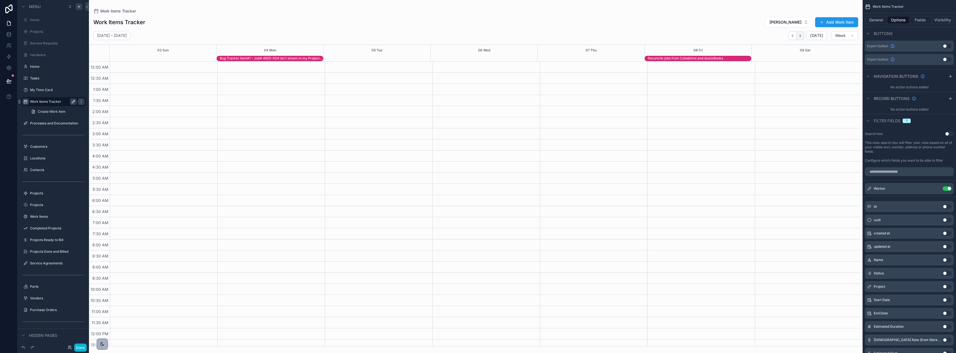
click at [801, 35] on icon "Next" at bounding box center [800, 36] width 4 height 4
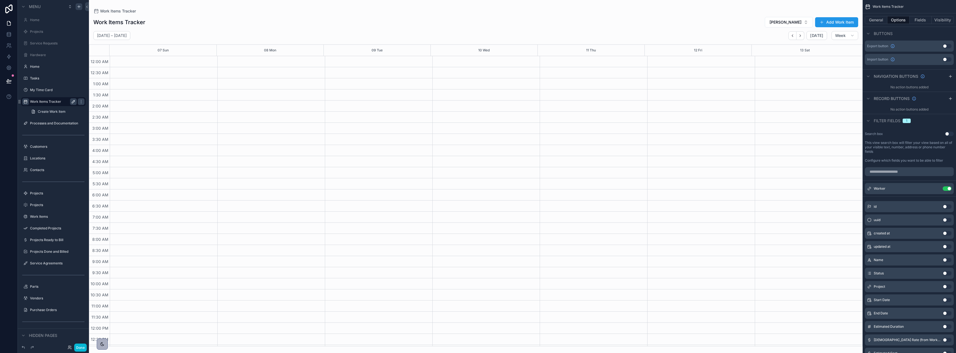
click at [801, 35] on icon "Next" at bounding box center [800, 36] width 4 height 4
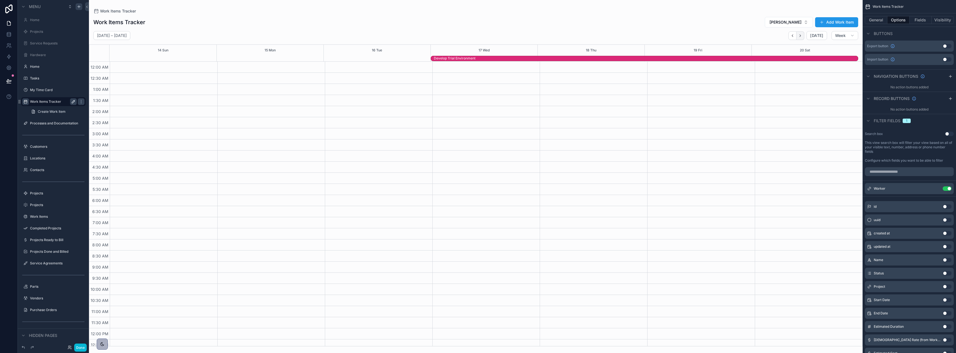
click at [801, 36] on icon "Next" at bounding box center [800, 35] width 1 height 2
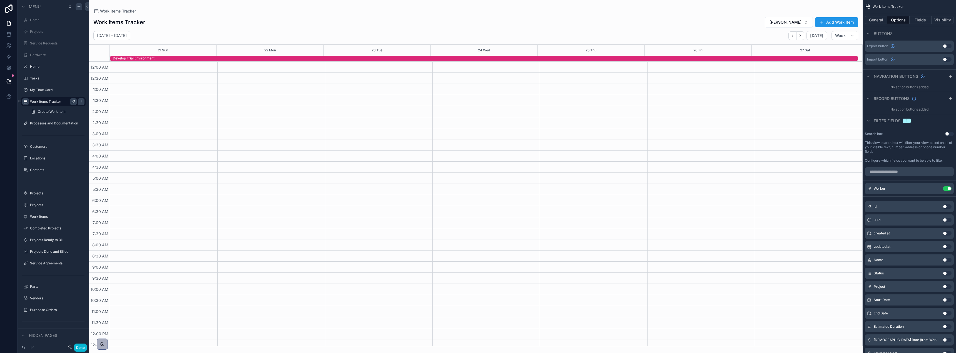
click at [801, 36] on icon "Next" at bounding box center [800, 35] width 1 height 2
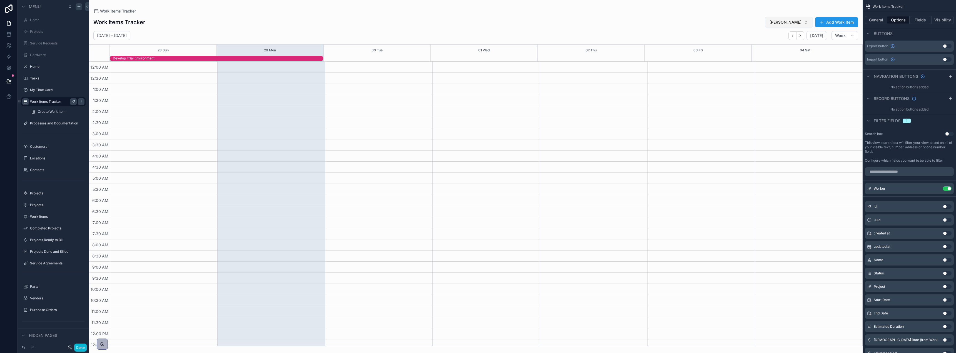
click at [799, 17] on button "[PERSON_NAME]" at bounding box center [789, 22] width 48 height 11
click at [785, 46] on div "None" at bounding box center [790, 44] width 67 height 9
click at [792, 37] on icon "Back" at bounding box center [792, 36] width 4 height 4
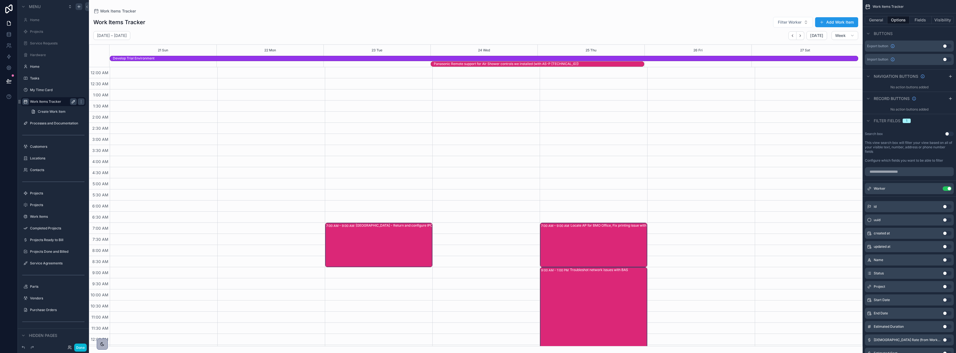
click at [698, 88] on div "scrollable content" at bounding box center [701, 334] width 108 height 534
click at [701, 81] on div "scrollable content" at bounding box center [701, 334] width 108 height 534
click at [770, 102] on div "scrollable content" at bounding box center [809, 334] width 108 height 534
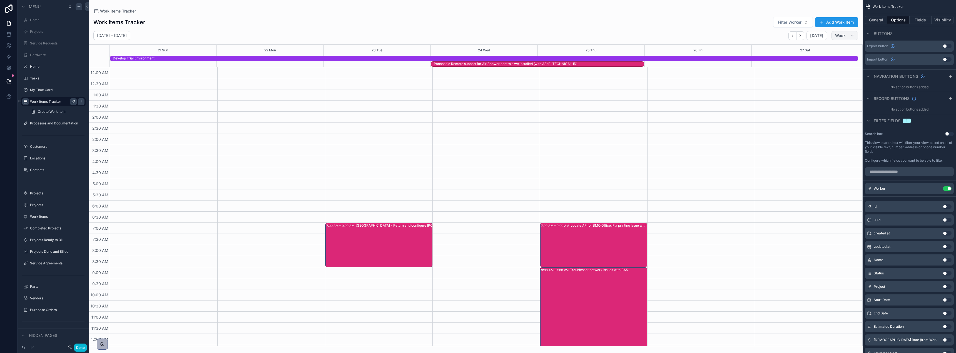
click at [843, 38] on button "Week" at bounding box center [844, 35] width 27 height 9
click at [828, 51] on button "Month" at bounding box center [833, 49] width 40 height 10
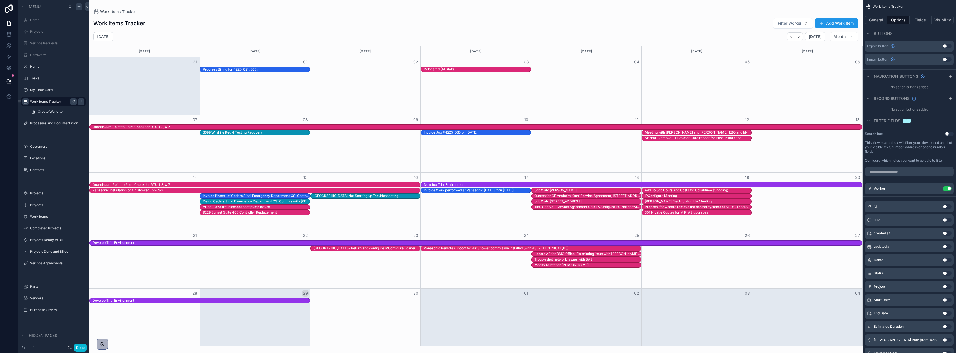
click at [800, 78] on div "Month View" at bounding box center [807, 86] width 111 height 58
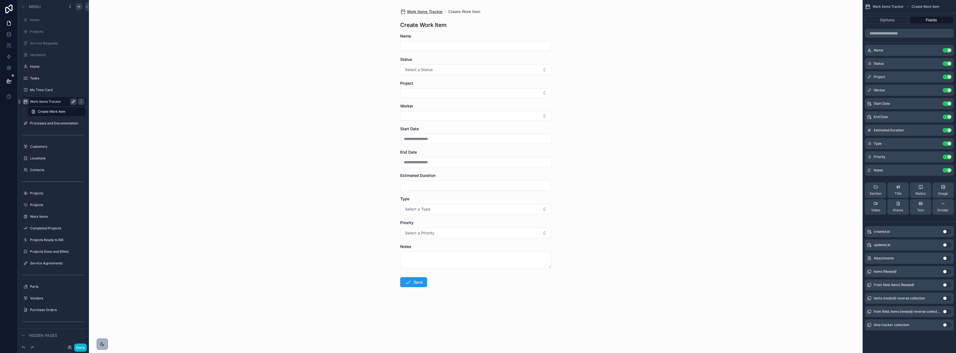
click at [425, 11] on span "Work Items Tracker" at bounding box center [425, 12] width 36 height 6
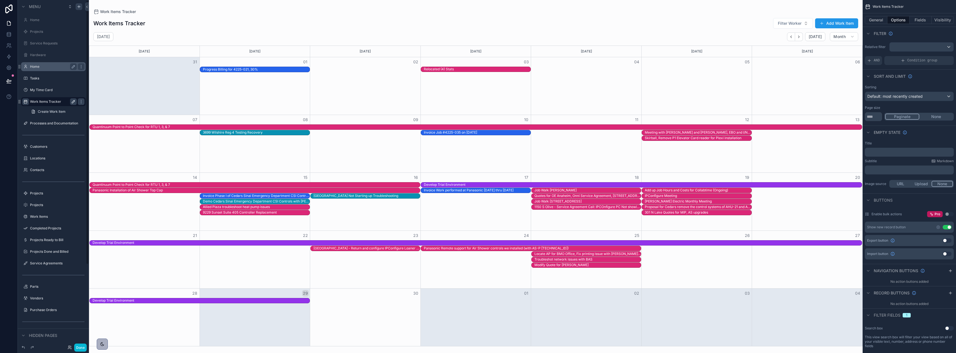
click at [47, 68] on label "Home" at bounding box center [52, 66] width 44 height 4
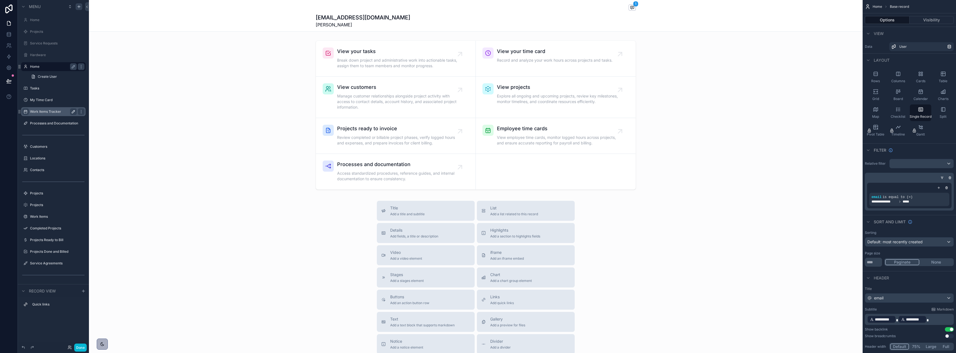
click at [541, 178] on div "scrollable content" at bounding box center [476, 221] width 774 height 443
click at [541, 178] on div "scrollable content" at bounding box center [476, 115] width 774 height 154
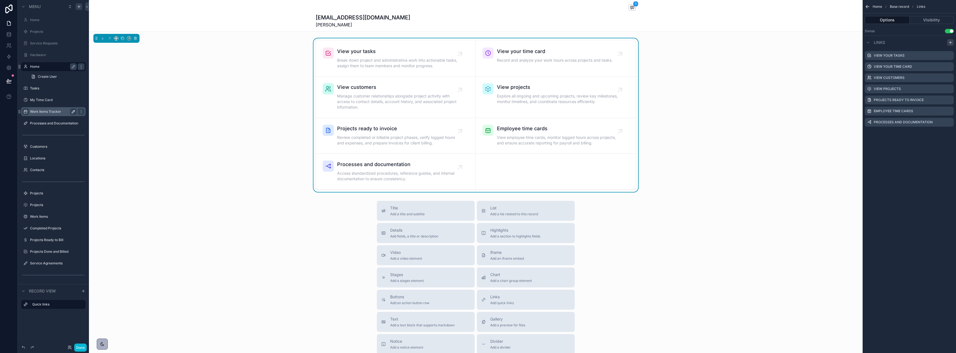
click at [949, 43] on icon "scrollable content" at bounding box center [950, 42] width 4 height 4
click at [948, 133] on icon "scrollable content" at bounding box center [949, 134] width 3 height 3
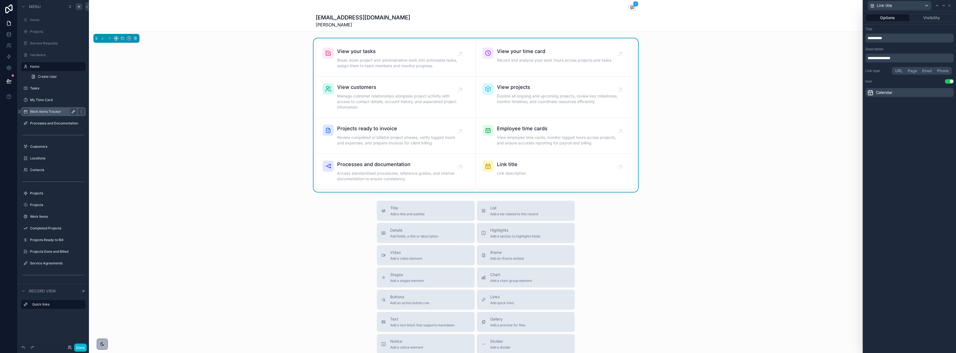
click at [906, 39] on p "**********" at bounding box center [910, 38] width 85 height 6
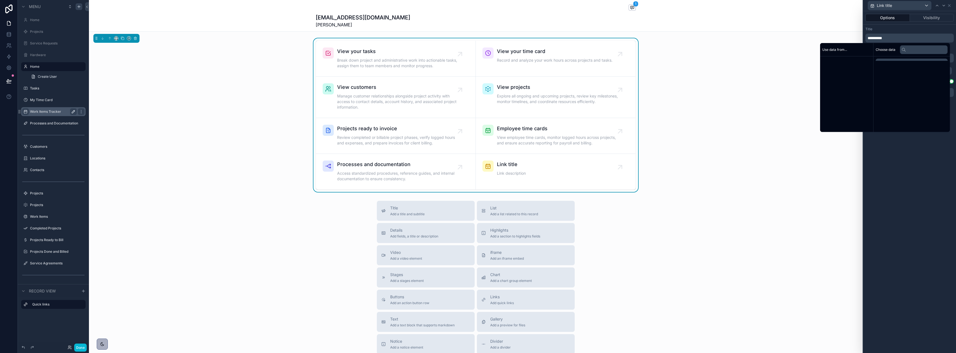
click at [906, 39] on p "**********" at bounding box center [910, 38] width 85 height 6
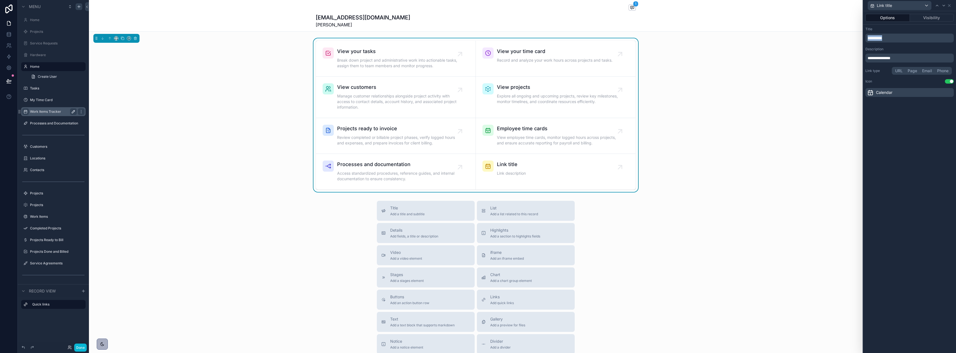
click at [906, 39] on p "**********" at bounding box center [910, 38] width 85 height 6
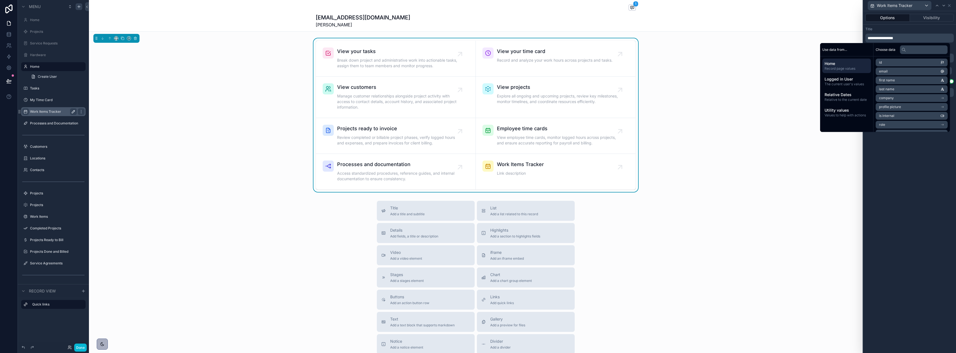
click at [923, 166] on div "**********" at bounding box center [909, 182] width 93 height 342
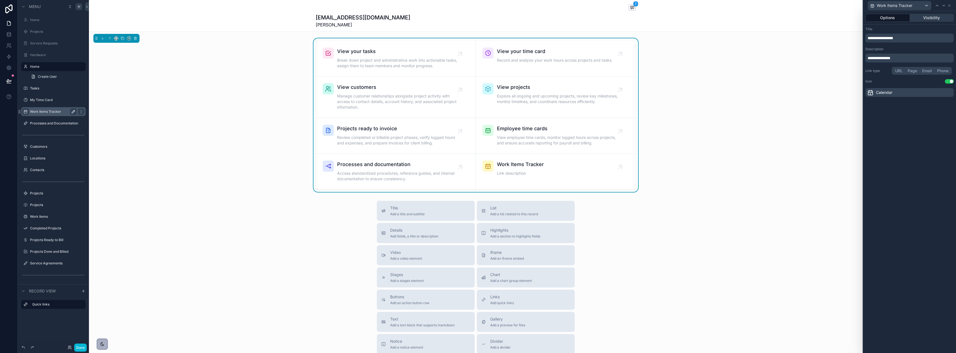
click at [931, 16] on button "Visibility" at bounding box center [932, 18] width 44 height 8
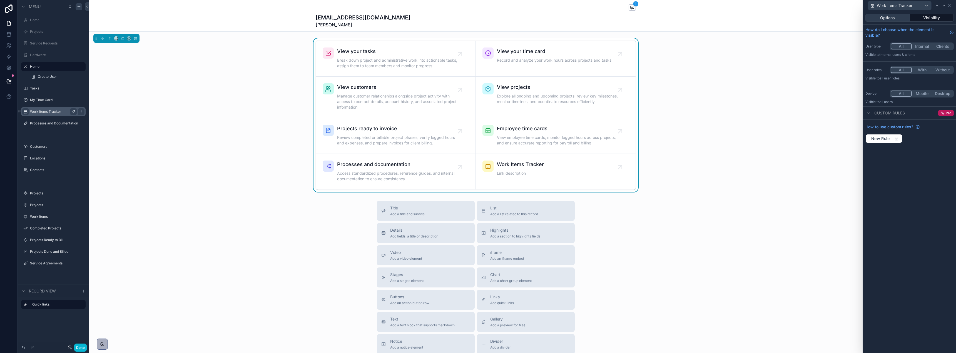
click at [890, 19] on button "Options" at bounding box center [887, 18] width 44 height 8
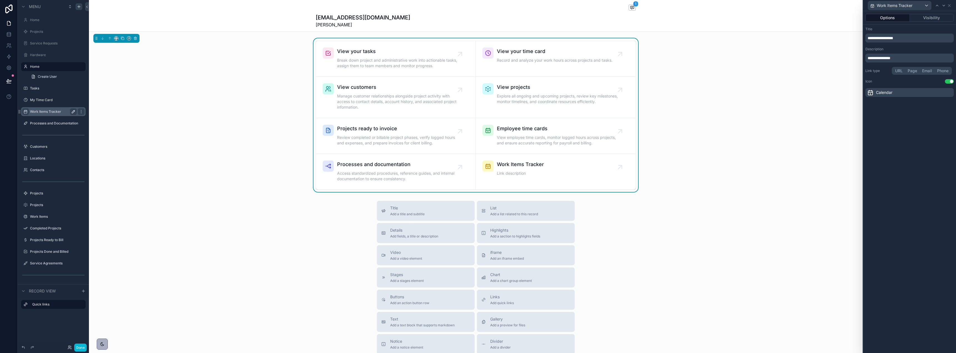
click at [934, 23] on div "Options Visibility" at bounding box center [909, 17] width 93 height 13
click at [933, 18] on button "Visibility" at bounding box center [932, 18] width 44 height 8
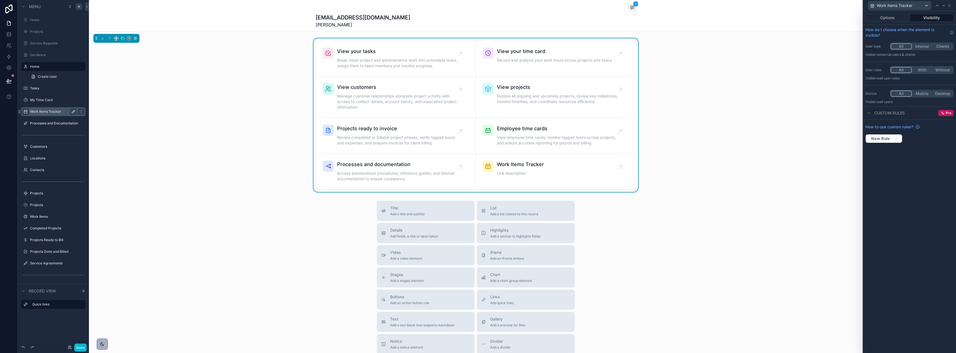
click at [928, 47] on button "Internal" at bounding box center [922, 46] width 21 height 6
click at [892, 18] on button "Options" at bounding box center [887, 18] width 44 height 8
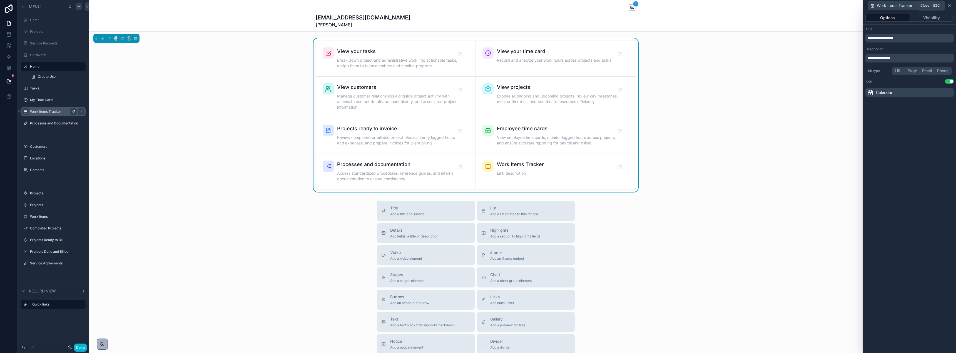
click at [949, 4] on icon at bounding box center [949, 5] width 4 height 4
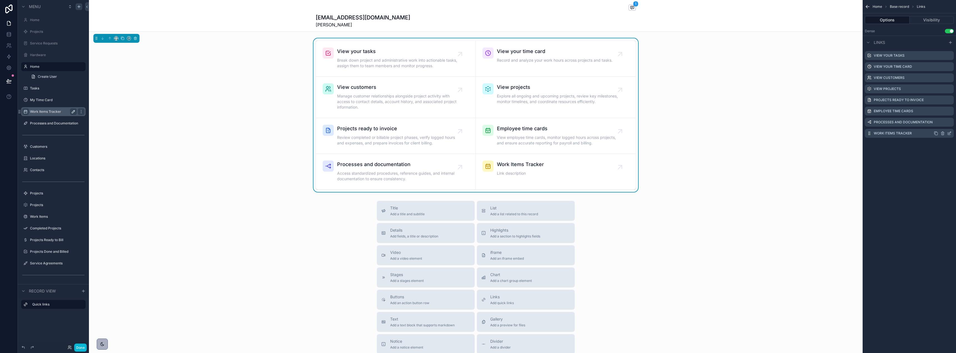
click at [870, 134] on icon "scrollable content" at bounding box center [869, 133] width 4 height 4
click at [748, 123] on div "View your tasks Break down project and administrative work into actionable task…" at bounding box center [476, 115] width 774 height 154
click at [950, 133] on icon "scrollable content" at bounding box center [949, 133] width 4 height 4
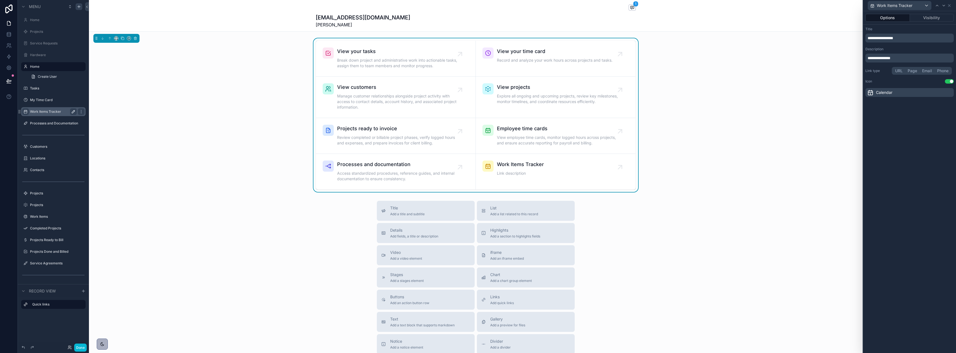
click at [903, 58] on p "**********" at bounding box center [910, 58] width 85 height 6
drag, startPoint x: 903, startPoint y: 58, endPoint x: 858, endPoint y: 59, distance: 44.7
click at [858, 59] on div "**********" at bounding box center [478, 176] width 956 height 353
click at [758, 133] on div "View your tasks Break down project and administrative work into actionable task…" at bounding box center [476, 115] width 774 height 154
click at [10, 80] on icon at bounding box center [9, 81] width 6 height 6
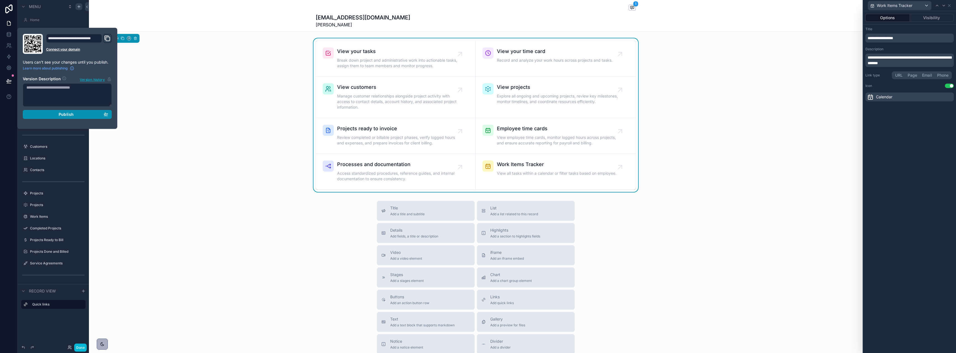
click at [63, 116] on span "Publish" at bounding box center [66, 114] width 15 height 5
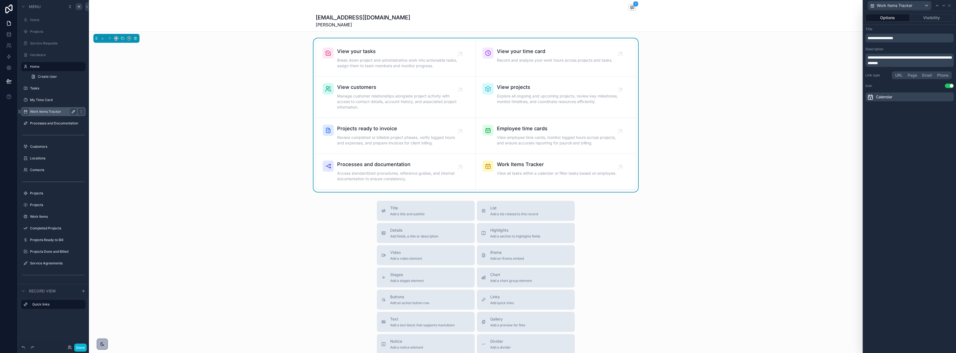
click at [224, 131] on div "View your tasks Break down project and administrative work into actionable task…" at bounding box center [476, 115] width 774 height 154
click at [50, 112] on label "Work Items Tracker" at bounding box center [52, 111] width 44 height 4
